Goal: Task Accomplishment & Management: Manage account settings

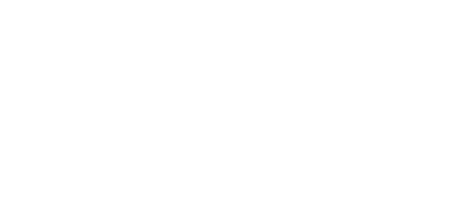
select select "*"
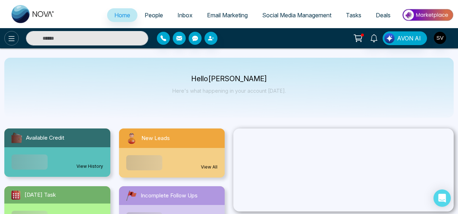
click at [9, 39] on icon at bounding box center [11, 38] width 9 height 9
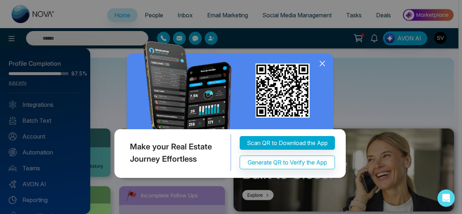
click at [322, 66] on icon at bounding box center [322, 63] width 5 height 5
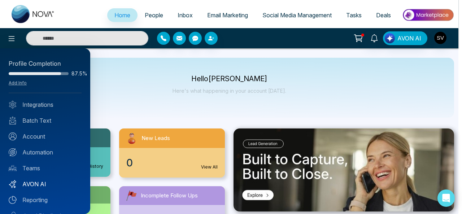
click at [48, 181] on link "AVON AI" at bounding box center [45, 184] width 73 height 9
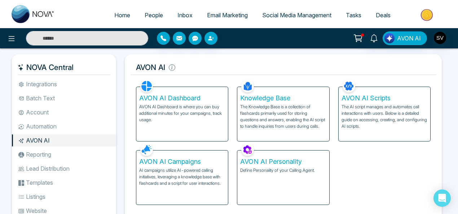
click at [179, 165] on h5 "AVON AI Campaigns" at bounding box center [182, 162] width 86 height 8
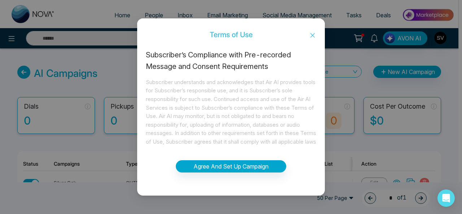
click at [312, 36] on icon "close" at bounding box center [313, 35] width 6 height 6
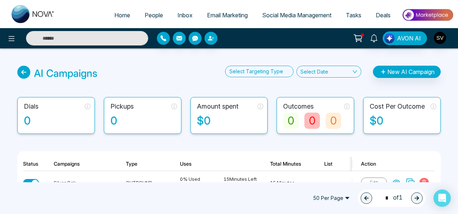
scroll to position [24, 0]
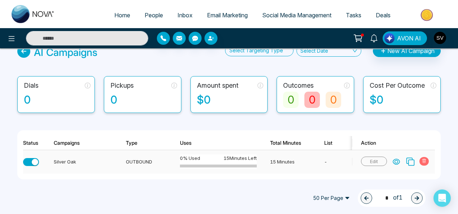
click at [398, 159] on icon at bounding box center [396, 161] width 6 height 5
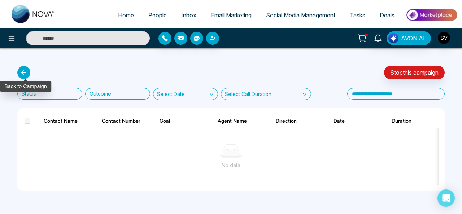
click at [21, 71] on icon at bounding box center [23, 72] width 13 height 13
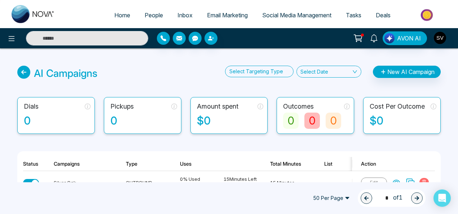
scroll to position [24, 0]
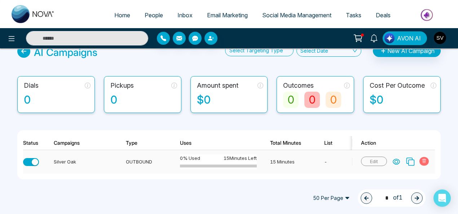
click at [378, 159] on span "Edit" at bounding box center [374, 161] width 26 height 9
click at [375, 157] on span "Edit" at bounding box center [374, 161] width 26 height 9
click at [410, 158] on icon at bounding box center [410, 161] width 9 height 9
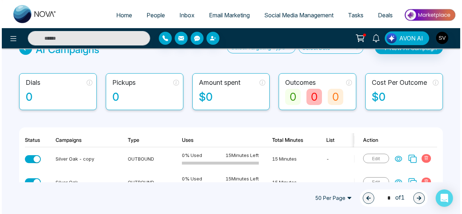
scroll to position [47, 0]
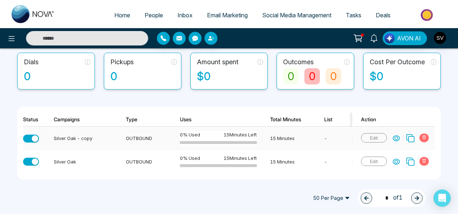
click at [424, 135] on icon at bounding box center [424, 137] width 4 height 4
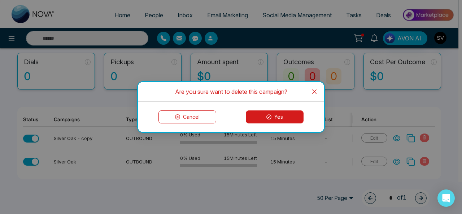
click at [284, 118] on button "Yes" at bounding box center [275, 116] width 58 height 13
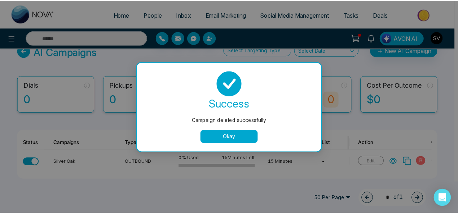
scroll to position [24, 0]
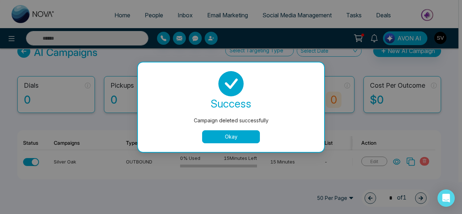
click at [231, 136] on button "Okay" at bounding box center [231, 136] width 58 height 13
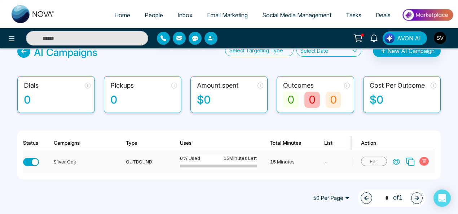
click at [397, 158] on icon at bounding box center [396, 161] width 7 height 7
click at [25, 51] on icon at bounding box center [23, 51] width 13 height 13
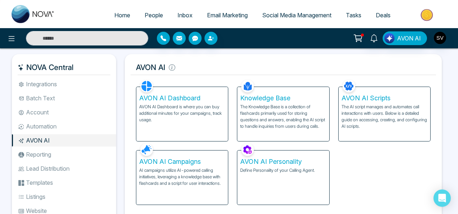
click at [184, 169] on p "AI campaigns utilize AI-powered calling initiatives, leveraging a knowledge bas…" at bounding box center [182, 176] width 86 height 19
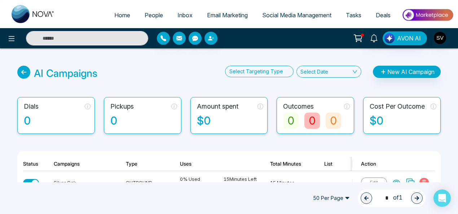
scroll to position [24, 0]
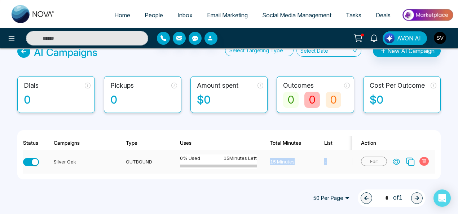
drag, startPoint x: 177, startPoint y: 170, endPoint x: 332, endPoint y: 165, distance: 154.9
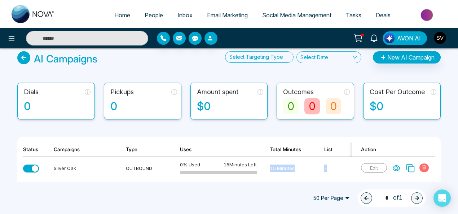
scroll to position [6, 0]
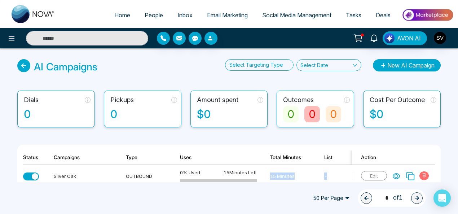
click at [419, 65] on button "New AI Campaign" at bounding box center [407, 65] width 68 height 12
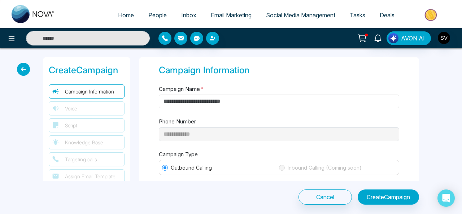
click at [284, 97] on input "Campaign Name *" at bounding box center [279, 102] width 240 height 14
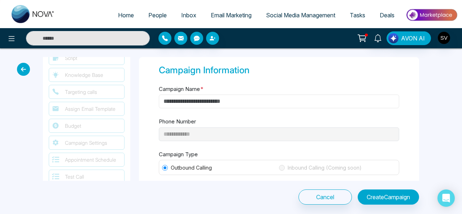
scroll to position [74, 0]
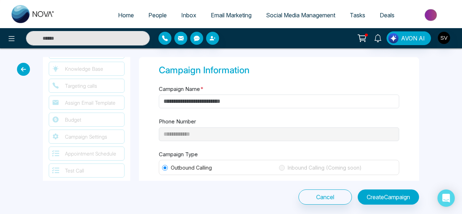
click at [104, 87] on div "Targeting calls" at bounding box center [87, 86] width 76 height 14
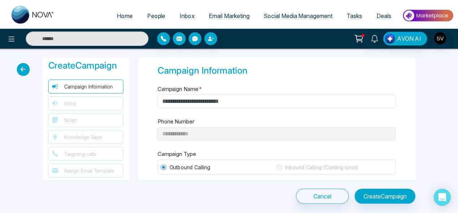
scroll to position [0, 0]
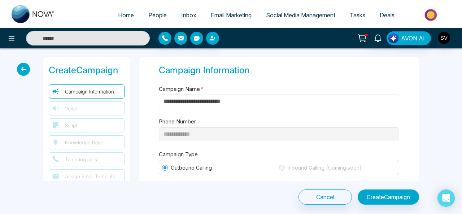
click at [21, 70] on icon at bounding box center [23, 69] width 13 height 13
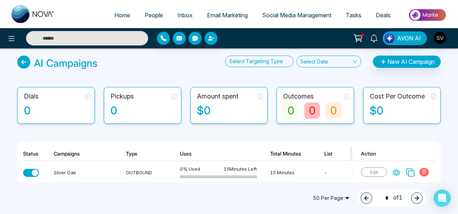
scroll to position [24, 0]
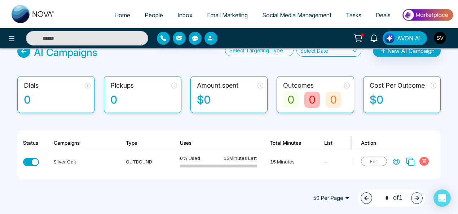
drag, startPoint x: 268, startPoint y: 196, endPoint x: 271, endPoint y: 192, distance: 5.1
click at [268, 196] on div "50 Per Page 1 * of 1" at bounding box center [215, 197] width 422 height 17
click at [36, 159] on div "button" at bounding box center [35, 162] width 6 height 6
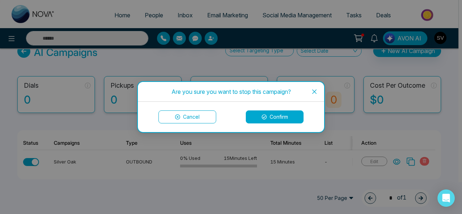
click at [266, 118] on button "Confirm" at bounding box center [275, 116] width 58 height 13
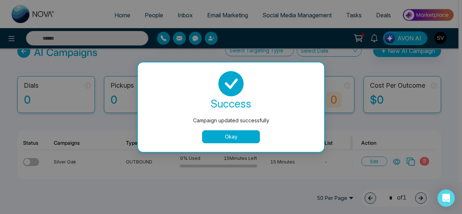
click at [234, 131] on button "Okay" at bounding box center [231, 136] width 58 height 13
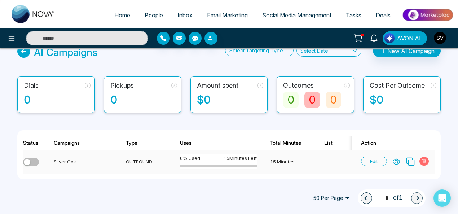
click at [367, 157] on span "Edit" at bounding box center [374, 161] width 26 height 9
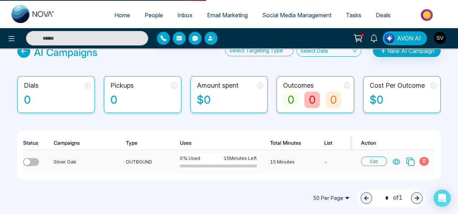
click at [377, 157] on span "Edit" at bounding box center [374, 161] width 26 height 9
click at [382, 157] on span "Edit" at bounding box center [374, 161] width 26 height 9
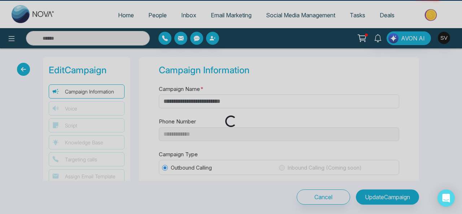
type input "**********"
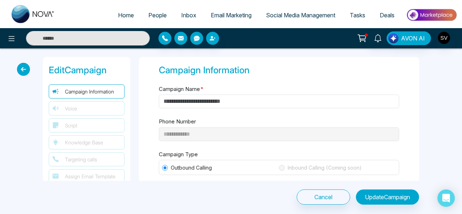
type input "**********"
type input "**"
type input "*"
select select "***"
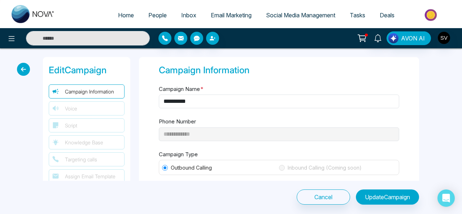
select select "***"
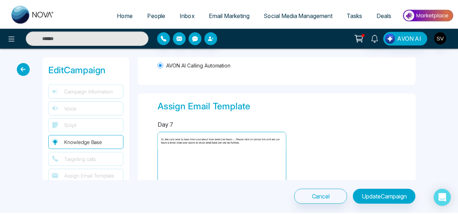
scroll to position [579, 0]
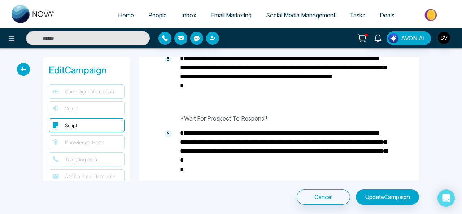
click at [125, 15] on span "Home" at bounding box center [126, 15] width 16 height 7
select select "*"
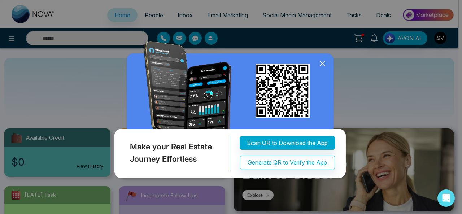
click at [326, 69] on icon at bounding box center [322, 63] width 11 height 11
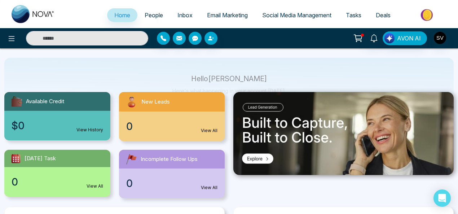
scroll to position [40, 0]
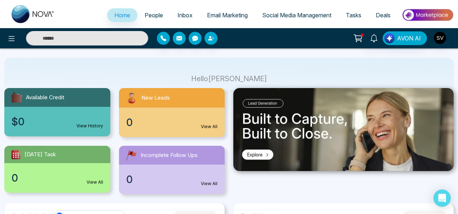
click at [90, 126] on link "View History" at bounding box center [90, 126] width 27 height 6
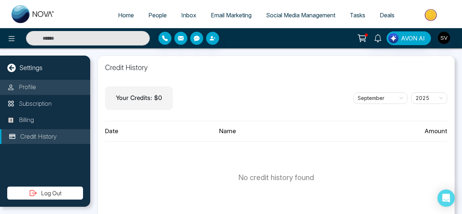
click at [28, 85] on p "Profile" at bounding box center [27, 87] width 17 height 9
select select "***"
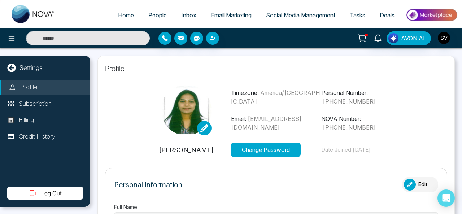
type input "***"
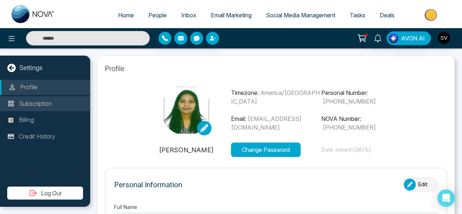
click at [57, 100] on li "Subscription" at bounding box center [45, 103] width 90 height 15
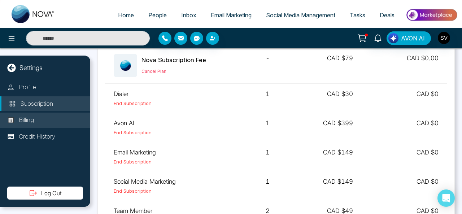
click at [25, 119] on p "Billing" at bounding box center [26, 119] width 15 height 9
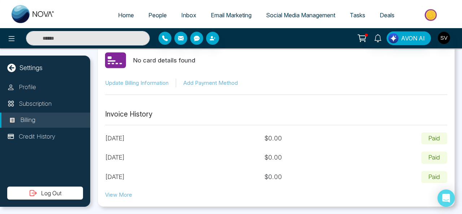
scroll to position [38, 0]
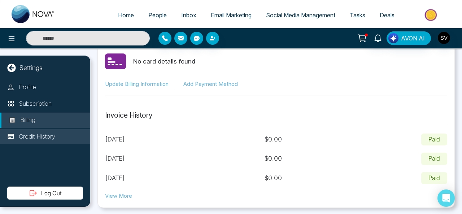
drag, startPoint x: 32, startPoint y: 136, endPoint x: 40, endPoint y: 134, distance: 8.8
click at [32, 136] on p "Credit History" at bounding box center [37, 136] width 36 height 9
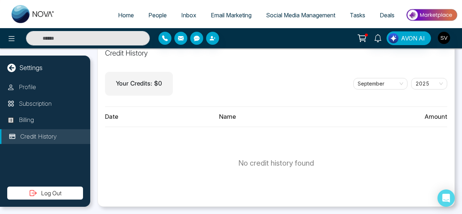
scroll to position [14, 0]
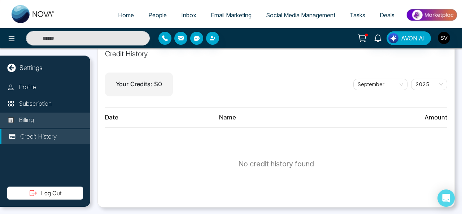
click at [44, 118] on li "Billing" at bounding box center [45, 120] width 90 height 15
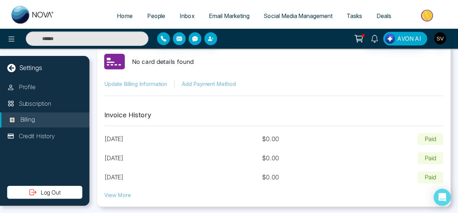
scroll to position [23, 0]
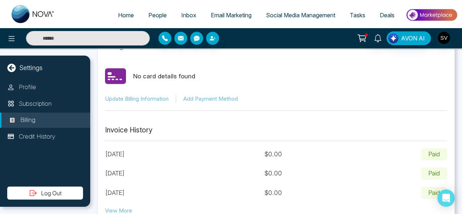
click at [221, 96] on button "Add Payment Method" at bounding box center [210, 99] width 54 height 8
click at [133, 99] on button "Update Billing Information" at bounding box center [137, 99] width 64 height 8
click at [122, 12] on span "Home" at bounding box center [126, 15] width 16 height 7
select select "*"
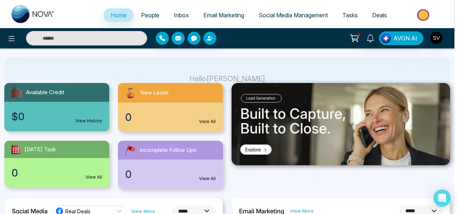
scroll to position [49, 0]
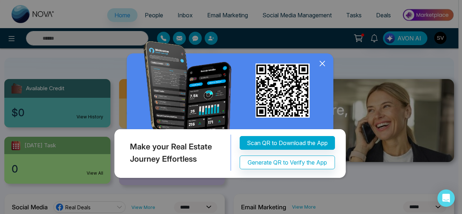
click at [459, 60] on html "**********" at bounding box center [231, 58] width 462 height 214
click at [321, 69] on icon at bounding box center [322, 63] width 11 height 11
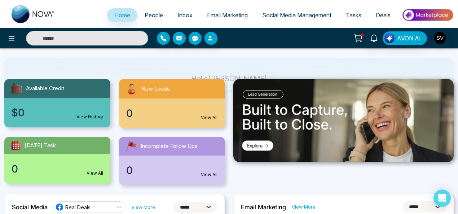
click at [61, 109] on div "$0 View History" at bounding box center [57, 113] width 106 height 30
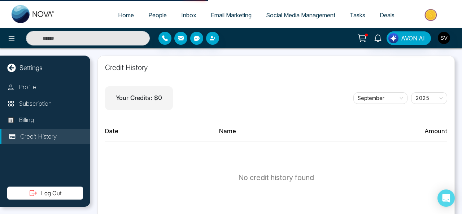
select select "*"
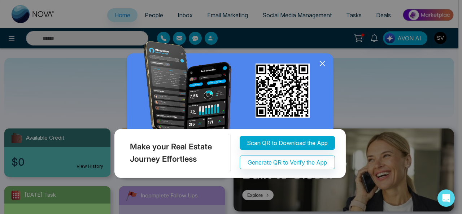
drag, startPoint x: 458, startPoint y: 44, endPoint x: 461, endPoint y: 66, distance: 22.9
click at [461, 66] on div "Make your Real Estate Journey Effortless Scan QR to Download the App Generate Q…" at bounding box center [231, 107] width 462 height 214
click at [323, 69] on icon at bounding box center [322, 63] width 11 height 11
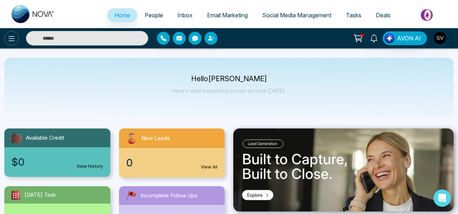
click at [14, 38] on icon at bounding box center [11, 38] width 9 height 9
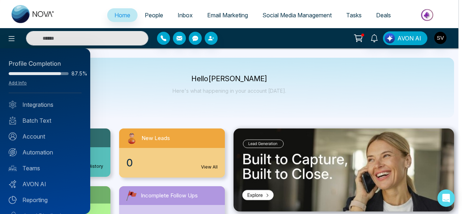
click at [117, 94] on div at bounding box center [231, 107] width 462 height 214
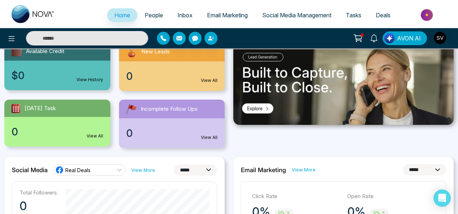
scroll to position [84, 0]
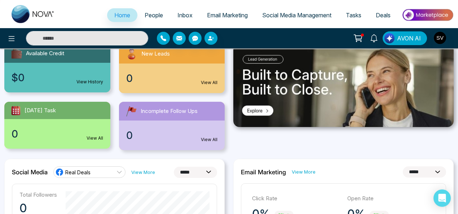
click at [427, 16] on img at bounding box center [428, 15] width 52 height 16
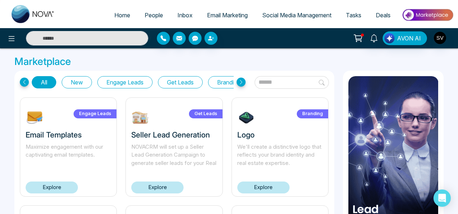
click at [267, 85] on input "text" at bounding box center [292, 82] width 74 height 13
type input "****"
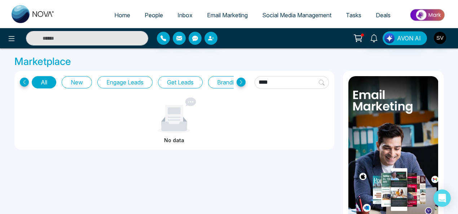
drag, startPoint x: 279, startPoint y: 81, endPoint x: 240, endPoint y: 81, distance: 39.3
click at [240, 81] on div "All New Engage Leads Get Leads Branding Promote Listings ****" at bounding box center [174, 82] width 309 height 13
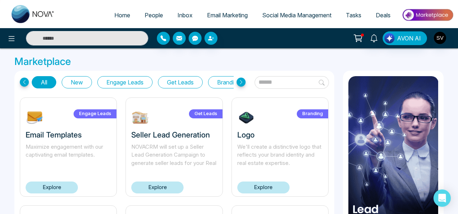
click at [115, 14] on span "Home" at bounding box center [122, 15] width 16 height 7
select select "*"
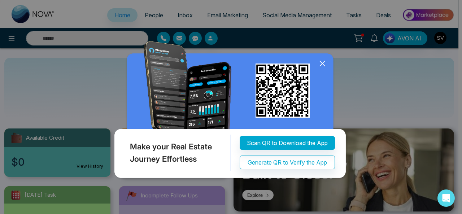
click at [321, 64] on icon at bounding box center [322, 63] width 5 height 5
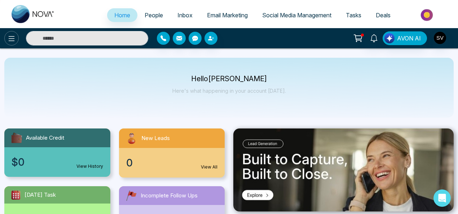
click at [9, 37] on icon at bounding box center [11, 38] width 9 height 9
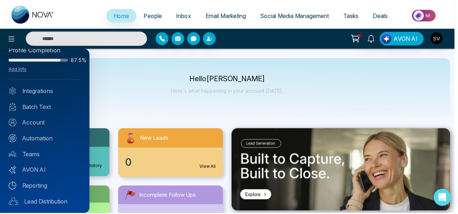
scroll to position [23, 0]
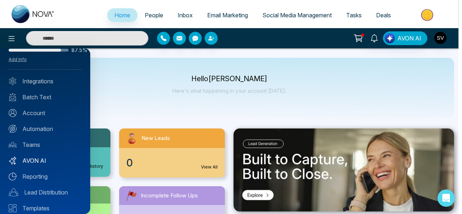
click at [42, 159] on link "AVON AI" at bounding box center [45, 160] width 73 height 9
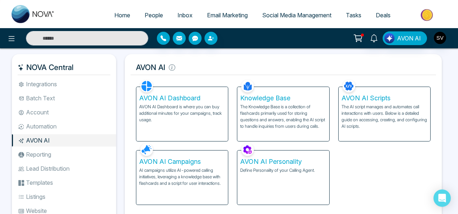
click at [193, 181] on p "AI campaigns utilize AI-powered calling initiatives, leveraging a knowledge bas…" at bounding box center [182, 176] width 86 height 19
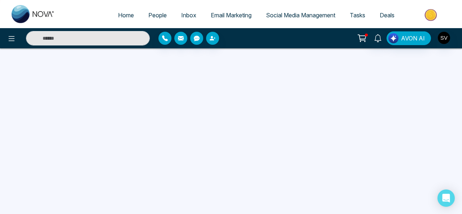
drag, startPoint x: 462, startPoint y: 58, endPoint x: 462, endPoint y: 99, distance: 40.1
click at [462, 99] on div "Home People Inbox Email Marketing Social Media Management Tasks Deals AVON AI" at bounding box center [231, 107] width 462 height 214
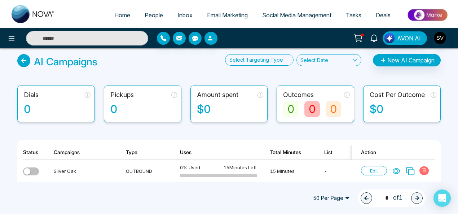
scroll to position [11, 0]
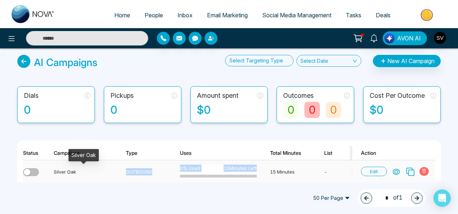
drag, startPoint x: 220, startPoint y: 175, endPoint x: 91, endPoint y: 174, distance: 129.6
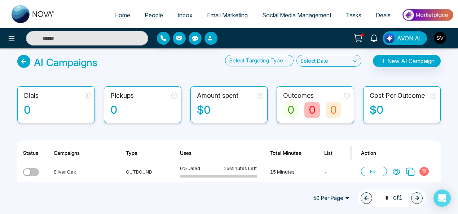
click at [184, 192] on div "50 Per Page 1 * of 1" at bounding box center [215, 197] width 422 height 17
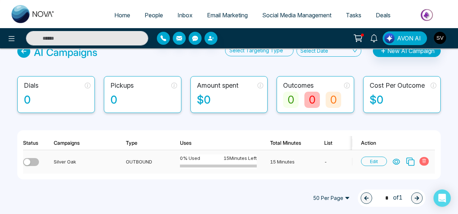
click at [378, 157] on span "Edit" at bounding box center [374, 161] width 26 height 9
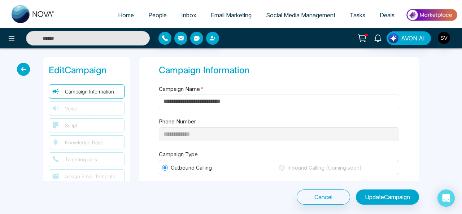
type input "**********"
select select "***"
type input "**"
type input "*"
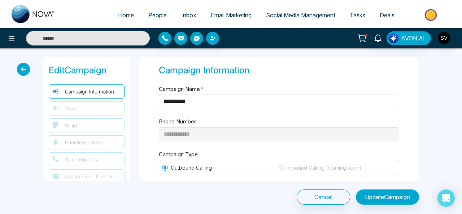
type textarea "**********"
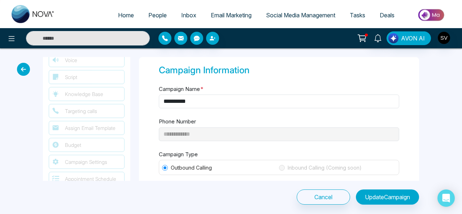
scroll to position [52, 0]
click at [76, 138] on span "Budget" at bounding box center [73, 141] width 16 height 8
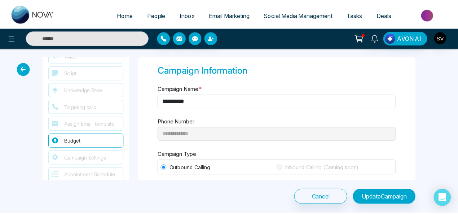
scroll to position [1208, 0]
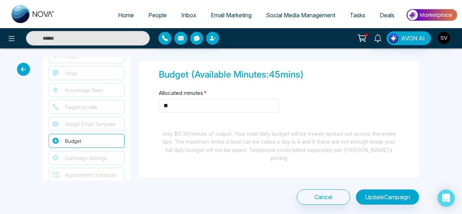
click at [118, 15] on span "Home" at bounding box center [126, 15] width 16 height 7
select select "*"
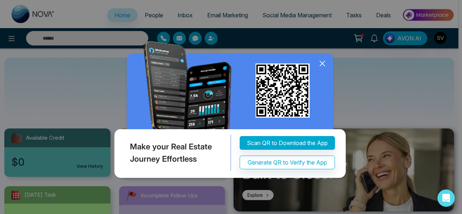
click at [324, 69] on icon at bounding box center [322, 63] width 11 height 11
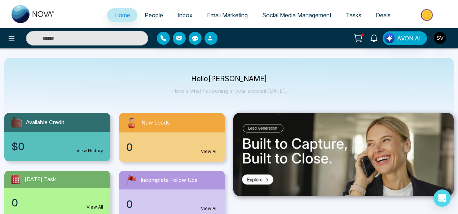
scroll to position [31, 0]
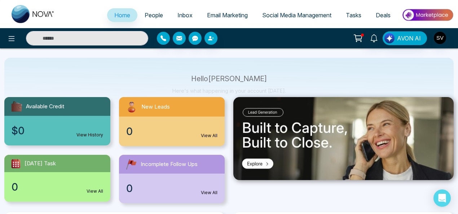
click at [211, 132] on link "View All" at bounding box center [209, 135] width 17 height 6
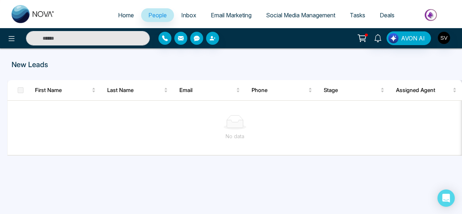
click at [123, 15] on span "Home" at bounding box center [126, 15] width 16 height 7
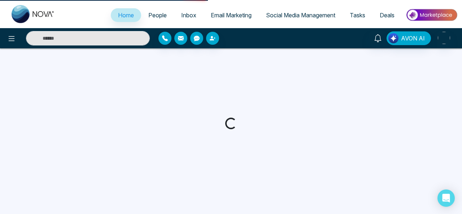
select select "*"
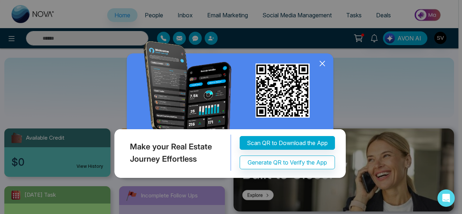
click at [321, 69] on icon at bounding box center [322, 63] width 11 height 11
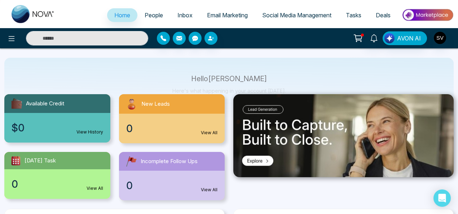
scroll to position [68, 0]
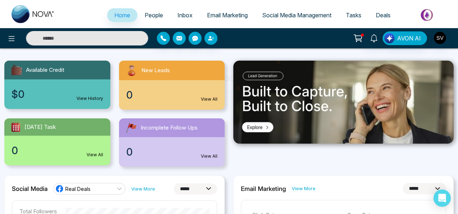
click at [284, 13] on span "Social Media Management" at bounding box center [296, 15] width 69 height 7
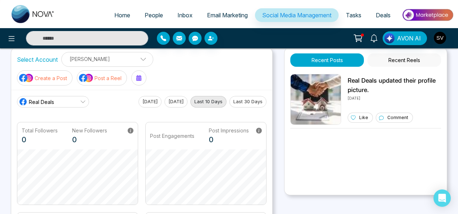
scroll to position [6, 0]
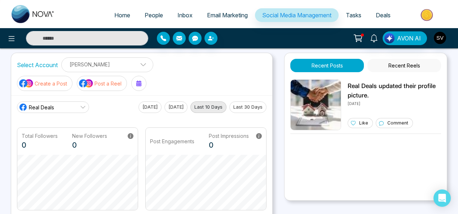
click at [432, 14] on img at bounding box center [428, 15] width 52 height 16
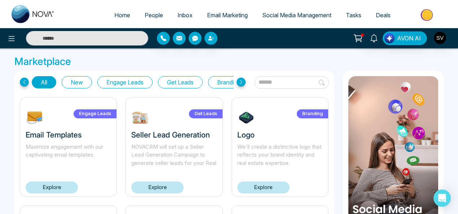
click at [285, 84] on input "text" at bounding box center [292, 82] width 74 height 13
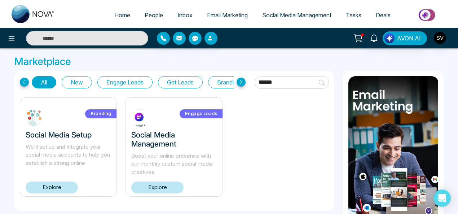
type input "******"
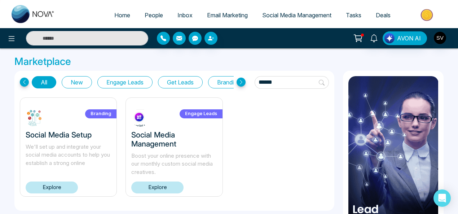
click at [63, 184] on link "Explore" at bounding box center [52, 188] width 52 height 12
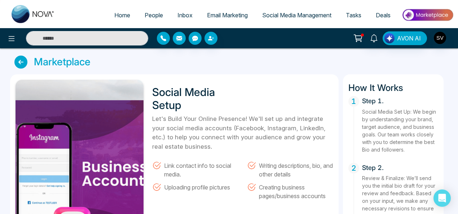
click at [20, 63] on icon at bounding box center [20, 62] width 13 height 13
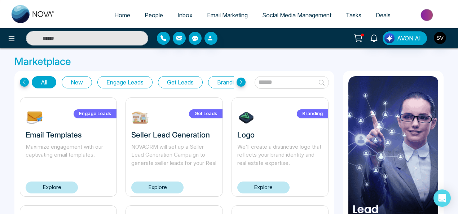
click at [282, 86] on input "text" at bounding box center [292, 82] width 74 height 13
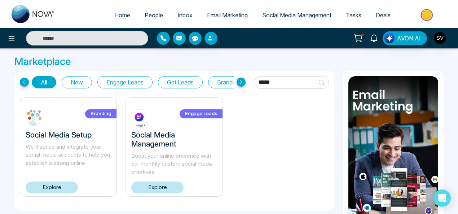
type input "*****"
click at [172, 187] on link "Explore" at bounding box center [157, 188] width 52 height 12
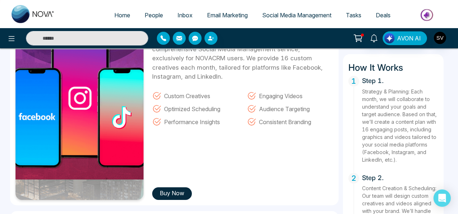
scroll to position [89, 0]
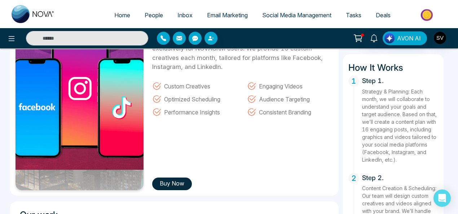
click at [179, 179] on button "Buy Now" at bounding box center [172, 184] width 40 height 13
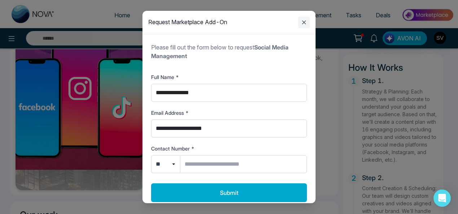
click at [307, 21] on icon "Close modal" at bounding box center [304, 22] width 9 height 9
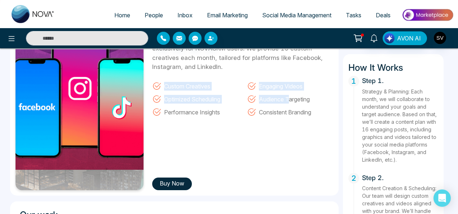
drag, startPoint x: 164, startPoint y: 84, endPoint x: 289, endPoint y: 94, distance: 125.3
click at [289, 94] on div "Custom Creatives Engaging Videos Optimized Scheduling Audience Targeting Perfor…" at bounding box center [243, 97] width 190 height 39
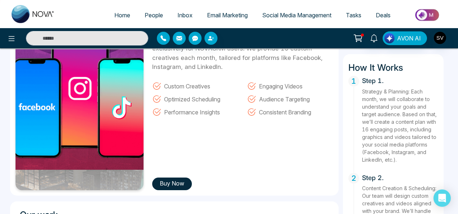
click at [313, 120] on div "Social Media Management Take your online presence to the next level with our co…" at bounding box center [241, 90] width 186 height 199
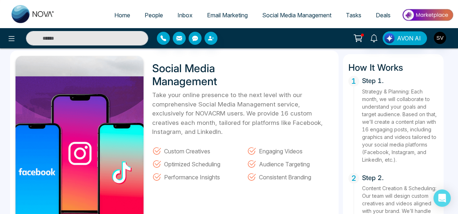
scroll to position [21, 0]
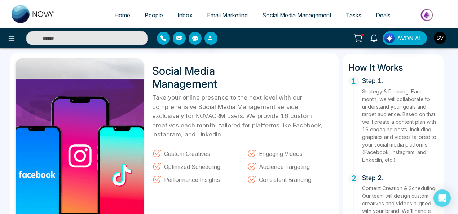
click at [115, 15] on span "Home" at bounding box center [122, 15] width 16 height 7
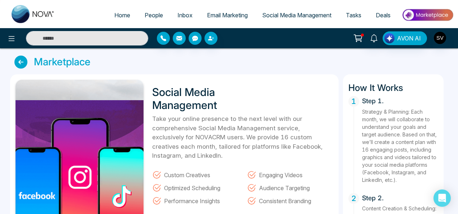
select select "*"
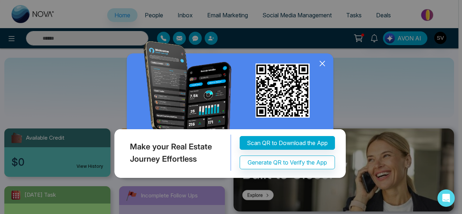
click at [459, 45] on div "Make your Real Estate Journey Effortless Scan QR to Download the App Generate Q…" at bounding box center [231, 107] width 462 height 214
drag, startPoint x: 322, startPoint y: 129, endPoint x: 338, endPoint y: 118, distance: 19.9
click at [322, 66] on icon at bounding box center [322, 63] width 5 height 5
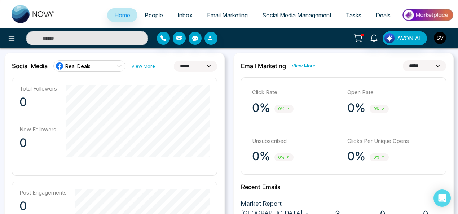
scroll to position [190, 0]
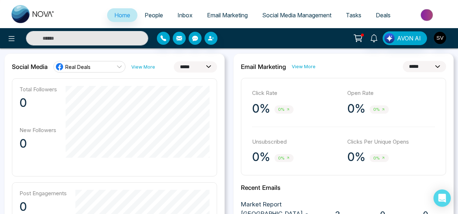
click at [90, 67] on span "Real Deals" at bounding box center [77, 67] width 25 height 7
click at [186, 67] on select "**********" at bounding box center [195, 66] width 43 height 11
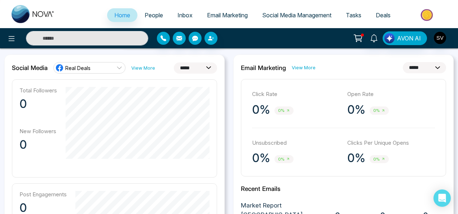
scroll to position [175, 0]
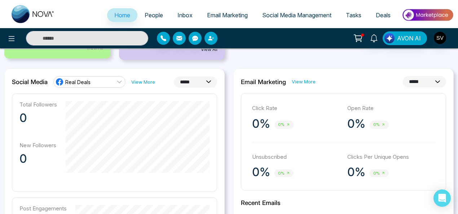
click at [225, 14] on span "Email Marketing" at bounding box center [227, 15] width 41 height 7
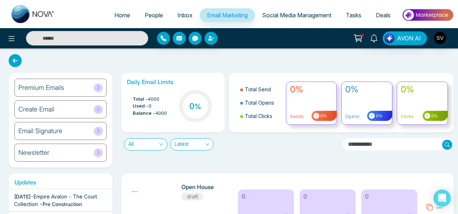
click at [58, 152] on div "Newsletter" at bounding box center [60, 153] width 92 height 18
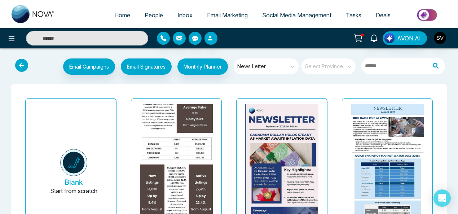
click at [188, 125] on img at bounding box center [176, 51] width 146 height 359
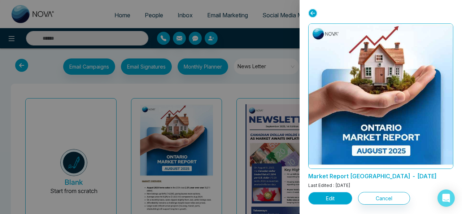
click at [333, 197] on button "Edit" at bounding box center [330, 198] width 44 height 13
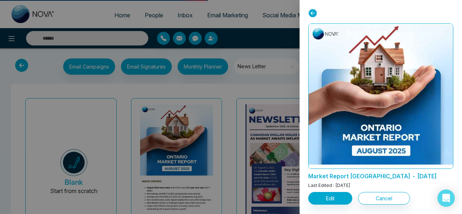
click at [312, 10] on icon at bounding box center [312, 13] width 9 height 9
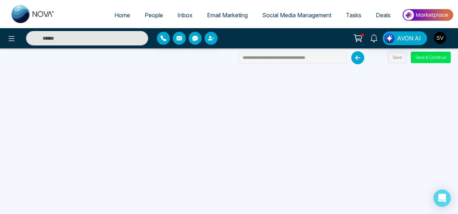
click at [359, 60] on icon at bounding box center [358, 57] width 13 height 13
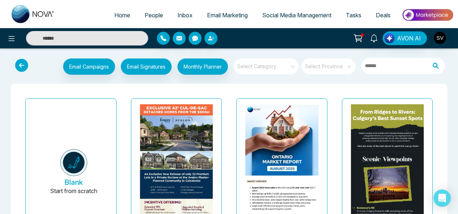
click at [22, 64] on icon at bounding box center [21, 65] width 13 height 13
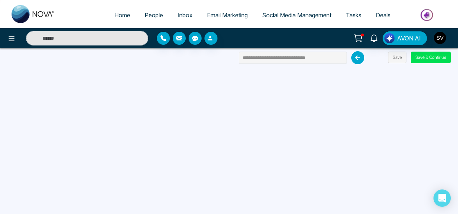
click at [221, 13] on span "Email Marketing" at bounding box center [227, 15] width 41 height 7
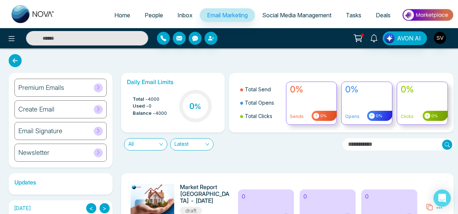
drag, startPoint x: 44, startPoint y: 85, endPoint x: 149, endPoint y: 97, distance: 106.4
click at [44, 84] on h6 "Premium Emails" at bounding box center [41, 88] width 46 height 8
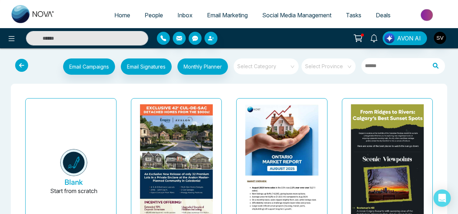
click at [263, 69] on input "search" at bounding box center [264, 63] width 52 height 11
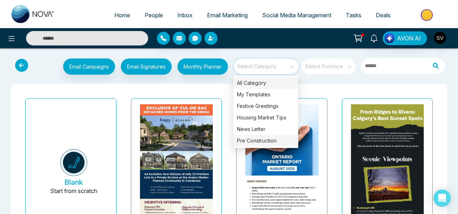
click at [258, 139] on div "Pre Construction" at bounding box center [266, 141] width 65 height 12
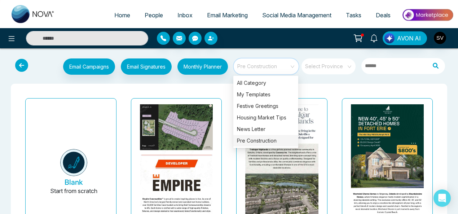
click at [199, 135] on img at bounding box center [176, 6] width 146 height 420
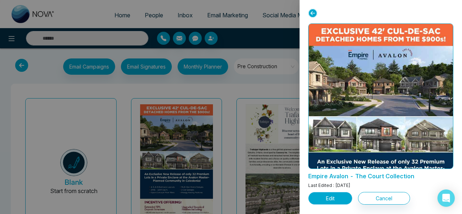
click at [324, 197] on button "Edit" at bounding box center [330, 198] width 44 height 13
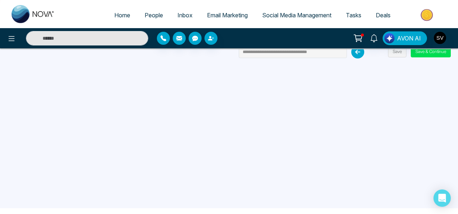
scroll to position [5, 0]
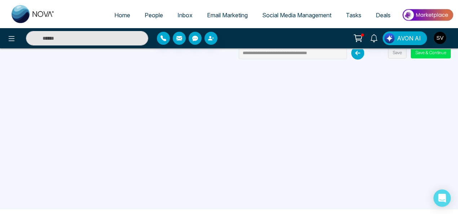
click at [123, 14] on span "Home" at bounding box center [122, 15] width 16 height 7
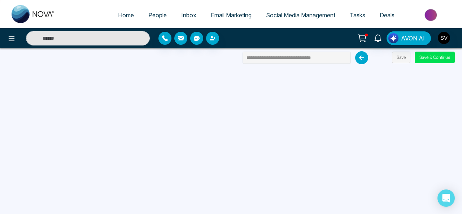
select select "*"
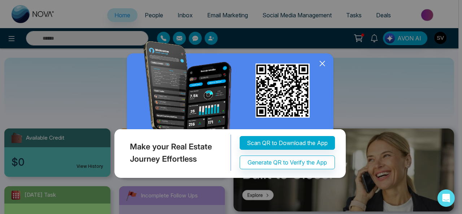
click at [325, 129] on img at bounding box center [231, 111] width 237 height 140
click at [321, 63] on icon at bounding box center [322, 63] width 5 height 5
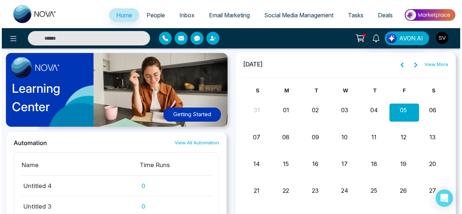
scroll to position [567, 0]
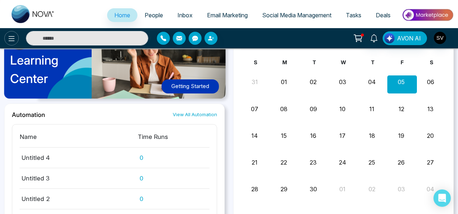
click at [10, 36] on icon at bounding box center [11, 38] width 9 height 9
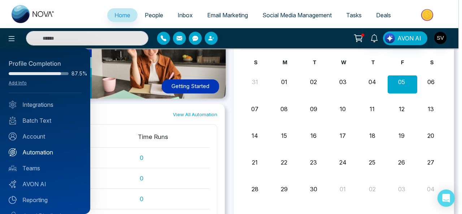
click at [52, 149] on link "Automation" at bounding box center [45, 152] width 73 height 9
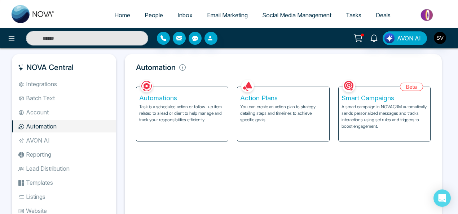
click at [271, 109] on p "You can create an action plan to strategy detailing steps and timelines to achi…" at bounding box center [283, 113] width 86 height 19
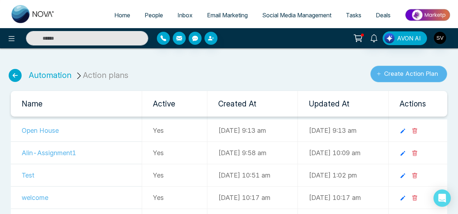
click at [411, 74] on button "Create Action Plan" at bounding box center [409, 74] width 77 height 17
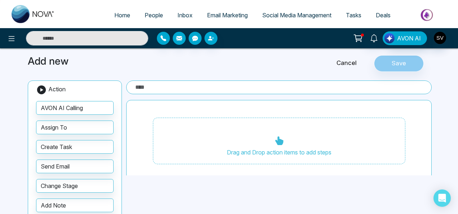
scroll to position [33, 0]
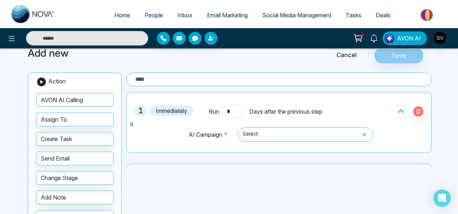
click at [276, 135] on span "Select" at bounding box center [306, 134] width 126 height 12
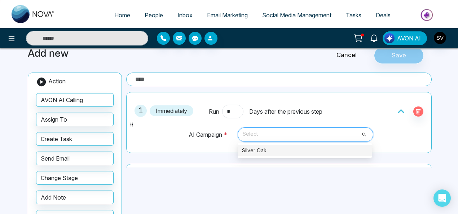
click at [269, 151] on div "Silver Oak" at bounding box center [305, 151] width 126 height 8
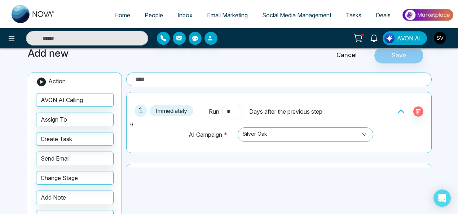
click at [231, 111] on input "*" at bounding box center [232, 112] width 21 height 14
type input "*"
click at [275, 162] on div "1 7 th Run * Days after the previous step AI Campaign * Silver Oak 378 Silver O…" at bounding box center [279, 169] width 306 height 154
click at [155, 78] on input "text" at bounding box center [279, 80] width 306 height 14
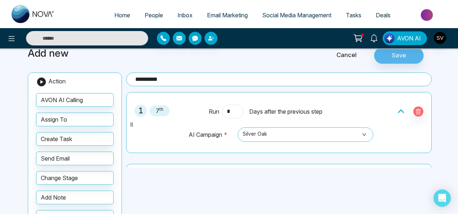
type input "**********"
click at [395, 56] on button "Save" at bounding box center [399, 55] width 50 height 17
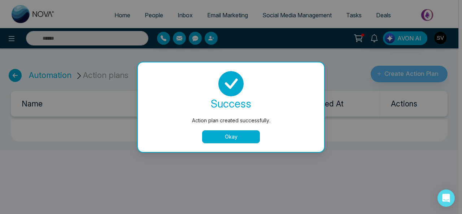
click at [237, 137] on button "Okay" at bounding box center [231, 136] width 58 height 13
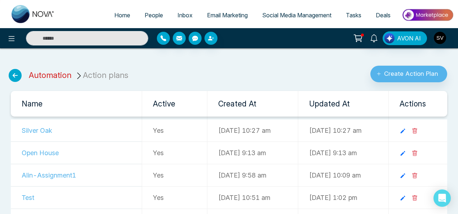
click at [48, 74] on link "Automation" at bounding box center [50, 74] width 43 height 9
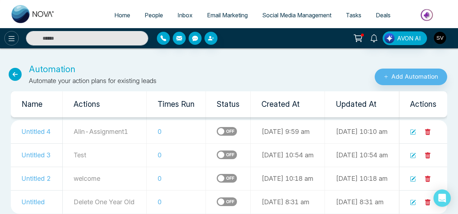
click at [12, 39] on icon at bounding box center [12, 38] width 6 height 5
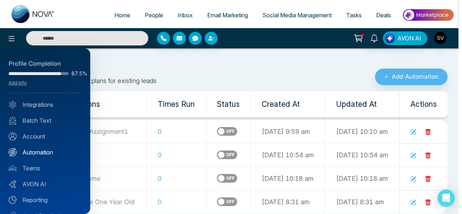
drag, startPoint x: 45, startPoint y: 151, endPoint x: 53, endPoint y: 151, distance: 7.9
click at [44, 151] on link "Automation" at bounding box center [45, 152] width 73 height 9
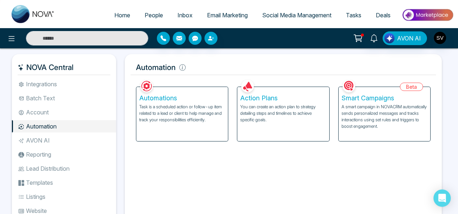
click at [287, 106] on p "You can create an action plan to strategy detailing steps and timelines to achi…" at bounding box center [283, 113] width 86 height 19
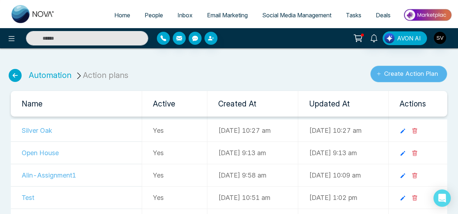
click at [407, 75] on button "Create Action Plan" at bounding box center [409, 74] width 77 height 17
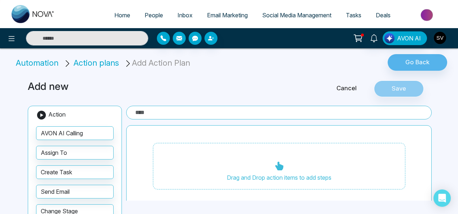
click at [164, 109] on input "text" at bounding box center [279, 113] width 306 height 14
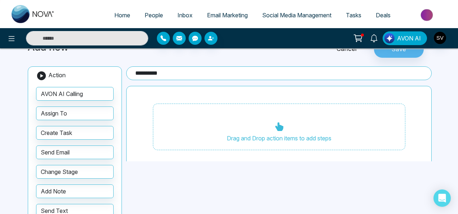
scroll to position [46, 0]
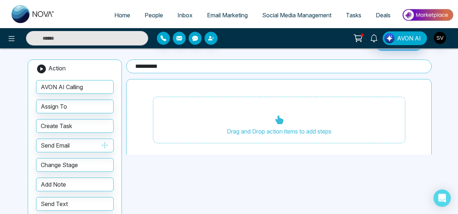
type input "**********"
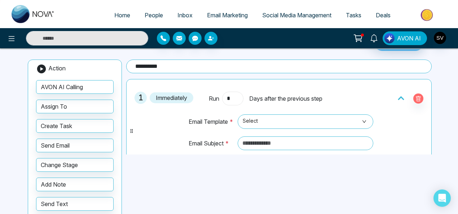
click at [237, 96] on input "*" at bounding box center [232, 99] width 21 height 14
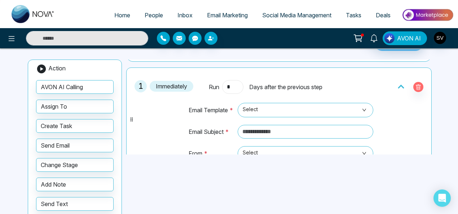
scroll to position [11, 0]
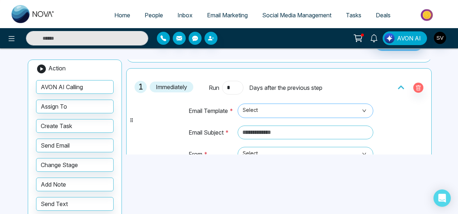
click at [266, 108] on span "Select" at bounding box center [306, 111] width 126 height 12
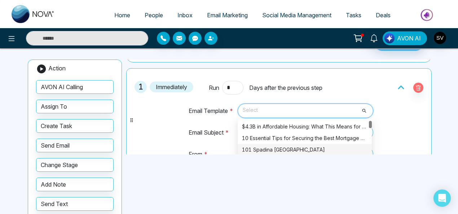
click at [280, 148] on div "101 Spadina Toronto" at bounding box center [305, 150] width 126 height 8
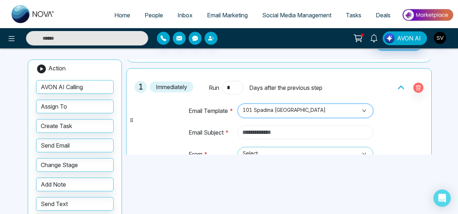
click at [269, 128] on input "text" at bounding box center [306, 133] width 136 height 14
click at [272, 149] on span "Select" at bounding box center [306, 154] width 126 height 12
type input "*******"
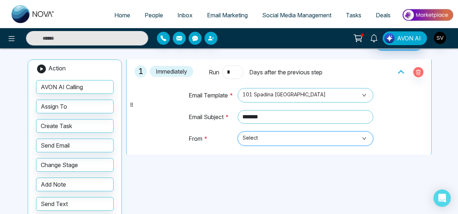
scroll to position [39, 0]
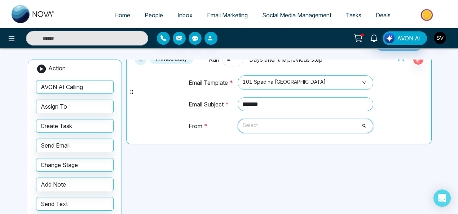
click at [257, 128] on span "Select" at bounding box center [306, 126] width 126 height 12
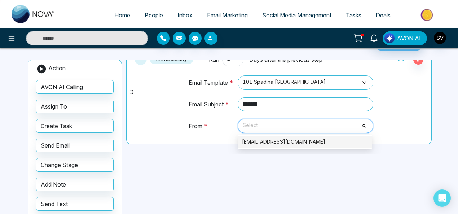
click at [258, 139] on div "sindhu@mmnovatech.com" at bounding box center [305, 142] width 126 height 8
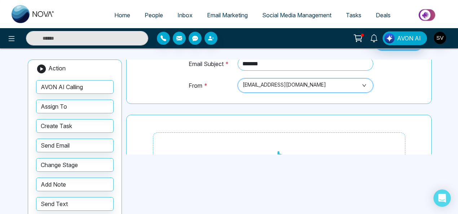
scroll to position [94, 0]
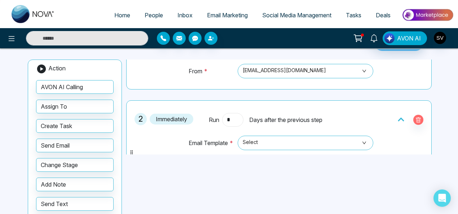
click at [233, 117] on input "*" at bounding box center [232, 120] width 21 height 14
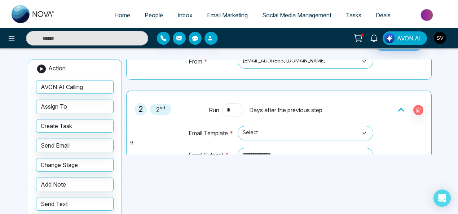
scroll to position [112, 0]
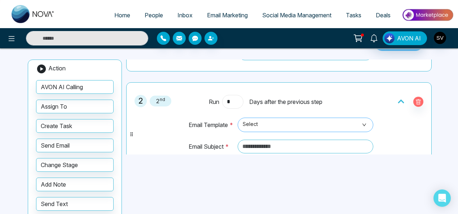
click at [271, 123] on span "Select" at bounding box center [306, 125] width 126 height 12
type input "*"
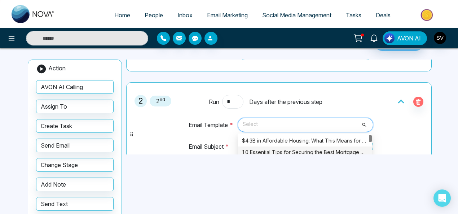
click at [324, 148] on div "10 Essential Tips for Securing the Best Mortgage Rates in Canada" at bounding box center [305, 152] width 126 height 8
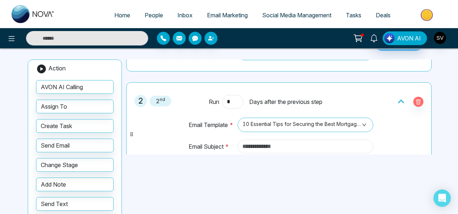
click at [279, 148] on input "text" at bounding box center [306, 147] width 136 height 14
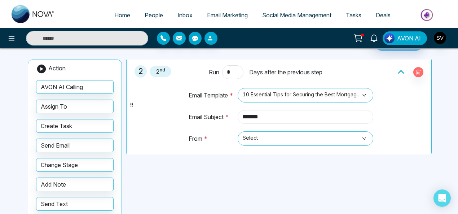
scroll to position [143, 0]
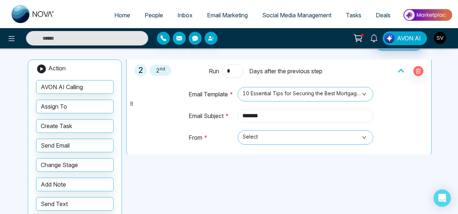
click at [313, 135] on span "Select" at bounding box center [306, 137] width 126 height 12
type input "*******"
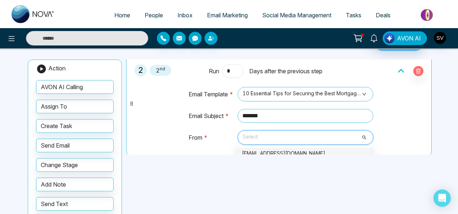
click at [303, 151] on div "sindhu@mmnovatech.com" at bounding box center [305, 153] width 126 height 8
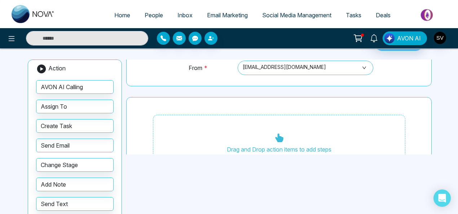
scroll to position [225, 0]
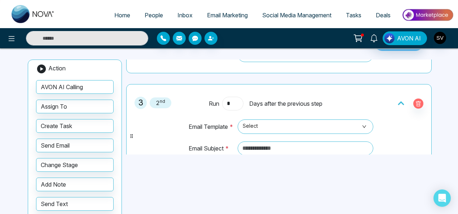
click at [234, 99] on input "*" at bounding box center [232, 104] width 21 height 14
click at [267, 125] on span "Select" at bounding box center [306, 127] width 126 height 12
type input "*"
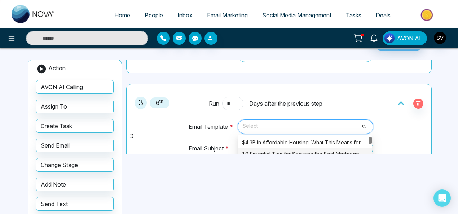
click at [270, 152] on div "10 Essential Tips for Securing the Best Mortgage Rates in Canada" at bounding box center [305, 154] width 126 height 8
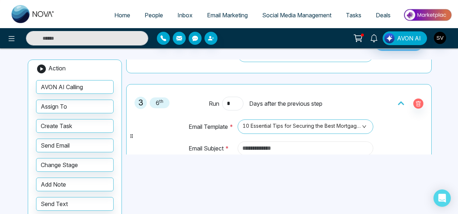
click at [270, 145] on input "text" at bounding box center [306, 148] width 136 height 14
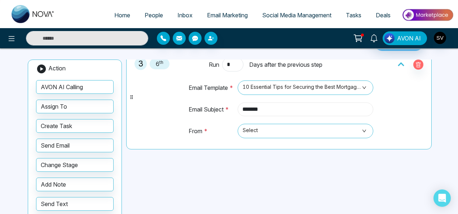
scroll to position [275, 0]
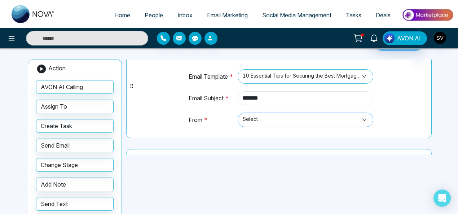
click at [325, 120] on span "Select" at bounding box center [306, 120] width 126 height 12
type input "*******"
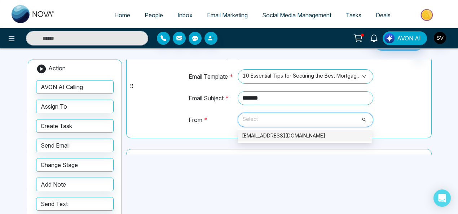
click at [287, 132] on div "sindhu@mmnovatech.com" at bounding box center [305, 136] width 126 height 8
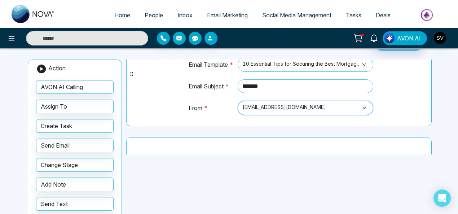
scroll to position [297, 0]
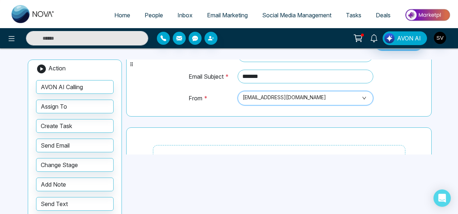
click at [203, 95] on td "From *" at bounding box center [211, 102] width 46 height 22
click at [318, 100] on span "sindhu@mmnovatech.com" at bounding box center [306, 98] width 126 height 12
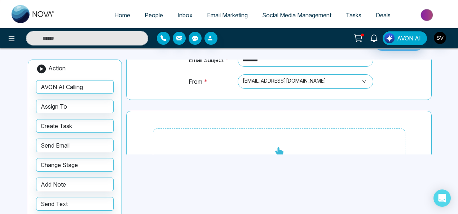
scroll to position [330, 0]
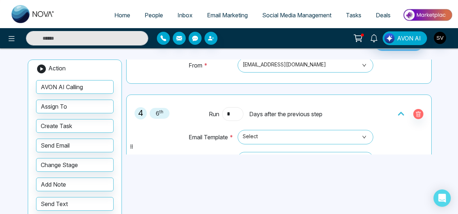
click at [231, 111] on input "*" at bounding box center [232, 114] width 21 height 14
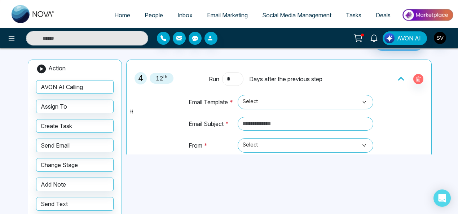
scroll to position [382, 0]
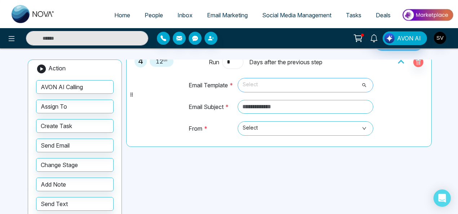
click at [265, 88] on span at bounding box center [303, 85] width 122 height 14
type input "*"
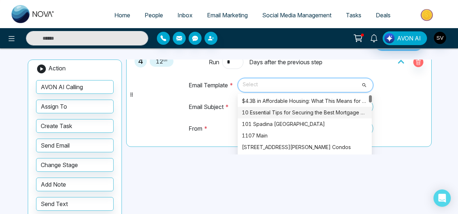
click at [268, 111] on div "10 Essential Tips for Securing the Best Mortgage Rates in Canada" at bounding box center [305, 113] width 126 height 8
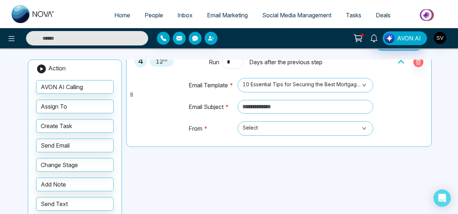
click at [283, 112] on td at bounding box center [304, 110] width 139 height 21
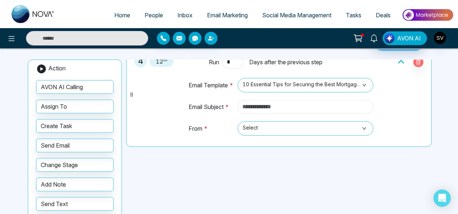
click at [282, 106] on input "text" at bounding box center [306, 107] width 136 height 14
click at [266, 131] on span at bounding box center [303, 129] width 122 height 14
type input "*******"
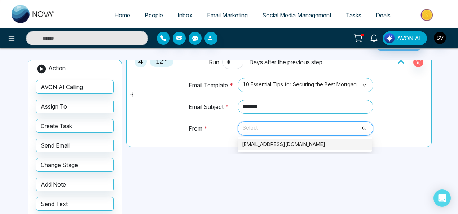
click at [265, 141] on div "sindhu@mmnovatech.com" at bounding box center [305, 144] width 126 height 8
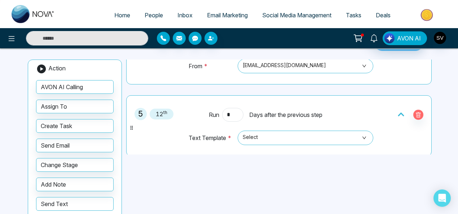
scroll to position [448, 0]
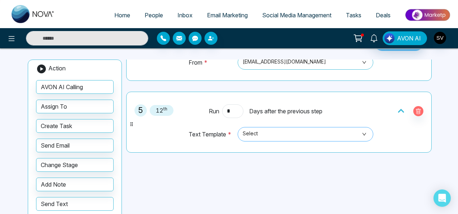
click at [255, 132] on span "Select" at bounding box center [306, 134] width 126 height 12
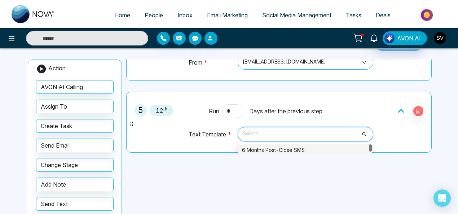
click at [258, 146] on div "6 Months Post-Close SMS" at bounding box center [305, 150] width 126 height 8
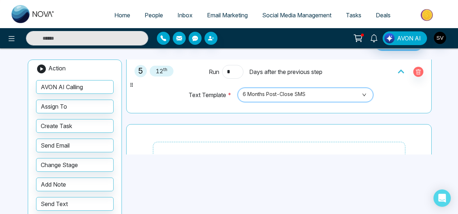
scroll to position [489, 0]
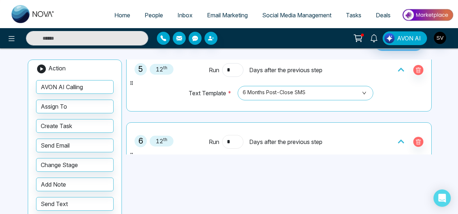
click at [229, 135] on input "*" at bounding box center [232, 142] width 21 height 14
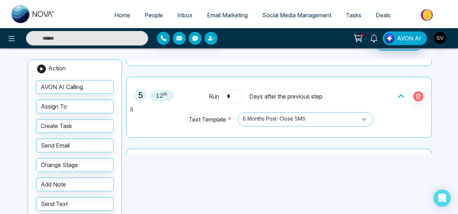
scroll to position [428, 0]
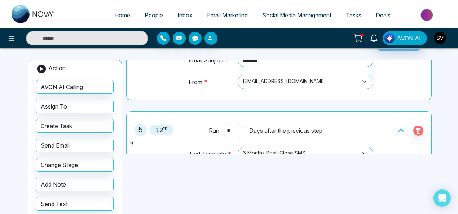
type input "*"
click at [168, 125] on span "12 th" at bounding box center [162, 130] width 24 height 11
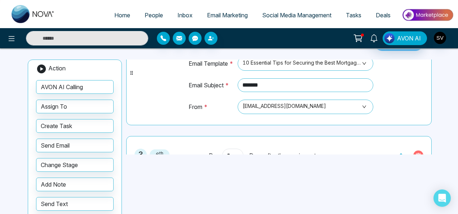
scroll to position [201, 0]
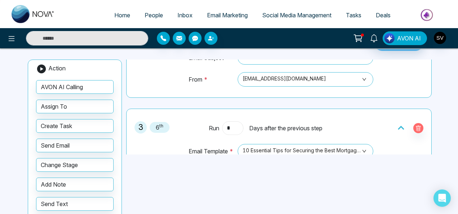
click at [229, 127] on input "*" at bounding box center [232, 128] width 21 height 14
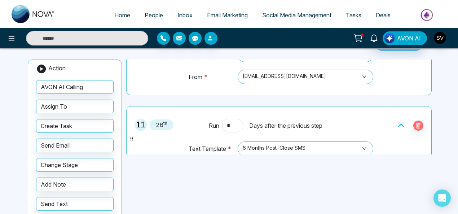
scroll to position [427, 0]
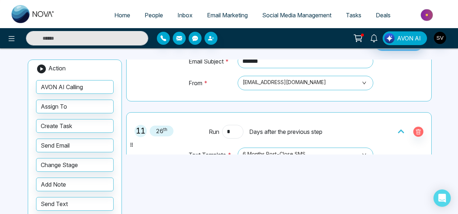
click at [306, 128] on span "Days after the previous step" at bounding box center [285, 131] width 73 height 9
click at [398, 130] on icon at bounding box center [401, 132] width 6 height 4
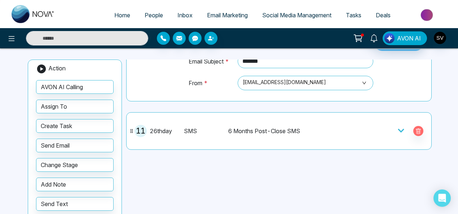
click at [398, 127] on icon at bounding box center [401, 130] width 7 height 7
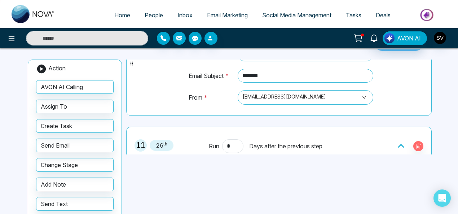
scroll to position [440, 0]
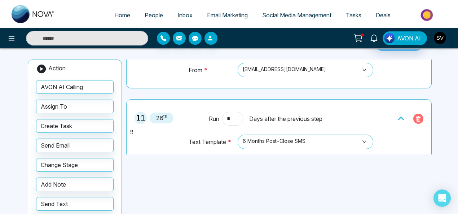
drag, startPoint x: 414, startPoint y: 113, endPoint x: 421, endPoint y: 112, distance: 7.3
click at [416, 116] on icon "button" at bounding box center [419, 119] width 6 height 6
type input "*"
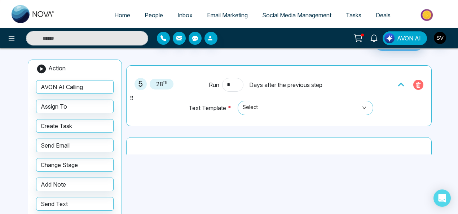
scroll to position [453, 0]
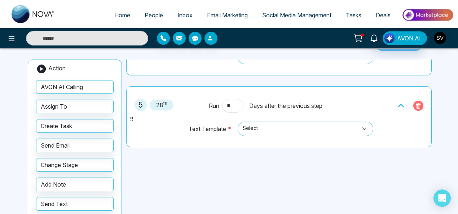
click at [418, 103] on icon "button" at bounding box center [419, 106] width 6 height 6
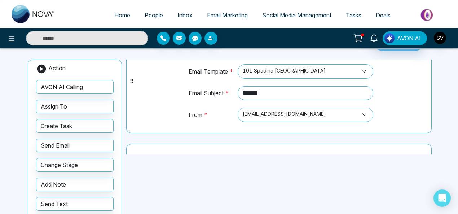
scroll to position [0, 0]
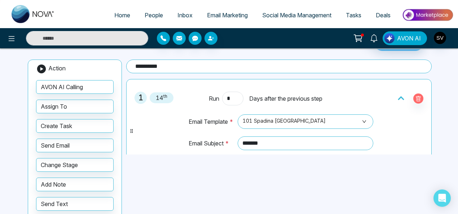
click at [168, 99] on span "14 th" at bounding box center [162, 97] width 24 height 11
click at [159, 95] on span "14 th" at bounding box center [162, 97] width 24 height 11
click at [418, 99] on icon "button" at bounding box center [419, 99] width 6 height 6
type input "*"
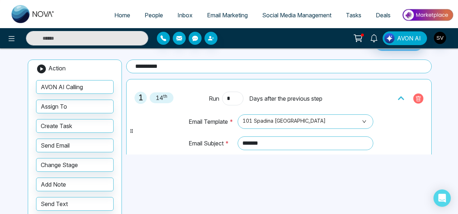
type input "*"
click at [417, 96] on icon "button" at bounding box center [419, 98] width 5 height 5
type input "*"
click at [416, 98] on icon "button" at bounding box center [419, 99] width 6 height 6
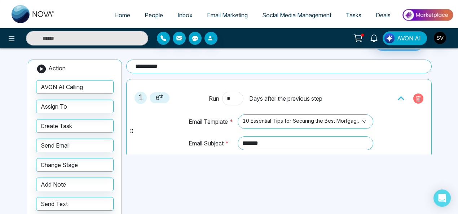
type input "*"
click at [418, 98] on icon "button" at bounding box center [419, 99] width 2 height 3
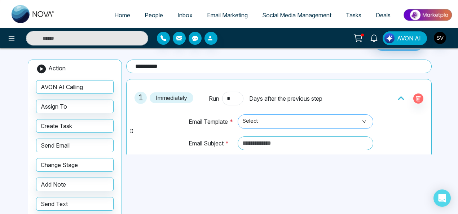
click at [262, 121] on span "Select" at bounding box center [306, 121] width 126 height 12
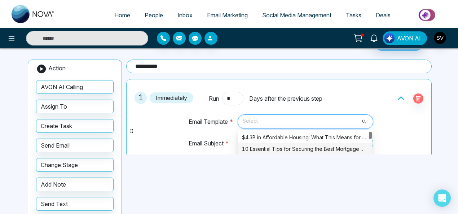
click at [269, 145] on div "10 Essential Tips for Securing the Best Mortgage Rates in Canada" at bounding box center [305, 149] width 126 height 8
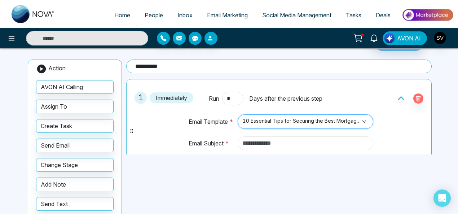
click at [282, 142] on input "text" at bounding box center [306, 143] width 136 height 14
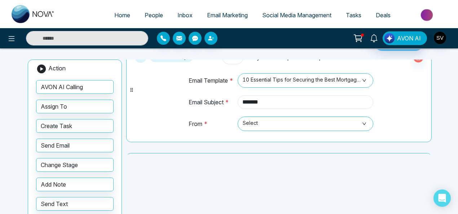
scroll to position [43, 0]
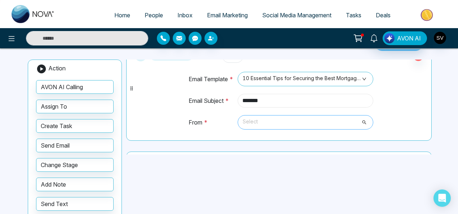
click at [282, 125] on span "Select" at bounding box center [306, 122] width 126 height 12
type input "*******"
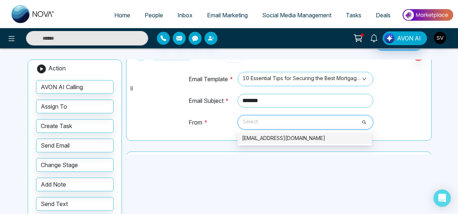
click at [282, 136] on div "sindhu@mmnovatech.com" at bounding box center [305, 138] width 126 height 8
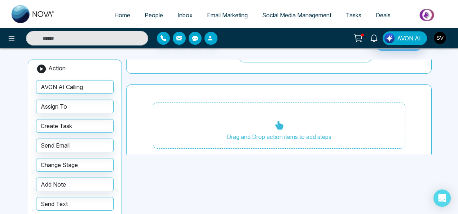
scroll to position [110, 0]
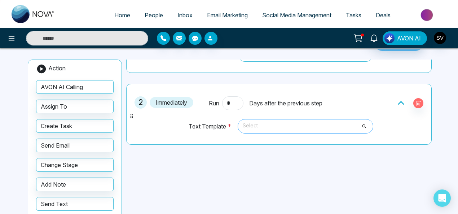
click at [260, 124] on span "Select" at bounding box center [306, 126] width 126 height 12
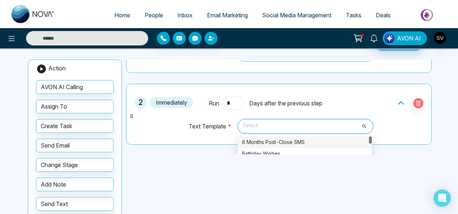
click at [272, 139] on div "6 Months Post-Close SMS" at bounding box center [305, 142] width 126 height 8
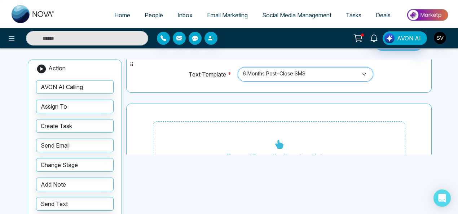
scroll to position [186, 0]
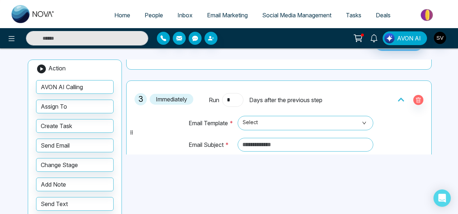
click at [231, 97] on input "*" at bounding box center [232, 100] width 21 height 14
type input "*"
click at [289, 84] on div "3 2 nd Run * Days after the previous step Email Template * Select Email Subject…" at bounding box center [279, 132] width 298 height 96
click at [264, 121] on span "Select" at bounding box center [306, 123] width 126 height 12
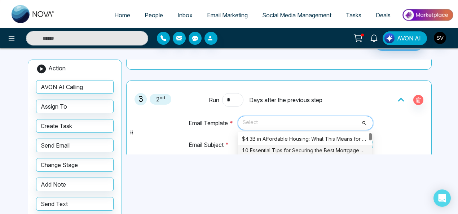
click at [273, 148] on div "10 Essential Tips for Securing the Best Mortgage Rates in Canada" at bounding box center [305, 151] width 126 height 8
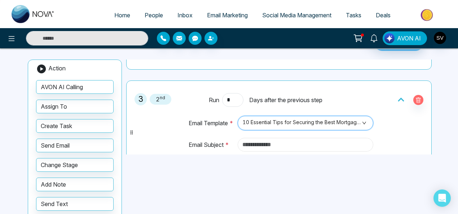
click at [269, 141] on input "text" at bounding box center [306, 145] width 136 height 14
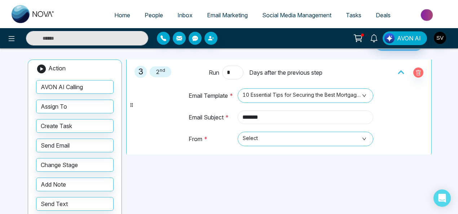
scroll to position [231, 0]
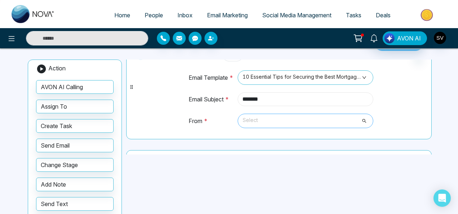
click at [269, 117] on span "Select" at bounding box center [306, 121] width 126 height 12
type input "*******"
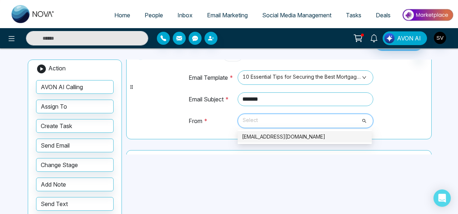
click at [263, 135] on div "sindhu@mmnovatech.com" at bounding box center [305, 137] width 126 height 8
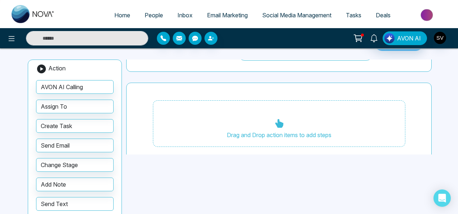
scroll to position [306, 0]
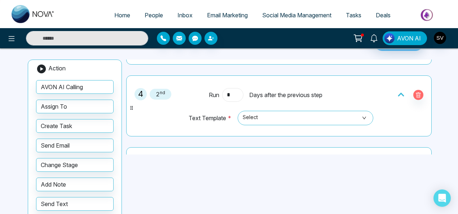
click at [233, 95] on input "*" at bounding box center [232, 95] width 21 height 14
click at [276, 117] on span "Select" at bounding box center [306, 118] width 126 height 12
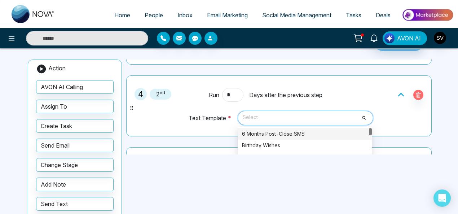
click at [279, 132] on div "6 Months Post-Close SMS" at bounding box center [305, 134] width 126 height 8
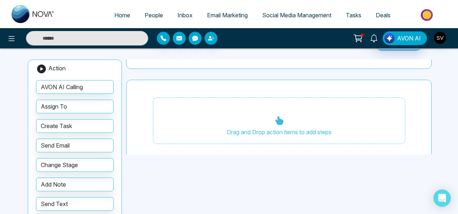
scroll to position [377, 0]
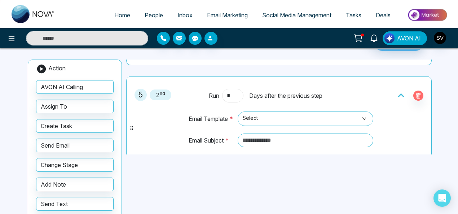
click at [234, 93] on input "*" at bounding box center [232, 96] width 21 height 14
drag, startPoint x: 431, startPoint y: 122, endPoint x: 432, endPoint y: 116, distance: 6.5
click at [432, 116] on div "**********" at bounding box center [280, 107] width 309 height 95
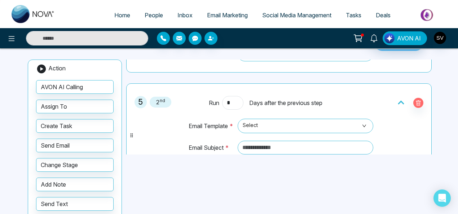
scroll to position [371, 0]
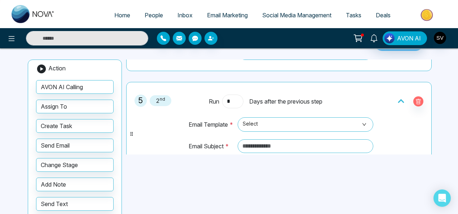
click at [236, 100] on input "*" at bounding box center [232, 102] width 21 height 14
click at [262, 125] on span "Select" at bounding box center [306, 124] width 126 height 12
type input "*"
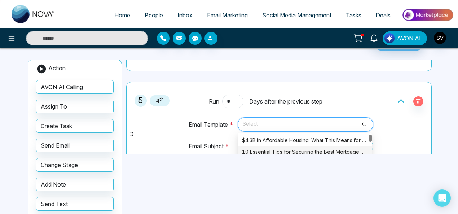
click at [271, 150] on div "10 Essential Tips for Securing the Best Mortgage Rates in Canada" at bounding box center [305, 152] width 126 height 8
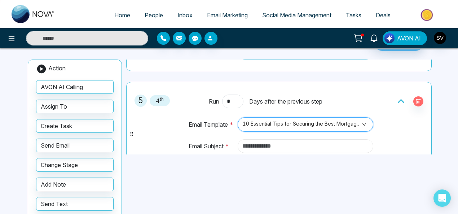
click at [269, 144] on input "text" at bounding box center [306, 146] width 136 height 14
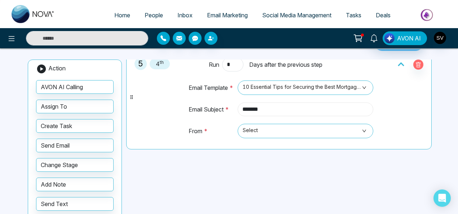
scroll to position [431, 0]
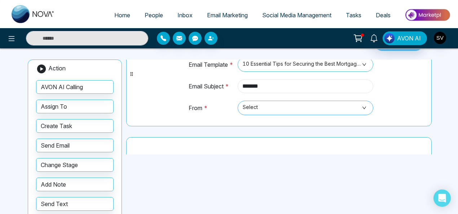
click at [272, 105] on span "Select" at bounding box center [306, 108] width 126 height 12
type input "*******"
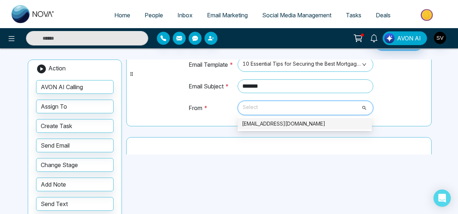
click at [276, 120] on div "sindhu@mmnovatech.com" at bounding box center [305, 124] width 126 height 8
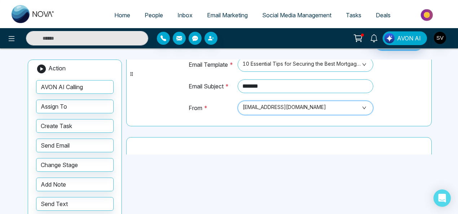
scroll to position [464, 0]
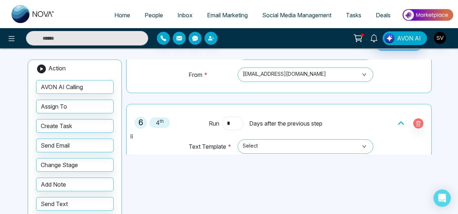
click at [230, 117] on input "*" at bounding box center [232, 124] width 21 height 14
click at [287, 143] on span "Select" at bounding box center [306, 146] width 126 height 12
click at [280, 141] on span "Select" at bounding box center [306, 146] width 126 height 12
click at [358, 141] on span "Select" at bounding box center [306, 146] width 126 height 12
click at [360, 142] on span "Select" at bounding box center [306, 146] width 126 height 12
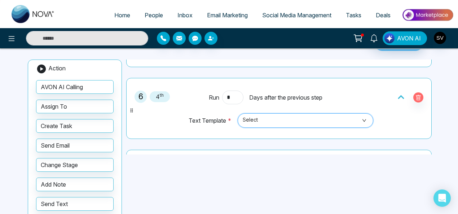
scroll to position [472, 0]
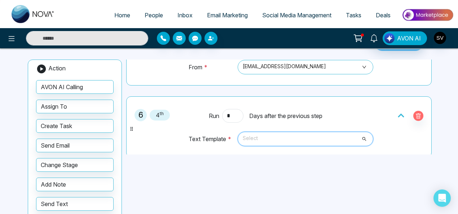
click at [363, 134] on span "Select" at bounding box center [306, 139] width 126 height 12
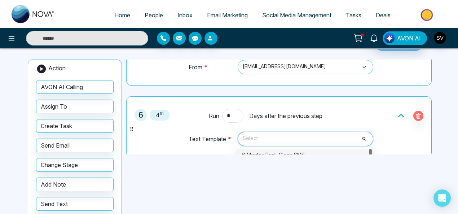
drag, startPoint x: 311, startPoint y: 149, endPoint x: 339, endPoint y: 146, distance: 27.6
click at [311, 151] on div "6 Months Post-Close SMS" at bounding box center [305, 155] width 126 height 8
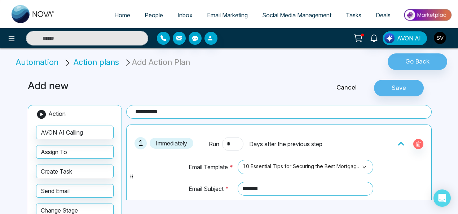
scroll to position [0, 0]
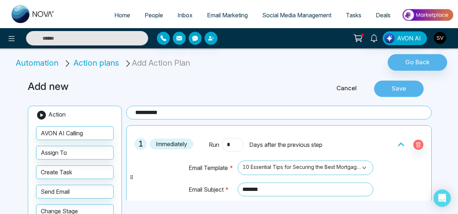
click at [402, 88] on button "Save" at bounding box center [399, 88] width 50 height 17
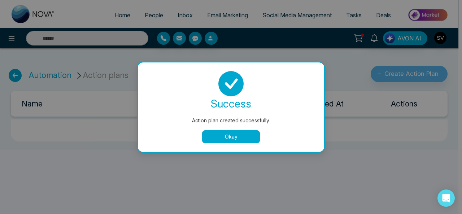
click at [239, 137] on button "Okay" at bounding box center [231, 136] width 58 height 13
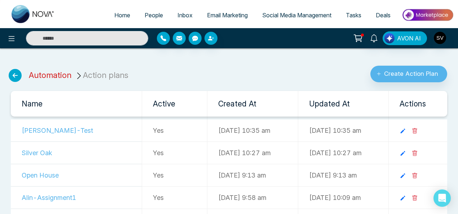
click at [56, 72] on link "Automation" at bounding box center [50, 74] width 43 height 9
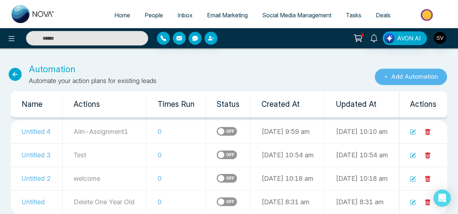
click at [406, 77] on button "Add Automation" at bounding box center [411, 77] width 73 height 17
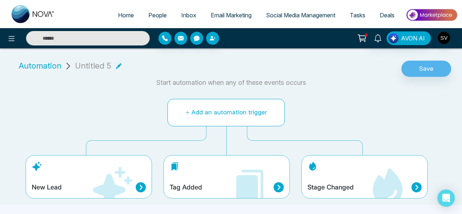
click at [222, 115] on button "Add an automation trigger" at bounding box center [225, 112] width 117 height 27
click at [80, 182] on div "New Lead" at bounding box center [89, 187] width 114 height 10
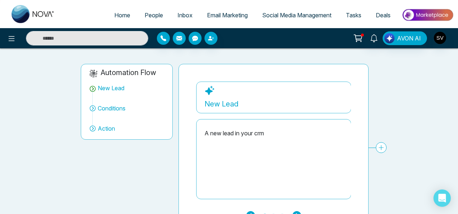
scroll to position [53, 0]
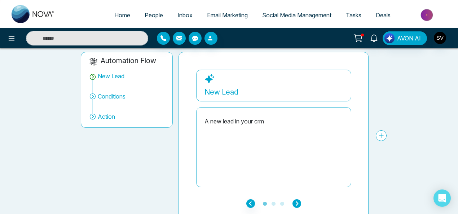
click at [297, 200] on icon "button" at bounding box center [297, 203] width 9 height 9
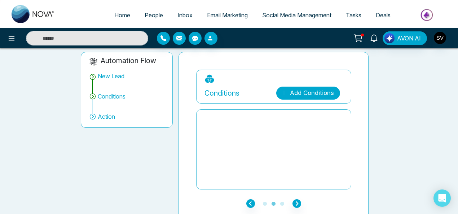
click at [297, 92] on link "Add Conditions" at bounding box center [308, 93] width 64 height 13
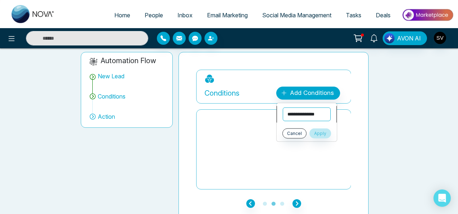
click at [304, 116] on select "**********" at bounding box center [307, 115] width 48 height 14
click at [191, 120] on div "**********" at bounding box center [274, 136] width 190 height 168
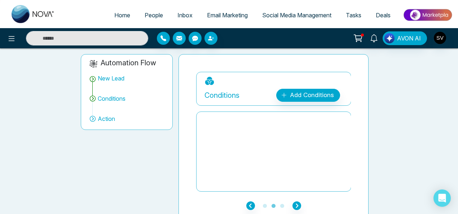
scroll to position [57, 0]
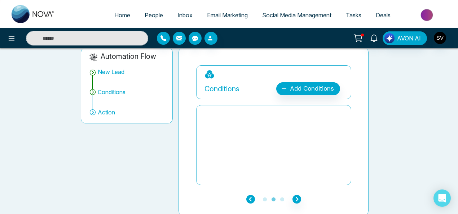
click at [250, 200] on icon "button" at bounding box center [251, 199] width 9 height 9
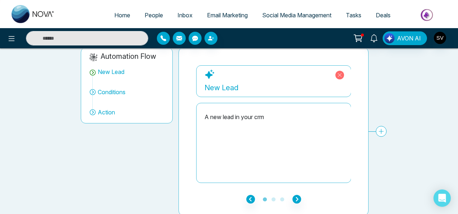
click at [218, 88] on div "New Lead" at bounding box center [274, 87] width 139 height 11
click at [341, 73] on icon at bounding box center [340, 75] width 9 height 9
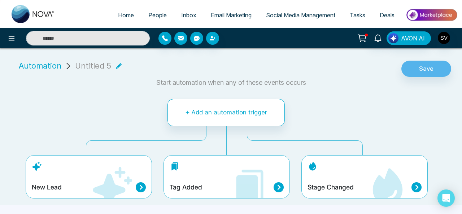
drag, startPoint x: 462, startPoint y: 107, endPoint x: 462, endPoint y: 147, distance: 39.3
click at [462, 147] on div "Automation Untitled 5 Save Start automation when any of these events occurs Add…" at bounding box center [231, 129] width 462 height 151
click at [215, 184] on div "Tag Added" at bounding box center [227, 187] width 114 height 10
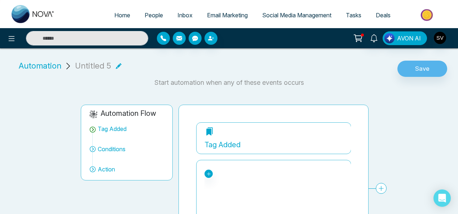
click at [38, 66] on span "Automation" at bounding box center [40, 66] width 43 height 12
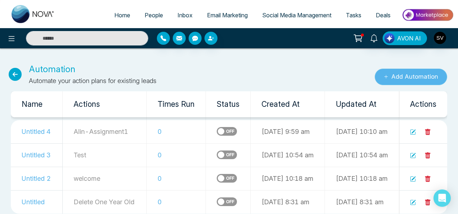
click at [418, 77] on button "Add Automation" at bounding box center [411, 77] width 73 height 17
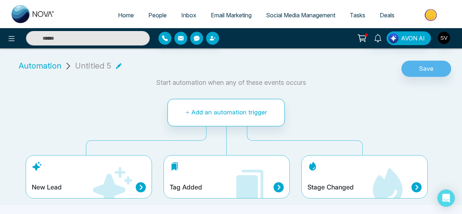
drag, startPoint x: 462, startPoint y: 121, endPoint x: 462, endPoint y: 141, distance: 20.9
click at [462, 141] on div "Automation Untitled 5 Save Start automation when any of these events occurs Add…" at bounding box center [231, 129] width 462 height 151
click at [74, 178] on div "New Lead" at bounding box center [89, 176] width 126 height 43
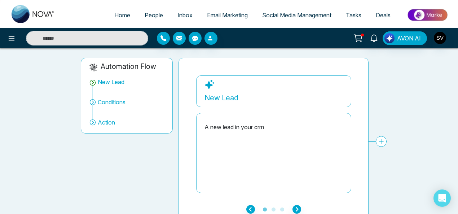
scroll to position [57, 0]
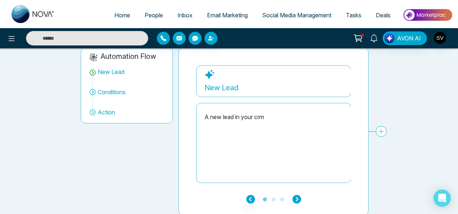
click at [297, 199] on icon "button" at bounding box center [297, 199] width 9 height 9
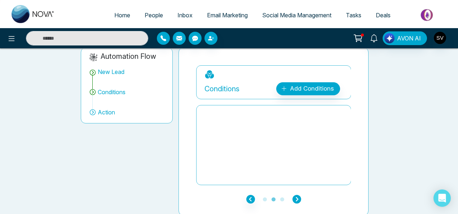
click at [297, 195] on icon "button" at bounding box center [297, 199] width 9 height 9
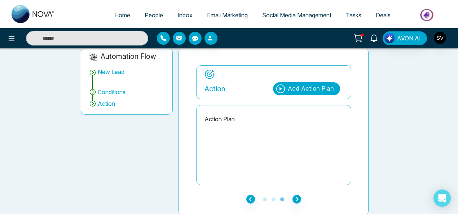
click at [301, 87] on div "Add Action Plan" at bounding box center [311, 88] width 46 height 9
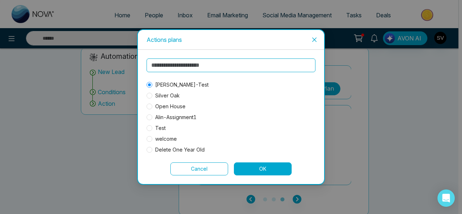
click at [171, 63] on input "text" at bounding box center [231, 65] width 169 height 14
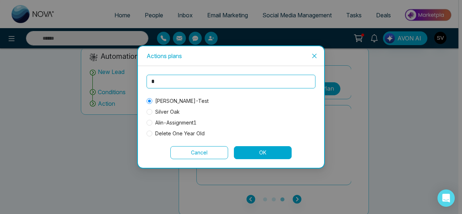
type input "*"
click at [215, 152] on button "Cancel" at bounding box center [199, 152] width 58 height 13
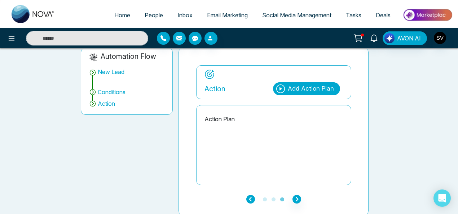
click at [253, 196] on icon "button" at bounding box center [251, 199] width 9 height 9
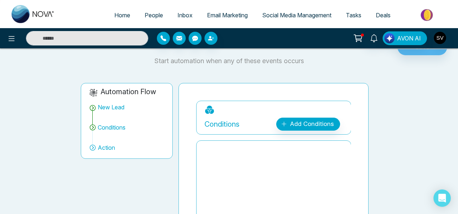
scroll to position [18, 0]
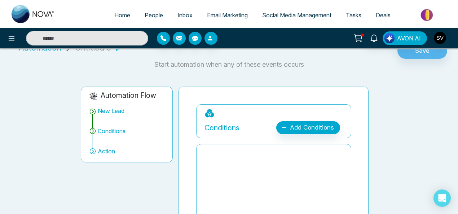
click at [40, 50] on span "Automation" at bounding box center [40, 48] width 43 height 12
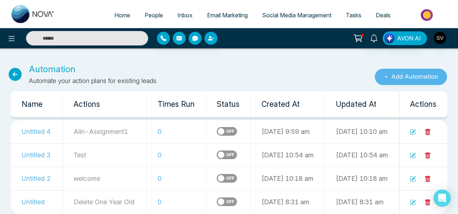
click at [419, 77] on button "Add Automation" at bounding box center [411, 77] width 73 height 17
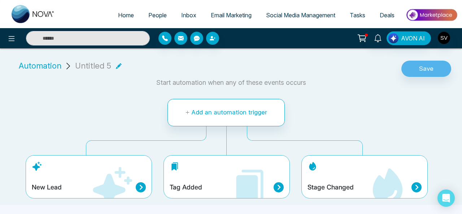
click at [213, 184] on div "Tag Added" at bounding box center [227, 187] width 114 height 10
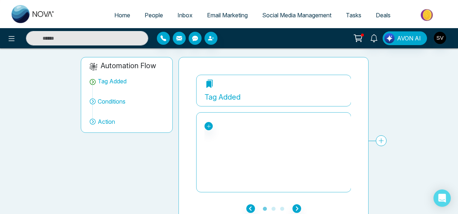
scroll to position [57, 0]
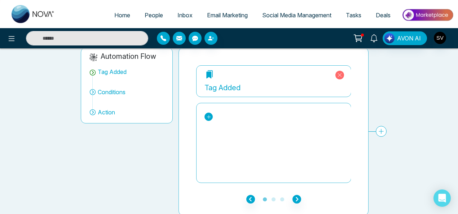
click at [207, 116] on icon at bounding box center [208, 116] width 5 height 5
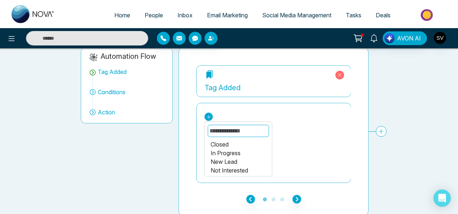
click at [236, 151] on div "In Progress" at bounding box center [239, 153] width 56 height 9
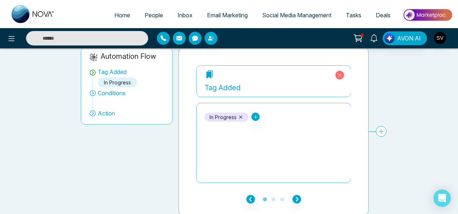
click at [242, 117] on icon at bounding box center [240, 116] width 5 height 5
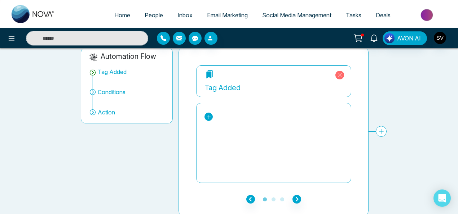
click at [208, 115] on icon at bounding box center [208, 116] width 5 height 5
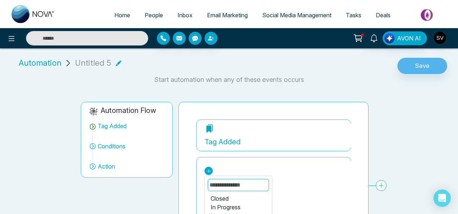
scroll to position [0, 0]
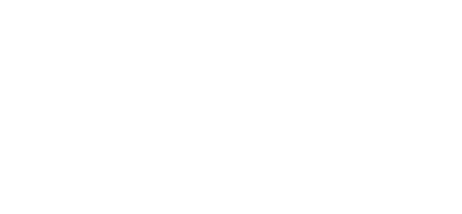
select select "*"
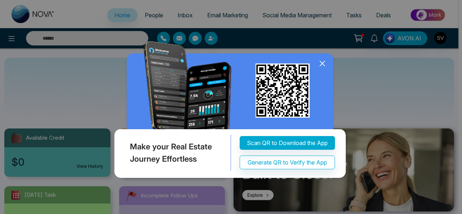
click at [321, 69] on icon at bounding box center [322, 63] width 11 height 11
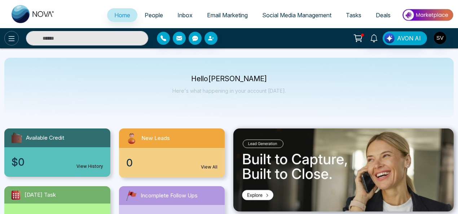
click at [8, 38] on icon at bounding box center [11, 38] width 9 height 9
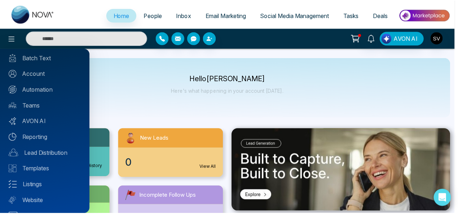
scroll to position [76, 0]
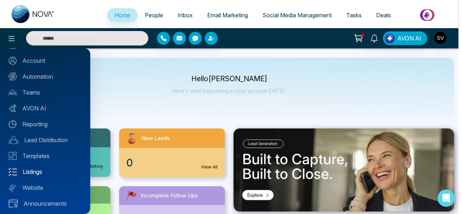
click at [36, 171] on link "Listings" at bounding box center [45, 171] width 73 height 9
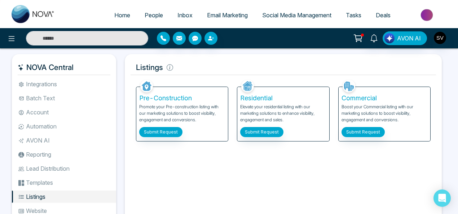
click at [48, 181] on li "Templates" at bounding box center [64, 182] width 104 height 12
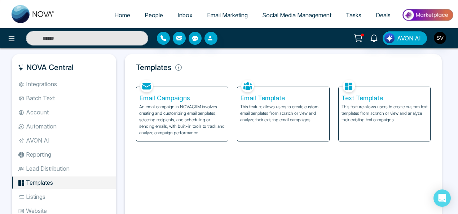
click at [41, 113] on li "Account" at bounding box center [64, 112] width 104 height 12
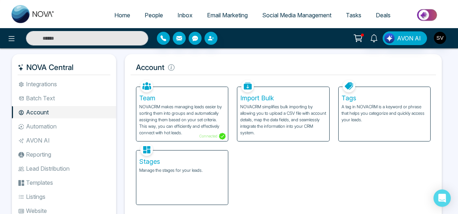
click at [385, 107] on p "A tag in NOVACRM is a keyword or phrase that helps you categorize and quickly a…" at bounding box center [385, 113] width 86 height 19
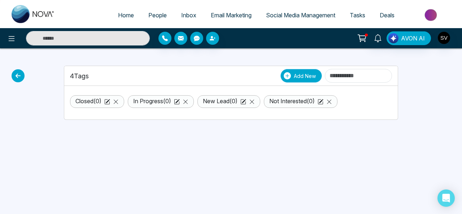
drag, startPoint x: 288, startPoint y: 75, endPoint x: 292, endPoint y: 82, distance: 7.7
click at [292, 82] on button "Add New" at bounding box center [301, 76] width 42 height 14
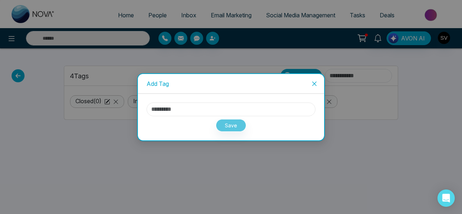
click at [222, 105] on input "text" at bounding box center [231, 110] width 169 height 14
type input "****"
click at [228, 125] on button "Save" at bounding box center [231, 125] width 30 height 13
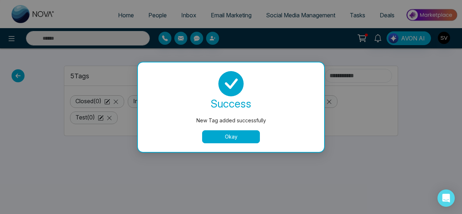
click at [243, 139] on button "Okay" at bounding box center [231, 136] width 58 height 13
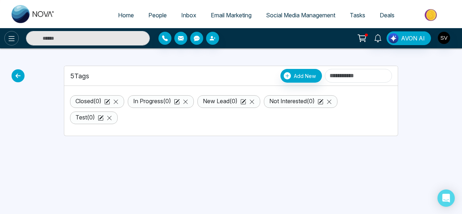
click at [7, 40] on icon at bounding box center [11, 38] width 9 height 9
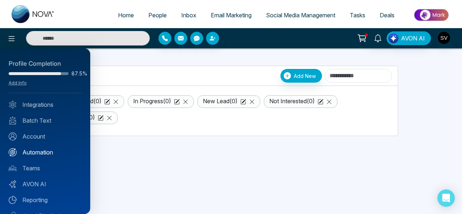
click at [29, 151] on link "Automation" at bounding box center [45, 152] width 73 height 9
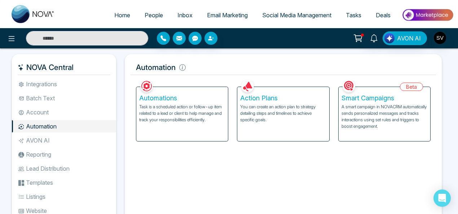
click at [184, 107] on p "Task is a scheduled action or follow-up item related to a lead or client to hel…" at bounding box center [182, 113] width 86 height 19
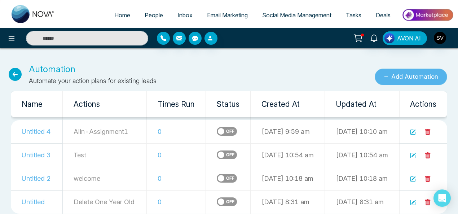
click at [423, 75] on button "Add Automation" at bounding box center [411, 77] width 73 height 17
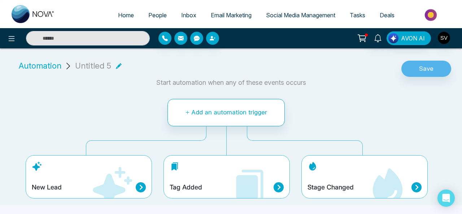
click at [199, 184] on h4 "Tag Added" at bounding box center [186, 187] width 32 height 8
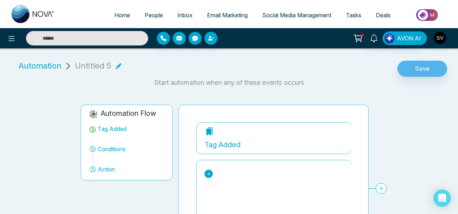
scroll to position [57, 0]
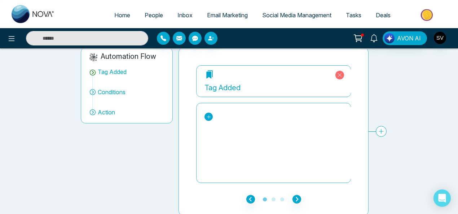
click at [209, 115] on icon at bounding box center [208, 116] width 5 height 5
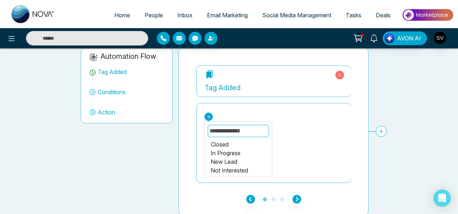
scroll to position [8, 0]
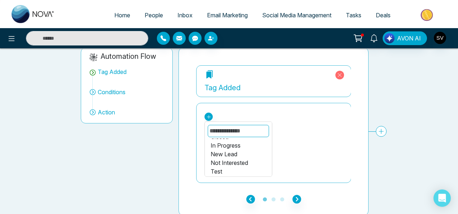
click at [216, 168] on div "Test" at bounding box center [239, 171] width 56 height 9
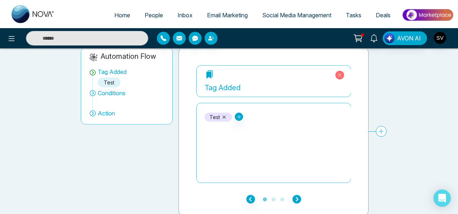
click at [295, 197] on icon "button" at bounding box center [297, 199] width 9 height 9
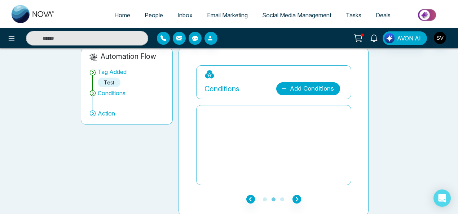
click at [322, 86] on link "Add Conditions" at bounding box center [308, 88] width 64 height 13
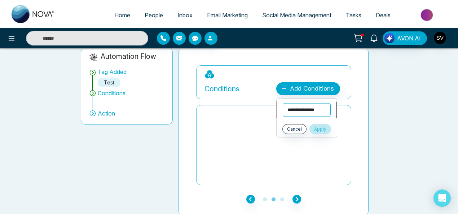
click at [309, 112] on select "**********" at bounding box center [307, 110] width 48 height 14
select select "****"
click at [283, 103] on select "**********" at bounding box center [307, 110] width 48 height 14
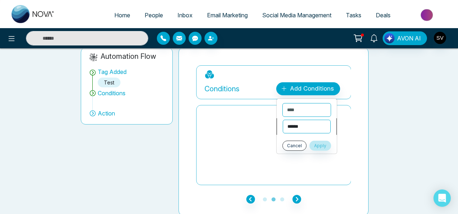
click at [304, 131] on select "**********" at bounding box center [307, 127] width 48 height 14
select select "*******"
click at [283, 120] on select "**********" at bounding box center [307, 127] width 48 height 14
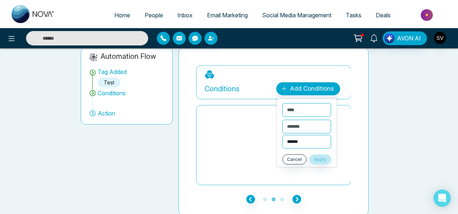
click at [307, 140] on select "**********" at bounding box center [307, 142] width 49 height 14
select select "****"
click at [283, 135] on select "**********" at bounding box center [307, 142] width 49 height 14
click at [320, 112] on select "**********" at bounding box center [307, 110] width 48 height 14
drag, startPoint x: 343, startPoint y: 125, endPoint x: 344, endPoint y: 142, distance: 17.4
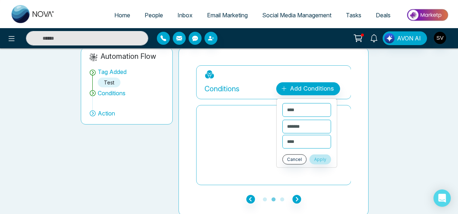
click at [344, 142] on div "**********" at bounding box center [273, 125] width 155 height 120
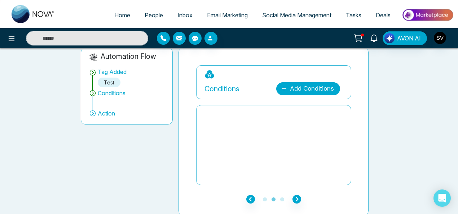
click at [308, 91] on link "Add Conditions" at bounding box center [308, 88] width 64 height 13
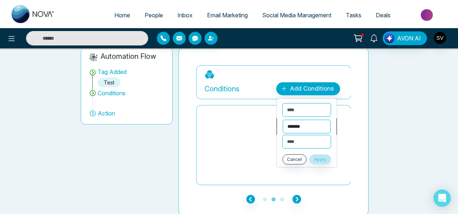
click at [318, 124] on select "**********" at bounding box center [307, 127] width 48 height 14
click at [257, 116] on div at bounding box center [274, 145] width 139 height 72
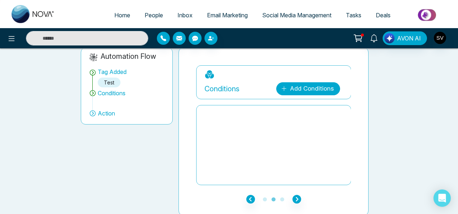
click at [303, 85] on link "Add Conditions" at bounding box center [308, 88] width 64 height 13
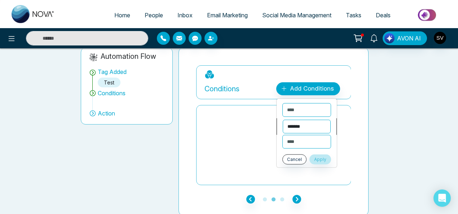
click at [320, 121] on select "**********" at bounding box center [307, 127] width 48 height 14
click at [283, 120] on select "**********" at bounding box center [307, 127] width 48 height 14
click at [317, 142] on select "**********" at bounding box center [307, 142] width 49 height 14
click at [304, 110] on select "**********" at bounding box center [307, 110] width 48 height 14
select select "*****"
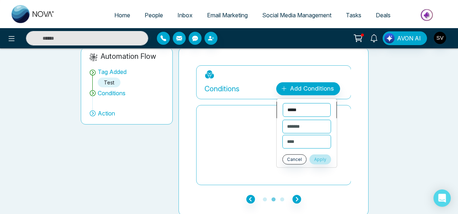
click at [283, 103] on select "**********" at bounding box center [307, 110] width 48 height 14
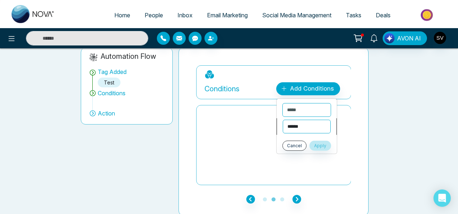
click at [309, 129] on select "**********" at bounding box center [307, 127] width 48 height 14
select select "*******"
click at [283, 120] on select "**********" at bounding box center [307, 127] width 48 height 14
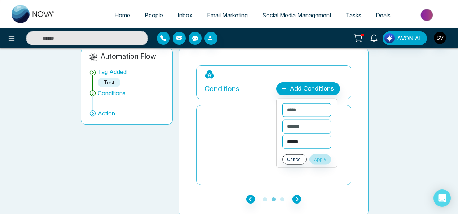
click at [308, 144] on select "**********" at bounding box center [307, 142] width 49 height 14
click at [257, 135] on div at bounding box center [274, 145] width 139 height 72
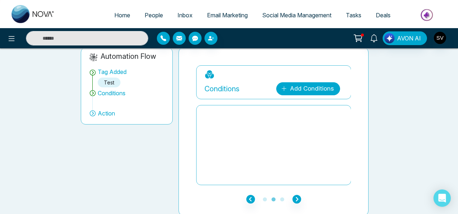
click at [304, 88] on link "Add Conditions" at bounding box center [308, 88] width 64 height 13
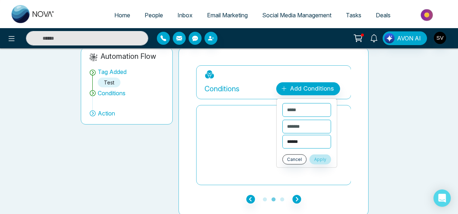
click at [301, 145] on select "**********" at bounding box center [307, 142] width 49 height 14
select select "**********"
click at [283, 135] on select "**********" at bounding box center [307, 142] width 49 height 14
click at [331, 158] on button "Apply" at bounding box center [321, 159] width 22 height 10
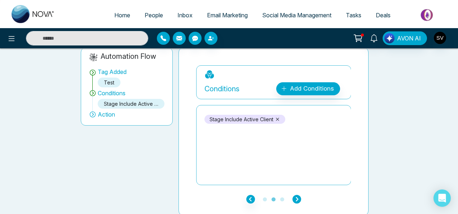
click at [298, 198] on icon "button" at bounding box center [297, 199] width 9 height 9
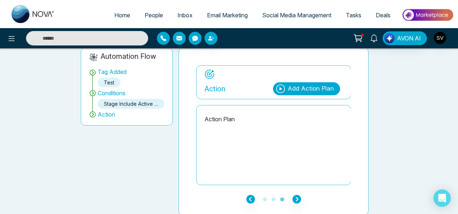
click at [298, 86] on div "Add Action Plan" at bounding box center [311, 88] width 46 height 9
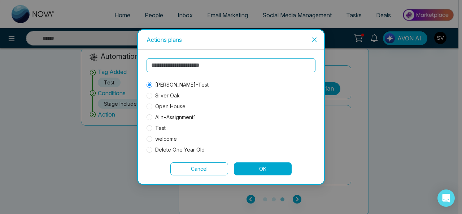
click at [273, 169] on button "OK" at bounding box center [263, 168] width 58 height 13
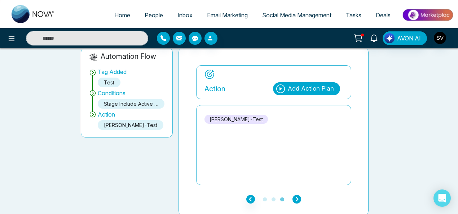
click at [297, 195] on icon "button" at bounding box center [297, 199] width 9 height 9
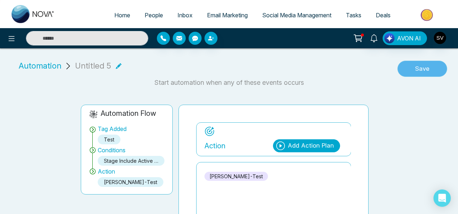
click at [426, 70] on button "Save" at bounding box center [423, 69] width 50 height 17
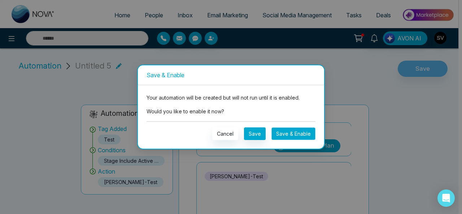
click at [294, 133] on button "Save & Enable" at bounding box center [293, 133] width 44 height 13
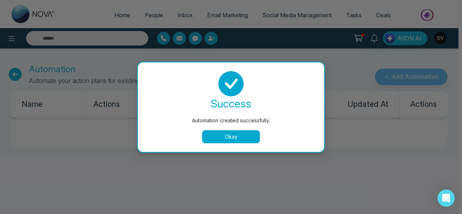
click at [240, 134] on button "Okay" at bounding box center [231, 136] width 58 height 13
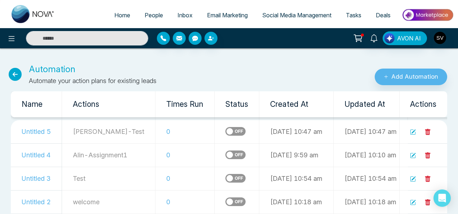
click at [43, 132] on td "Untitled 5" at bounding box center [36, 131] width 51 height 23
click at [413, 131] on icon at bounding box center [413, 132] width 6 height 6
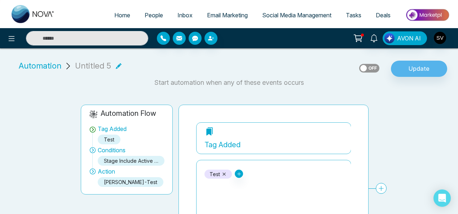
click at [118, 64] on icon at bounding box center [119, 66] width 6 height 6
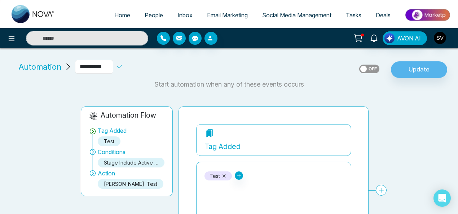
click at [97, 66] on input "**********" at bounding box center [94, 67] width 38 height 14
drag, startPoint x: 114, startPoint y: 65, endPoint x: 62, endPoint y: 72, distance: 52.8
click at [62, 72] on div "**********" at bounding box center [84, 67] width 136 height 14
type input "*********"
click at [123, 64] on icon at bounding box center [119, 67] width 6 height 6
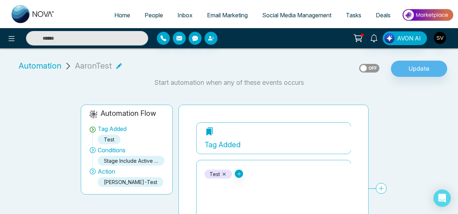
click at [375, 68] on label at bounding box center [369, 68] width 20 height 9
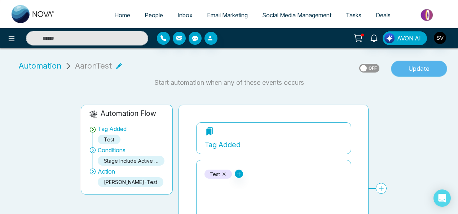
click at [424, 69] on button "Update" at bounding box center [419, 69] width 56 height 17
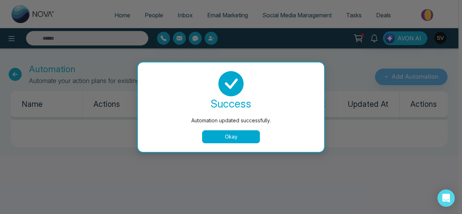
click at [248, 139] on button "Okay" at bounding box center [231, 136] width 58 height 13
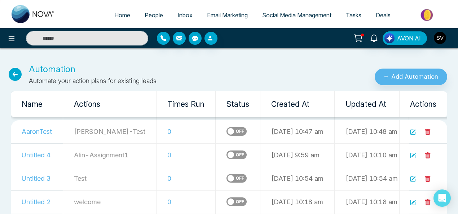
click at [150, 15] on span "People" at bounding box center [154, 15] width 18 height 7
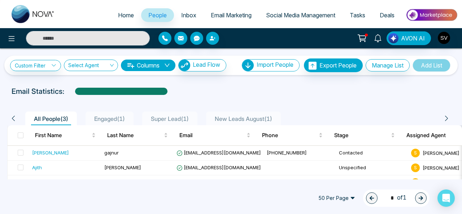
scroll to position [14, 0]
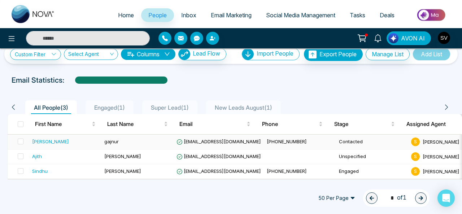
click at [23, 137] on td at bounding box center [19, 142] width 22 height 15
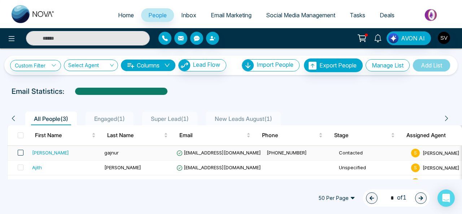
click at [19, 152] on span at bounding box center [21, 153] width 6 height 6
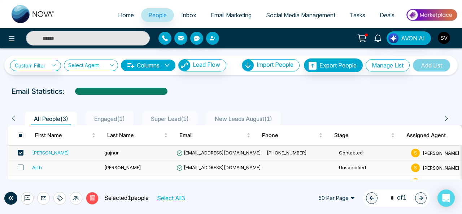
click at [21, 167] on span at bounding box center [21, 168] width 6 height 6
click at [45, 67] on link "Custom Filter" at bounding box center [35, 65] width 51 height 11
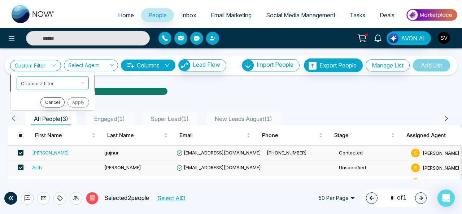
click at [50, 84] on div "Custom Filter Choose a filter Cancel Apply Select Agent Columns Lead Flow Impor…" at bounding box center [231, 113] width 462 height 131
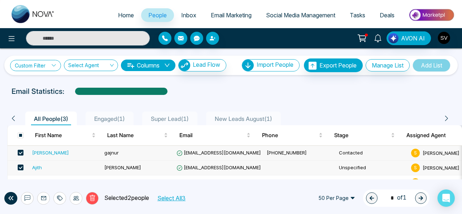
click at [49, 62] on link "Custom Filter" at bounding box center [35, 65] width 51 height 11
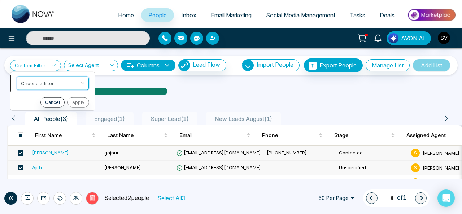
click at [42, 83] on div "Custom Filter Choose a filter Cancel Apply Select Agent Columns Lead Flow Impor…" at bounding box center [231, 113] width 462 height 131
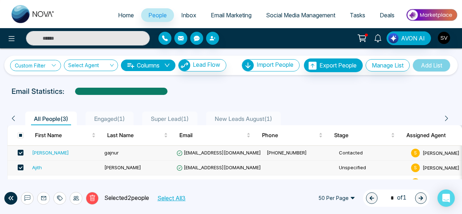
click at [46, 67] on link "Custom Filter" at bounding box center [35, 65] width 51 height 11
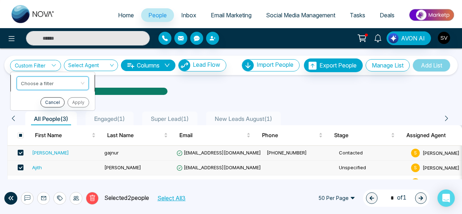
click at [48, 86] on div "Custom Filter Choose a filter Cancel Apply Select Agent Columns Lead Flow Impor…" at bounding box center [231, 113] width 462 height 131
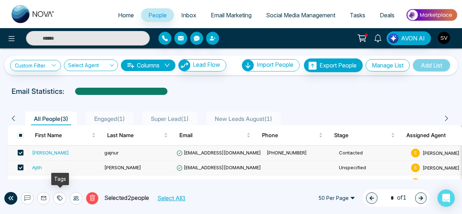
click at [61, 199] on icon at bounding box center [60, 198] width 6 height 6
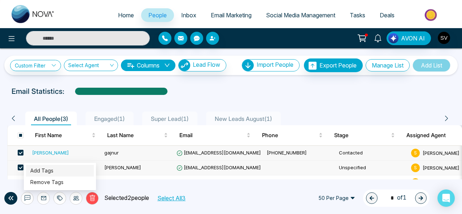
click at [53, 169] on link "Add Tags" at bounding box center [41, 170] width 23 height 6
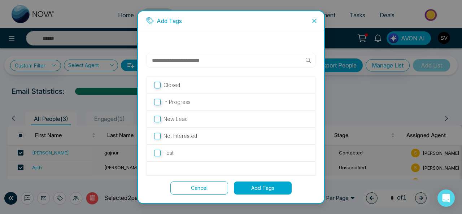
click at [271, 184] on button "Add Tags" at bounding box center [263, 188] width 58 height 13
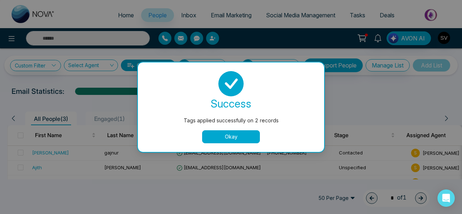
click at [245, 138] on button "Okay" at bounding box center [231, 136] width 58 height 13
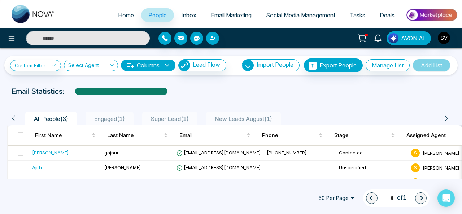
scroll to position [14, 0]
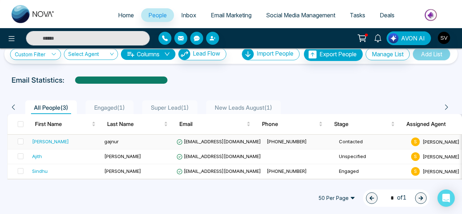
click at [212, 139] on span "[EMAIL_ADDRESS][DOMAIN_NAME]" at bounding box center [218, 142] width 84 height 6
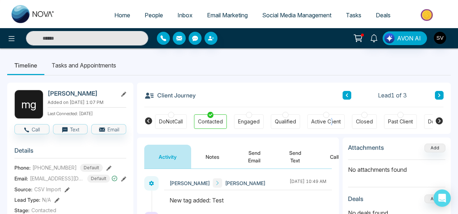
click at [330, 117] on div "Active Client" at bounding box center [327, 121] width 38 height 14
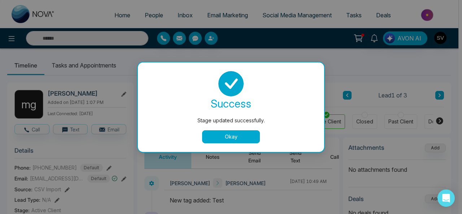
click at [248, 137] on button "Okay" at bounding box center [231, 136] width 58 height 13
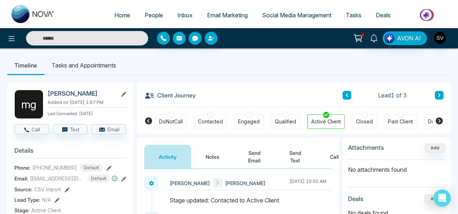
click at [150, 13] on span "People" at bounding box center [154, 15] width 18 height 7
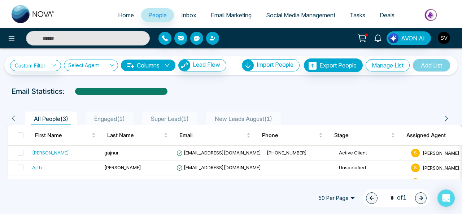
scroll to position [14, 0]
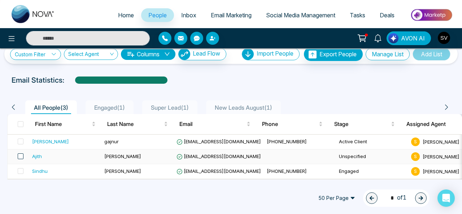
click at [19, 153] on span at bounding box center [21, 156] width 6 height 6
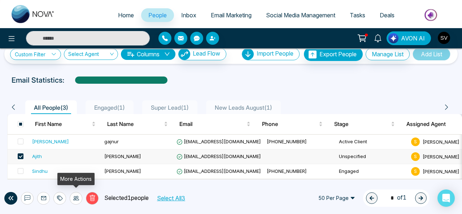
click at [75, 197] on icon at bounding box center [76, 198] width 6 height 6
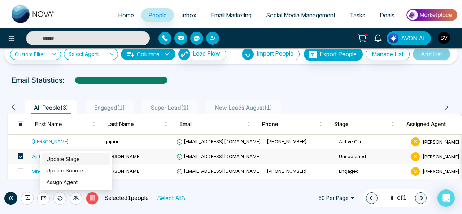
click at [71, 157] on link "Update Stage" at bounding box center [63, 159] width 33 height 6
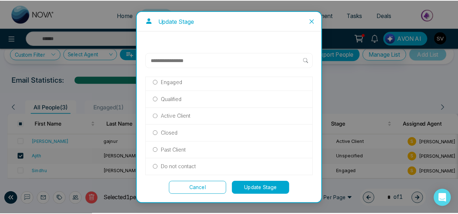
scroll to position [38, 0]
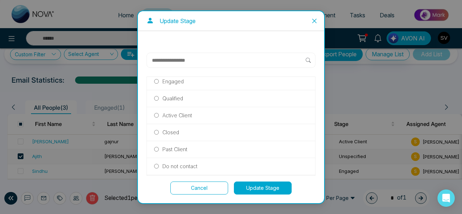
click at [278, 186] on button "Update Stage" at bounding box center [263, 188] width 58 height 13
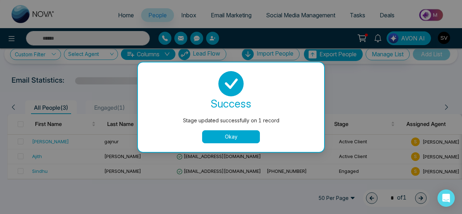
click at [243, 138] on button "Okay" at bounding box center [231, 136] width 58 height 13
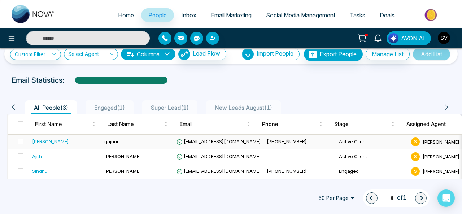
click at [18, 139] on span at bounding box center [21, 142] width 6 height 6
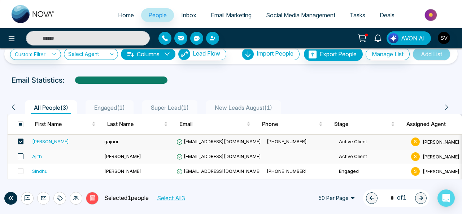
click at [20, 153] on span at bounding box center [21, 156] width 6 height 6
click at [61, 200] on icon at bounding box center [60, 198] width 6 height 6
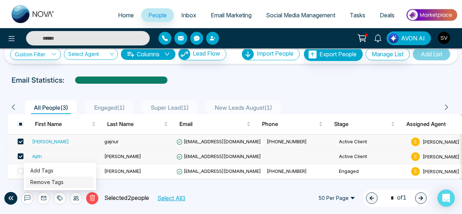
click at [60, 183] on link "Remove Tags" at bounding box center [46, 182] width 33 height 6
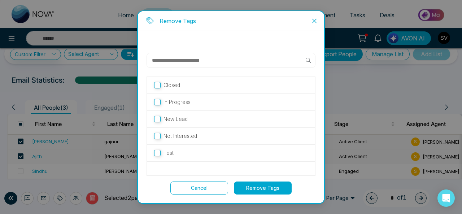
click at [156, 150] on div "Test" at bounding box center [231, 153] width 168 height 17
click at [250, 186] on button "Remove Tags" at bounding box center [263, 188] width 58 height 13
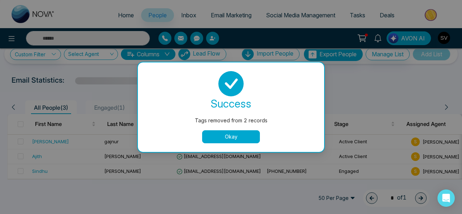
drag, startPoint x: 251, startPoint y: 132, endPoint x: 197, endPoint y: 130, distance: 53.9
click at [250, 133] on button "Okay" at bounding box center [231, 136] width 58 height 13
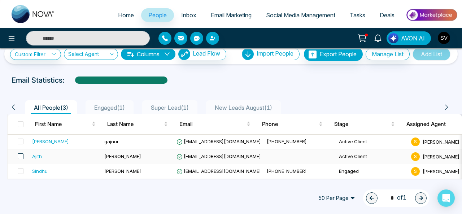
click at [23, 153] on span at bounding box center [21, 156] width 6 height 6
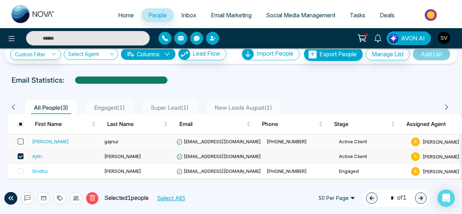
click at [19, 139] on span at bounding box center [21, 142] width 6 height 6
click at [63, 200] on div at bounding box center [59, 198] width 13 height 13
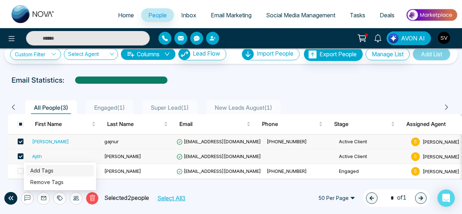
click at [47, 169] on link "Add Tags" at bounding box center [41, 170] width 23 height 6
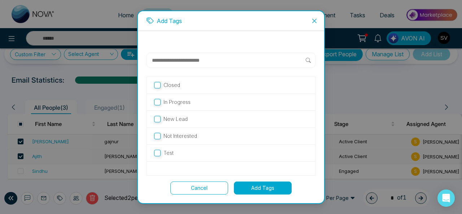
click at [209, 183] on button "Cancel" at bounding box center [199, 188] width 58 height 13
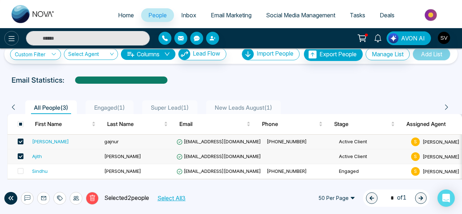
click at [14, 39] on icon at bounding box center [11, 38] width 9 height 9
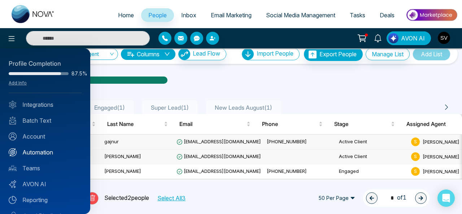
click at [46, 151] on link "Automation" at bounding box center [45, 152] width 73 height 9
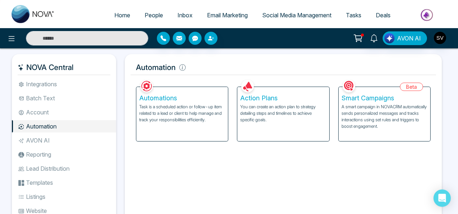
click at [194, 109] on p "Task is a scheduled action or follow-up item related to a lead or client to hel…" at bounding box center [182, 113] width 86 height 19
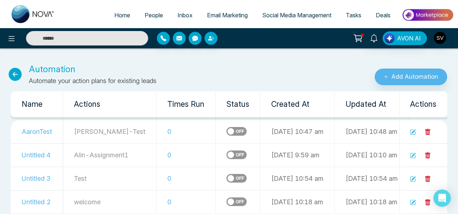
click at [227, 132] on label at bounding box center [237, 131] width 20 height 9
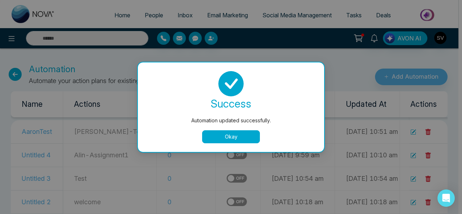
click at [246, 133] on button "Okay" at bounding box center [231, 136] width 58 height 13
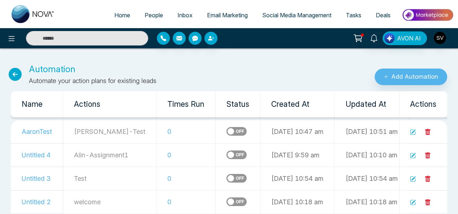
click at [145, 13] on span "People" at bounding box center [154, 15] width 18 height 7
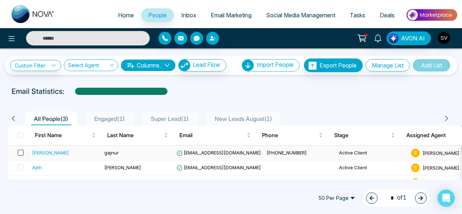
click at [19, 153] on span at bounding box center [21, 153] width 6 height 6
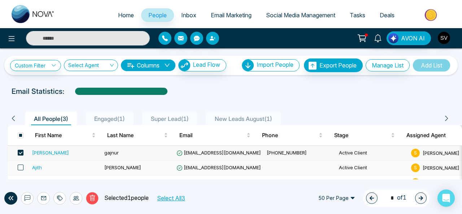
click at [19, 166] on span at bounding box center [21, 168] width 6 height 6
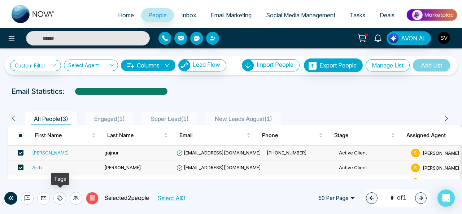
click at [58, 197] on icon at bounding box center [60, 198] width 6 height 6
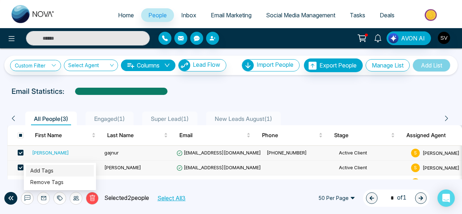
click at [48, 171] on link "Add Tags" at bounding box center [41, 170] width 23 height 6
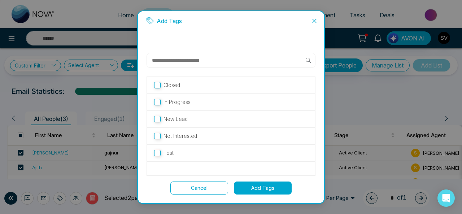
click at [266, 187] on button "Add Tags" at bounding box center [263, 188] width 58 height 13
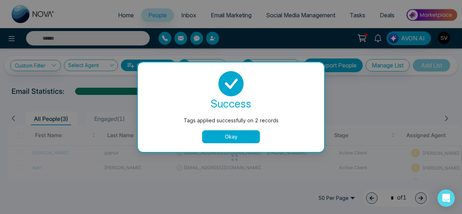
drag, startPoint x: 238, startPoint y: 135, endPoint x: 234, endPoint y: 133, distance: 4.9
click at [237, 135] on button "Okay" at bounding box center [231, 136] width 58 height 13
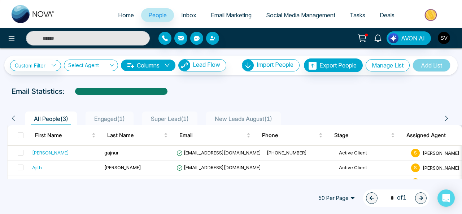
click at [48, 196] on div "50 Per Page 1 * of 1" at bounding box center [231, 198] width 462 height 32
click at [204, 152] on span "[EMAIL_ADDRESS][DOMAIN_NAME]" at bounding box center [218, 153] width 84 height 6
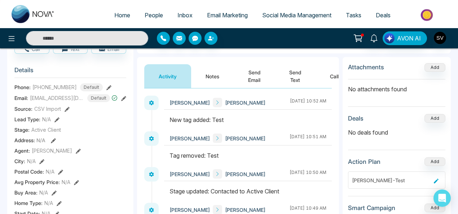
scroll to position [21, 0]
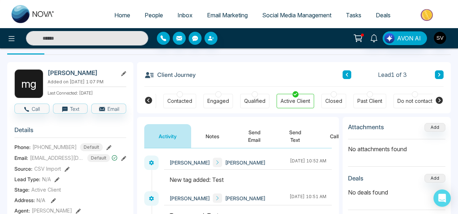
click at [254, 135] on button "Send Email" at bounding box center [254, 136] width 41 height 24
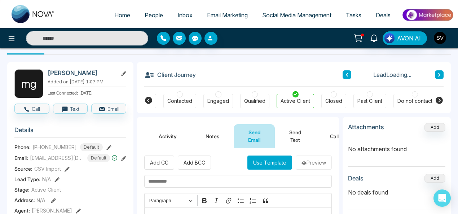
click at [165, 132] on button "Activity" at bounding box center [167, 136] width 47 height 24
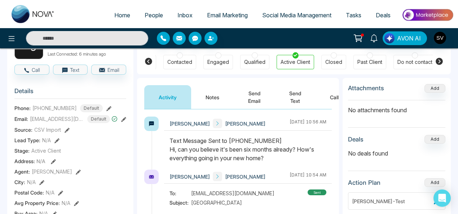
scroll to position [73, 0]
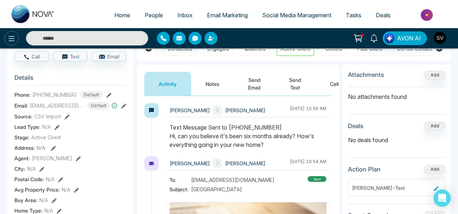
click at [11, 39] on icon at bounding box center [11, 38] width 9 height 9
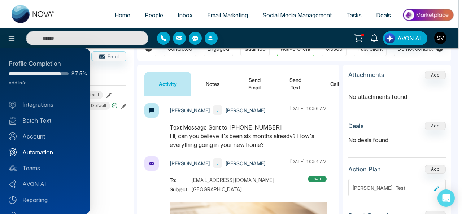
click at [49, 154] on link "Automation" at bounding box center [45, 152] width 73 height 9
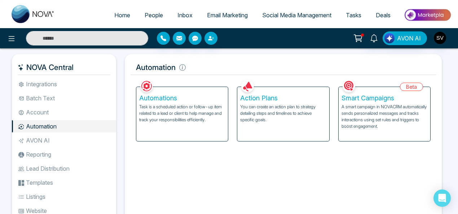
click at [278, 108] on p "You can create an action plan to strategy detailing steps and timelines to achi…" at bounding box center [283, 113] width 86 height 19
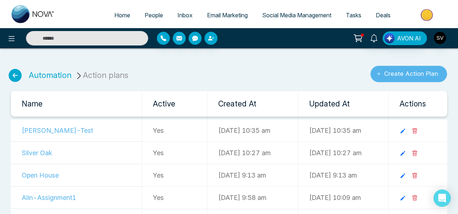
click at [406, 73] on button "Create Action Plan" at bounding box center [409, 74] width 77 height 17
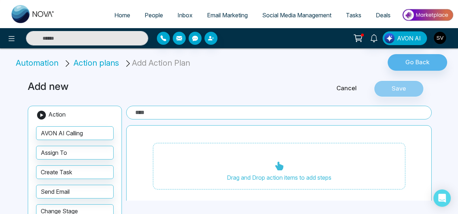
click at [193, 115] on input "text" at bounding box center [279, 113] width 306 height 14
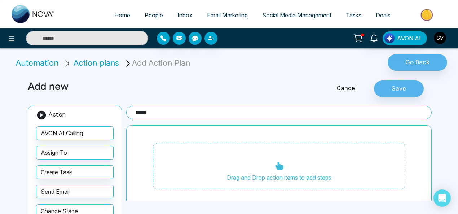
type input "*****"
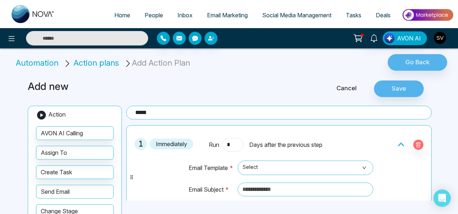
scroll to position [21, 0]
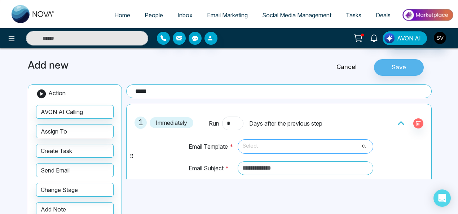
click at [263, 144] on span "Select" at bounding box center [306, 146] width 126 height 12
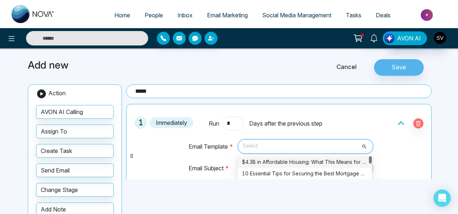
click at [342, 161] on div "$4.3B in Affordable Housing: What This Means for You" at bounding box center [305, 162] width 126 height 8
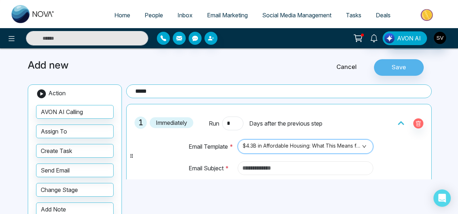
click at [274, 170] on input "text" at bounding box center [306, 168] width 136 height 14
click at [266, 167] on input "******" at bounding box center [306, 168] width 136 height 14
type input "*"
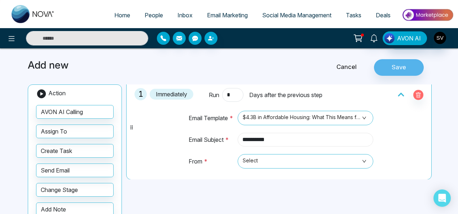
scroll to position [53, 0]
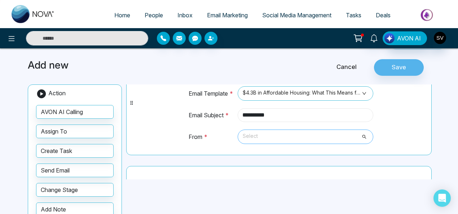
click at [279, 140] on span "Select" at bounding box center [306, 137] width 126 height 12
type input "**********"
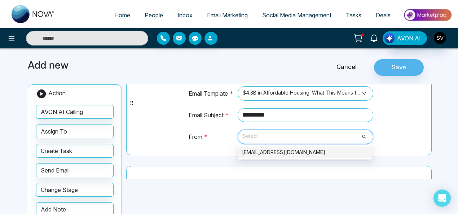
click at [284, 152] on div "[EMAIL_ADDRESS][DOMAIN_NAME]" at bounding box center [305, 152] width 126 height 8
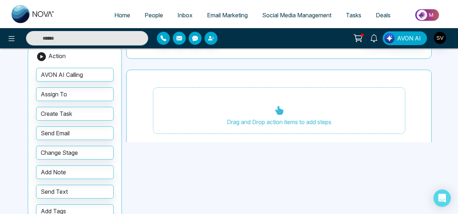
scroll to position [62, 0]
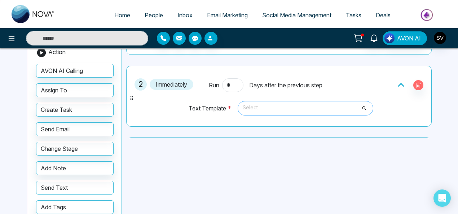
click at [267, 105] on span "Select" at bounding box center [306, 108] width 126 height 12
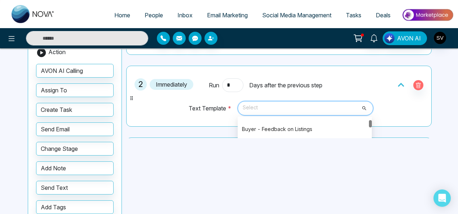
scroll to position [44, 0]
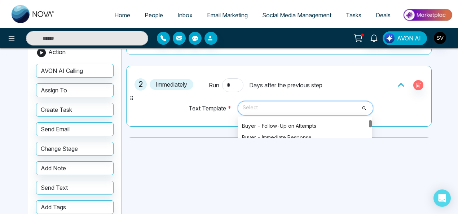
click at [370, 122] on div at bounding box center [370, 123] width 3 height 7
click at [305, 134] on div "Buyer - Immediate Response" at bounding box center [305, 138] width 126 height 8
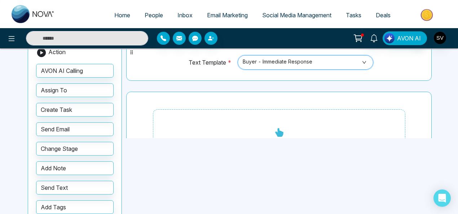
scroll to position [167, 0]
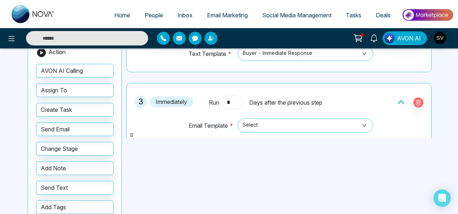
click at [236, 100] on input "*" at bounding box center [232, 103] width 21 height 14
type input "*"
click at [283, 145] on div "**********" at bounding box center [228, 131] width 411 height 245
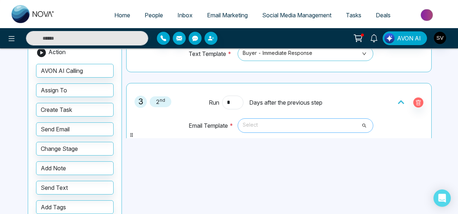
click at [287, 121] on span "Select" at bounding box center [306, 125] width 126 height 12
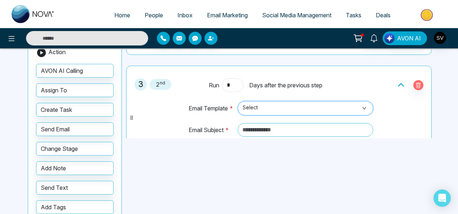
click at [265, 109] on span "Select" at bounding box center [306, 108] width 126 height 12
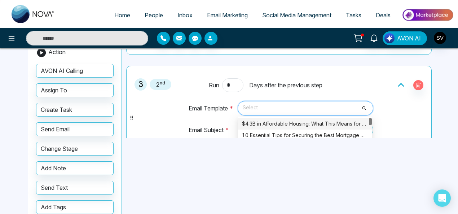
click at [272, 120] on div "$4.3B in Affordable Housing: What This Means for You" at bounding box center [305, 124] width 126 height 8
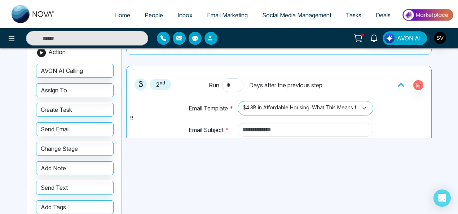
click at [271, 128] on input "text" at bounding box center [306, 130] width 136 height 14
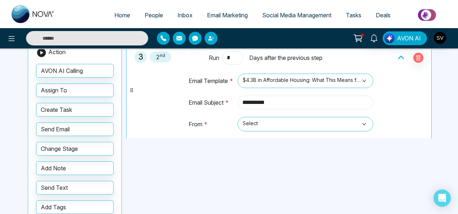
scroll to position [216, 0]
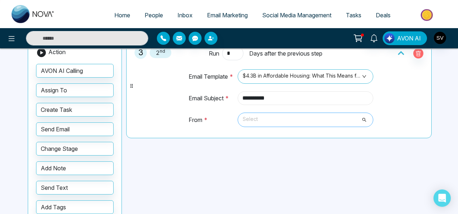
click at [262, 119] on span "Select" at bounding box center [306, 120] width 126 height 12
type input "**********"
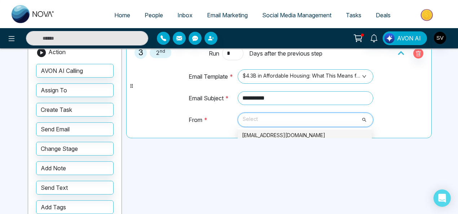
click at [265, 132] on div "[EMAIL_ADDRESS][DOMAIN_NAME]" at bounding box center [305, 135] width 126 height 8
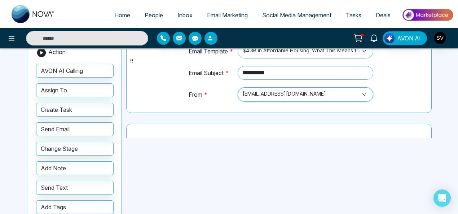
scroll to position [276, 0]
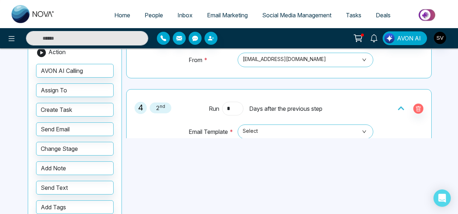
click at [237, 104] on input "*" at bounding box center [232, 109] width 21 height 14
type input "*"
click at [416, 106] on icon "button" at bounding box center [419, 109] width 6 height 6
click at [236, 103] on input "*" at bounding box center [232, 109] width 21 height 14
type input "*"
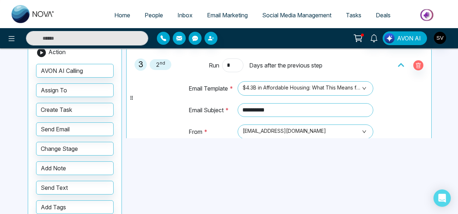
scroll to position [285, 0]
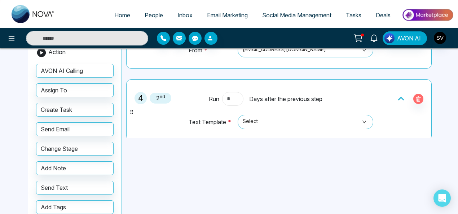
type input "*"
click at [273, 119] on span "Select" at bounding box center [306, 122] width 126 height 12
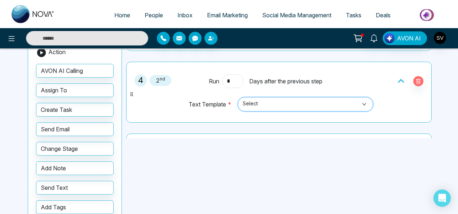
scroll to position [316, 0]
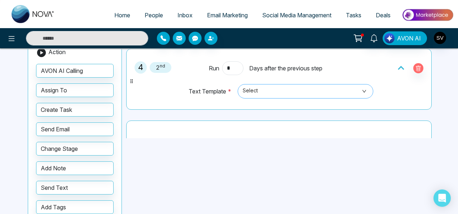
click at [272, 95] on td "Select 437 435 6 Months Post-Close SMS Birthday Wishes Browsing Status Check Bu…" at bounding box center [304, 95] width 139 height 22
click at [272, 91] on span "Select" at bounding box center [306, 91] width 126 height 12
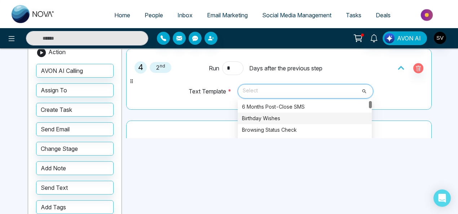
click at [272, 114] on div "Birthday Wishes" at bounding box center [305, 118] width 126 height 8
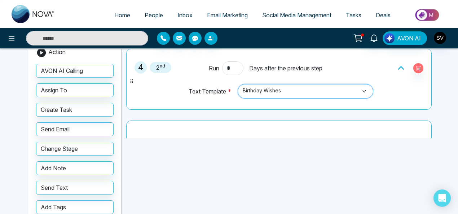
click at [313, 85] on span "Birthday Wishes" at bounding box center [306, 91] width 126 height 12
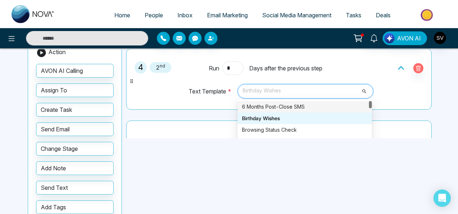
scroll to position [44, 0]
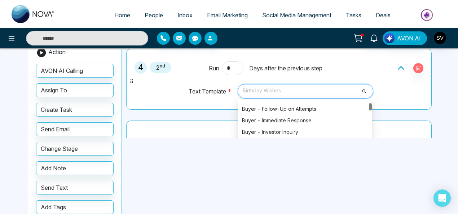
click at [369, 105] on div at bounding box center [370, 106] width 3 height 7
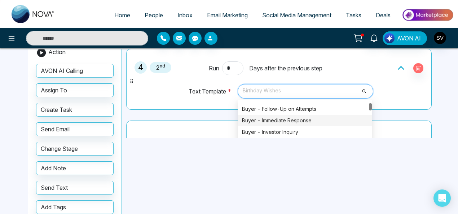
click at [292, 117] on div "Buyer - Immediate Response" at bounding box center [305, 121] width 126 height 8
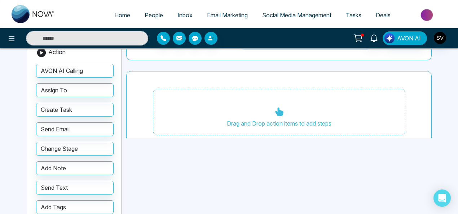
scroll to position [368, 0]
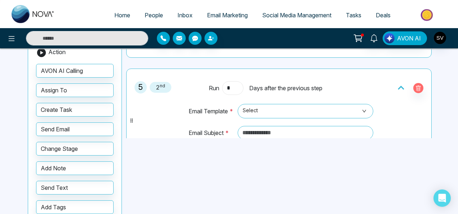
click at [233, 84] on input "*" at bounding box center [232, 88] width 21 height 14
click at [258, 106] on span "Select" at bounding box center [306, 111] width 126 height 12
type input "*"
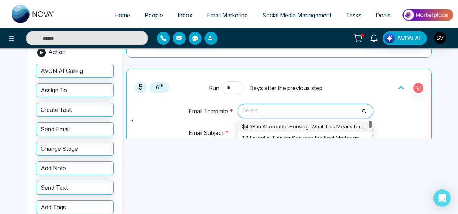
click at [281, 125] on div "$4.3B in Affordable Housing: What This Means for You" at bounding box center [305, 127] width 126 height 8
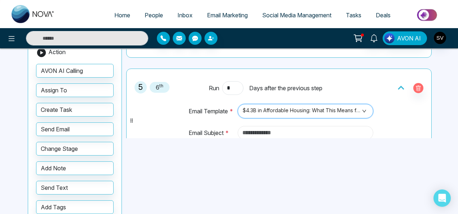
click at [272, 128] on input "text" at bounding box center [306, 133] width 136 height 14
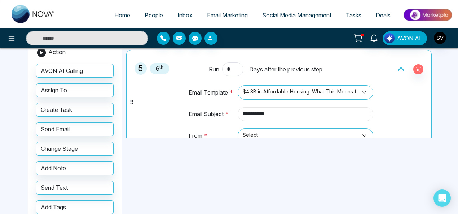
scroll to position [433, 0]
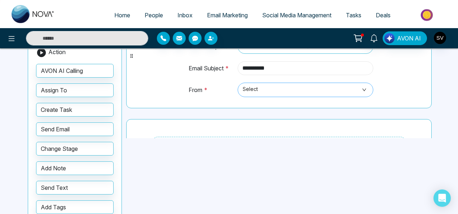
click at [261, 89] on span "Select" at bounding box center [306, 90] width 126 height 12
type input "**********"
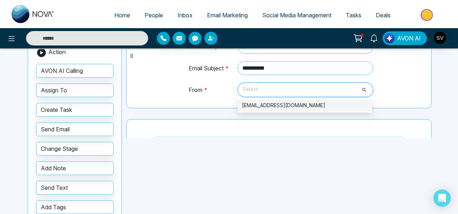
click at [268, 102] on div "sindhu@mmnovatech.com" at bounding box center [305, 105] width 126 height 8
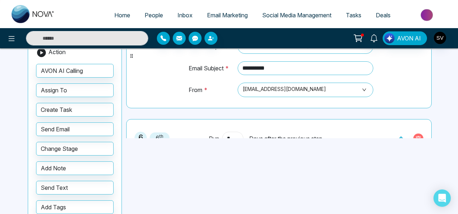
click at [236, 132] on input "*" at bounding box center [232, 139] width 21 height 14
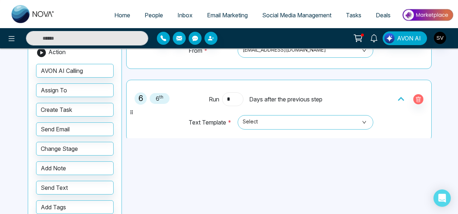
scroll to position [490, 0]
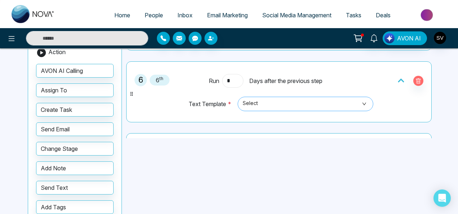
click at [263, 102] on span "Select" at bounding box center [306, 104] width 126 height 12
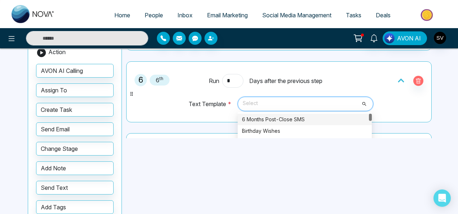
click at [368, 116] on div "6 Months Post-Close SMS Birthday Wishes Browsing Status Check Buyer - Feedback …" at bounding box center [305, 160] width 134 height 92
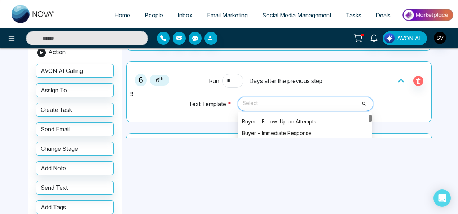
scroll to position [58, 0]
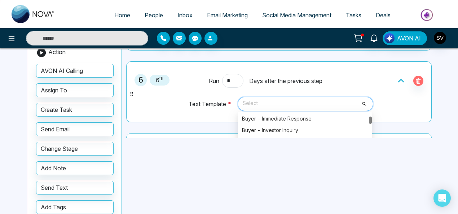
click at [369, 117] on div at bounding box center [370, 120] width 3 height 7
click at [312, 115] on div "Buyer - Immediate Response" at bounding box center [305, 119] width 126 height 8
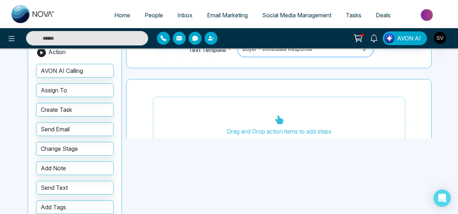
scroll to position [546, 0]
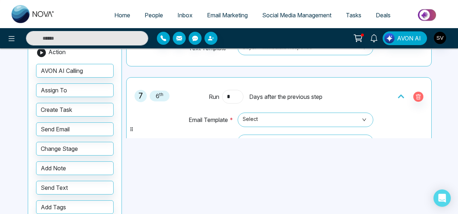
click at [235, 91] on input "*" at bounding box center [232, 97] width 21 height 14
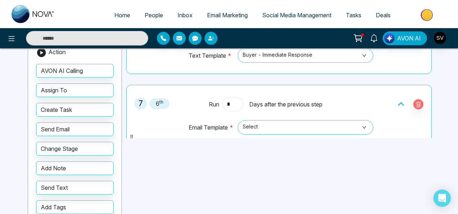
scroll to position [541, 0]
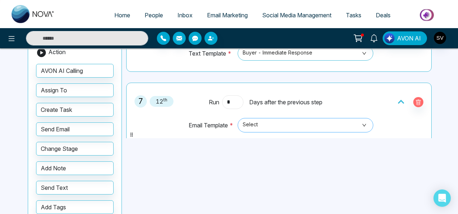
click at [285, 119] on span "Select" at bounding box center [306, 125] width 126 height 12
type input "*"
click at [350, 137] on div "$4.3B in Affordable Housing: What This Means for You" at bounding box center [305, 141] width 126 height 8
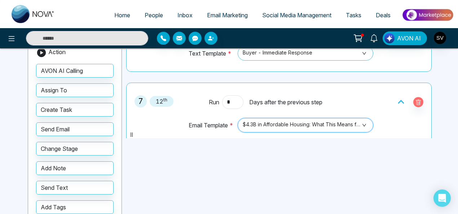
scroll to position [557, 0]
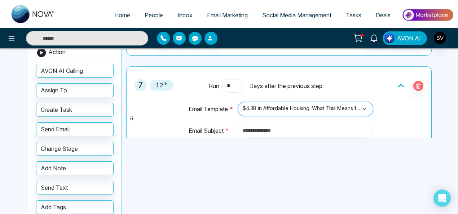
click at [271, 126] on input "text" at bounding box center [306, 131] width 136 height 14
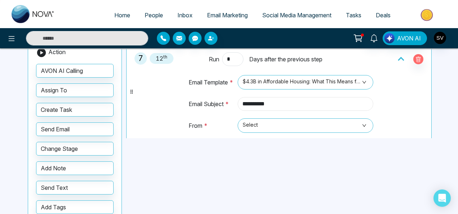
scroll to position [603, 0]
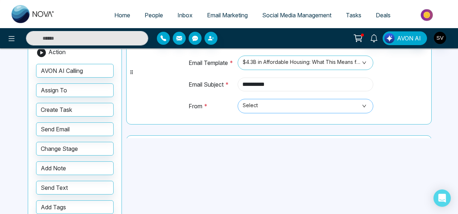
click at [247, 103] on span "Select" at bounding box center [306, 106] width 126 height 12
type input "**********"
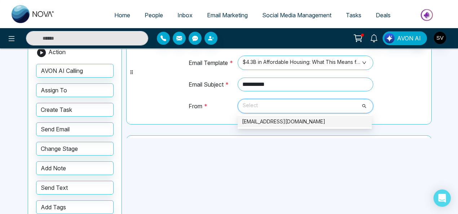
click at [263, 118] on div "sindhu@mmnovatech.com" at bounding box center [305, 122] width 126 height 8
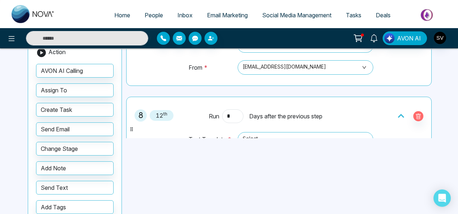
scroll to position [658, 0]
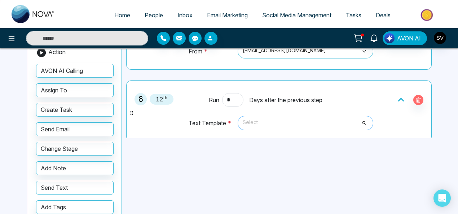
click at [284, 117] on span "Select" at bounding box center [306, 123] width 126 height 12
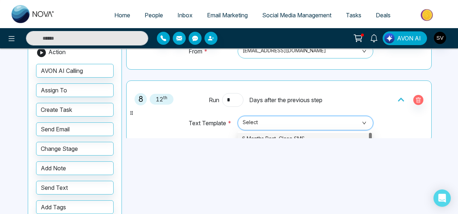
scroll to position [688, 0]
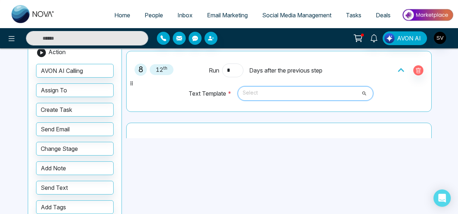
click at [328, 95] on span at bounding box center [303, 94] width 122 height 14
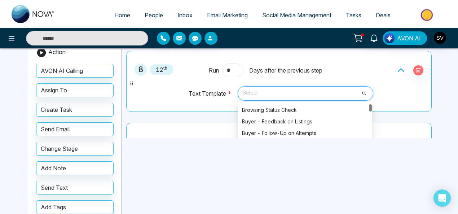
scroll to position [37, 0]
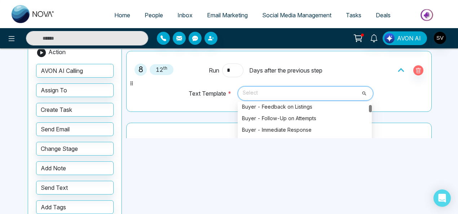
click at [370, 105] on div at bounding box center [370, 108] width 3 height 7
click at [310, 126] on div "Buyer - Immediate Response" at bounding box center [305, 130] width 126 height 8
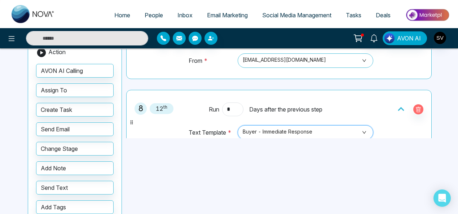
scroll to position [692, 0]
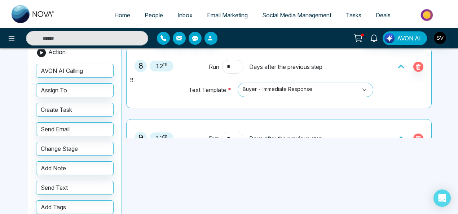
click at [237, 132] on input "*" at bounding box center [232, 139] width 21 height 14
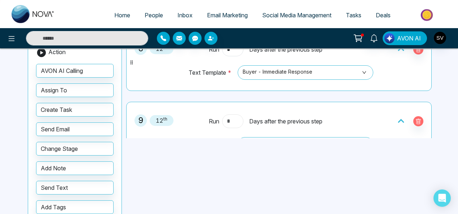
scroll to position [730, 0]
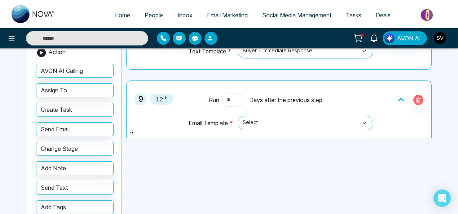
click at [236, 94] on input "text" at bounding box center [232, 100] width 21 height 14
type input "*"
click at [268, 119] on span "Select" at bounding box center [306, 123] width 126 height 12
type input "*"
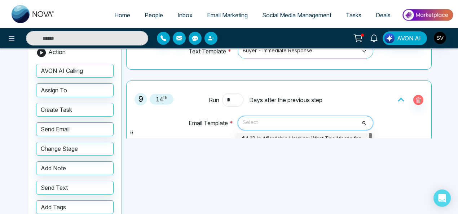
click at [293, 135] on div "$4.3B in Affordable Housing: What This Means for You" at bounding box center [305, 139] width 126 height 8
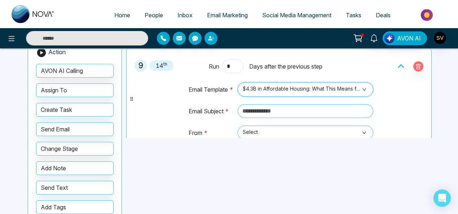
scroll to position [785, 0]
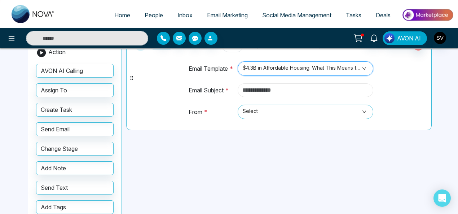
click at [283, 87] on input "text" at bounding box center [306, 90] width 136 height 14
type input "*"
click at [267, 106] on span "Select" at bounding box center [306, 112] width 126 height 12
type input "**********"
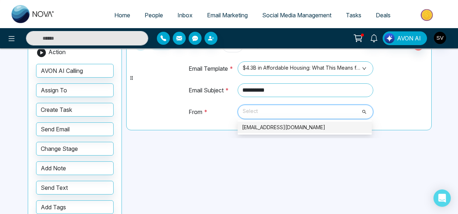
click at [272, 123] on div "sindhu@mmnovatech.com" at bounding box center [305, 127] width 126 height 8
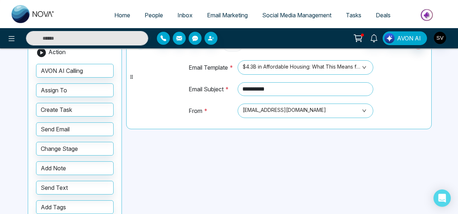
scroll to position [0, 0]
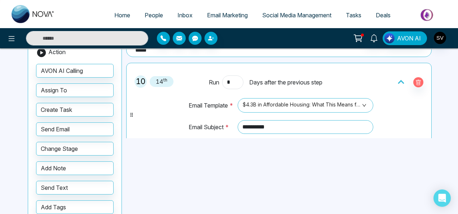
click at [143, 79] on span "10" at bounding box center [141, 81] width 12 height 12
click at [418, 82] on icon "button" at bounding box center [419, 83] width 2 height 3
type input "*"
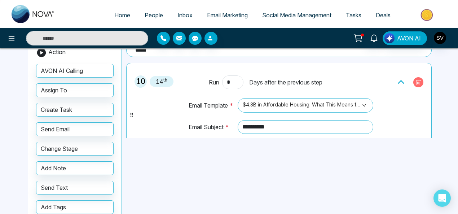
type input "*"
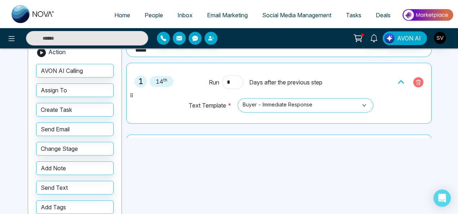
click at [416, 80] on icon "button" at bounding box center [419, 83] width 6 height 6
type input "*"
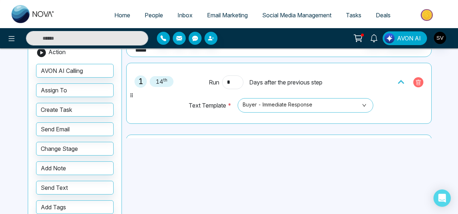
type input "*"
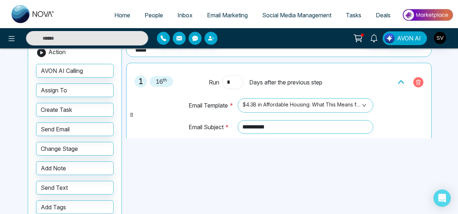
click at [416, 80] on icon "button" at bounding box center [419, 83] width 6 height 6
type input "*"
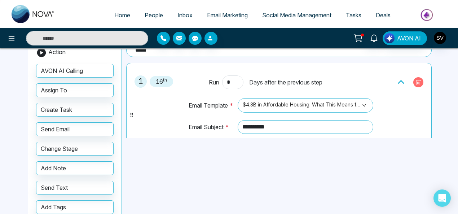
type input "*"
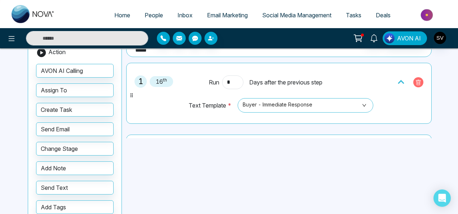
click at [417, 80] on icon "button" at bounding box center [419, 82] width 5 height 5
type input "*"
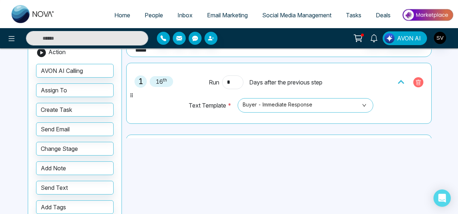
type input "*"
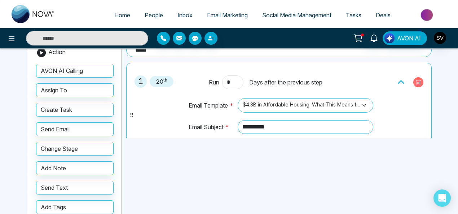
click at [416, 80] on icon "button" at bounding box center [419, 83] width 6 height 6
type input "*"
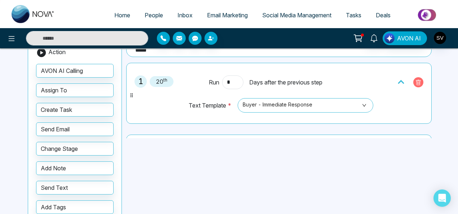
click at [416, 80] on icon "button" at bounding box center [419, 83] width 6 height 6
type input "*"
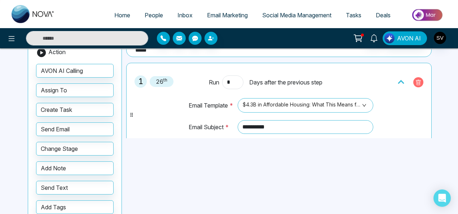
click at [416, 80] on icon "button" at bounding box center [419, 83] width 6 height 6
type input "*"
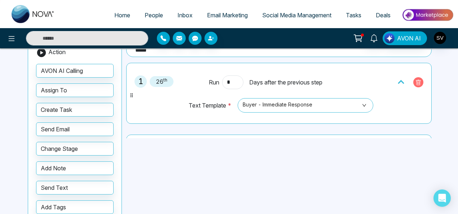
click at [416, 80] on icon "button" at bounding box center [419, 83] width 6 height 6
type input "*"
click at [416, 80] on icon "button" at bounding box center [419, 83] width 6 height 6
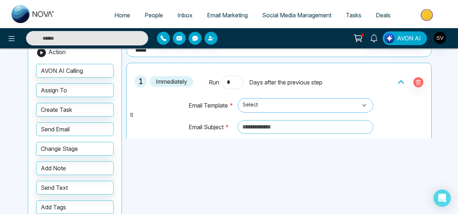
click at [257, 105] on span "Select" at bounding box center [306, 105] width 126 height 12
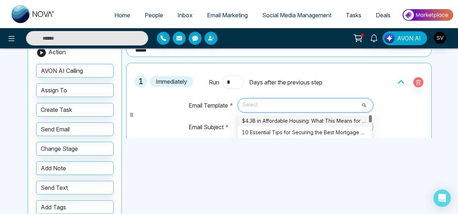
click at [262, 118] on div "$4.3B in Affordable Housing: What This Means for You" at bounding box center [305, 121] width 126 height 8
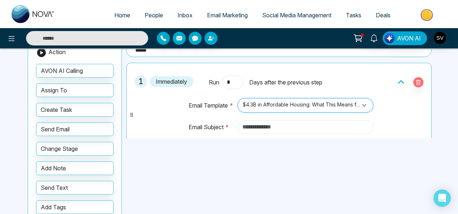
click at [277, 126] on input "text" at bounding box center [306, 127] width 136 height 14
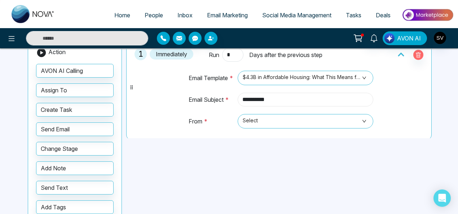
scroll to position [52, 0]
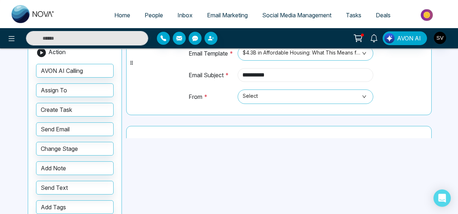
type input "**********"
drag, startPoint x: 255, startPoint y: 104, endPoint x: 256, endPoint y: 98, distance: 6.7
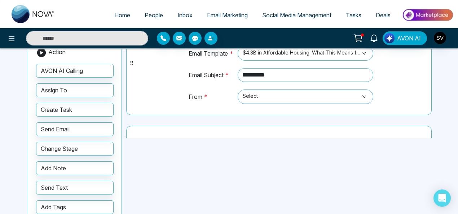
click at [255, 104] on td "Select" at bounding box center [304, 100] width 139 height 22
click at [256, 98] on span "Select" at bounding box center [306, 97] width 126 height 12
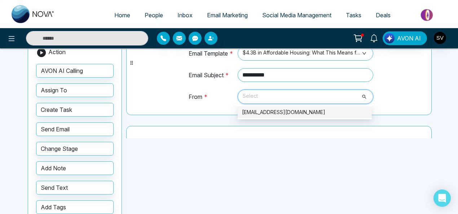
click at [263, 112] on div "sindhu@mmnovatech.com" at bounding box center [305, 112] width 126 height 8
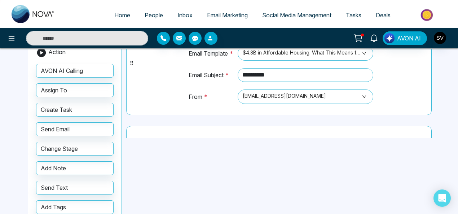
drag, startPoint x: 431, startPoint y: 78, endPoint x: 433, endPoint y: 88, distance: 11.0
click at [433, 88] on div "**********" at bounding box center [280, 90] width 309 height 95
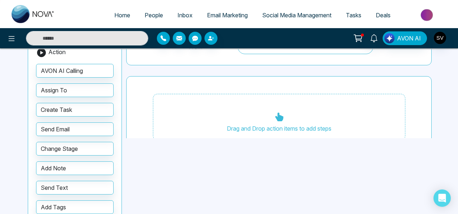
scroll to position [104, 0]
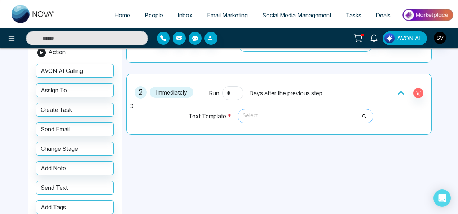
click at [254, 111] on span "Select" at bounding box center [306, 116] width 126 height 12
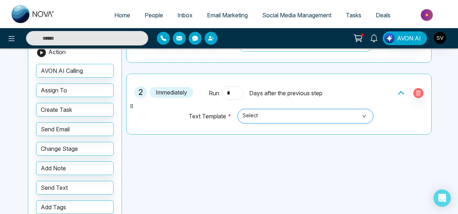
scroll to position [116, 0]
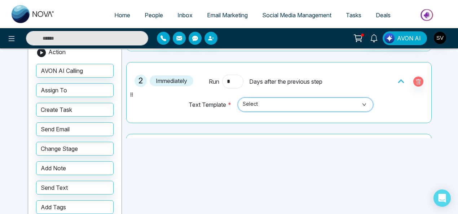
click at [250, 104] on span "Select" at bounding box center [306, 105] width 126 height 12
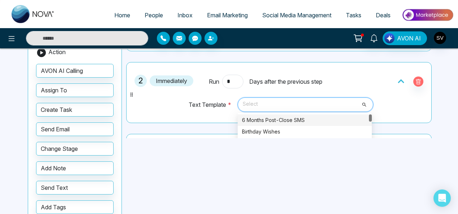
click at [261, 119] on div "6 Months Post-Close SMS" at bounding box center [305, 120] width 126 height 8
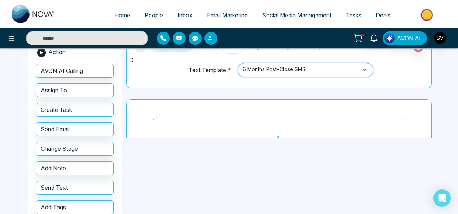
scroll to position [183, 0]
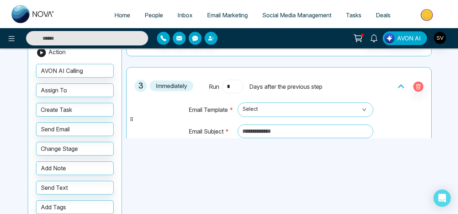
click at [235, 85] on input "*" at bounding box center [232, 87] width 21 height 14
type input "*"
click at [309, 67] on div "3 2 nd Run * Days after the previous step Email Template * Select Email Subject…" at bounding box center [279, 119] width 306 height 104
click at [258, 112] on span "Select" at bounding box center [306, 110] width 126 height 12
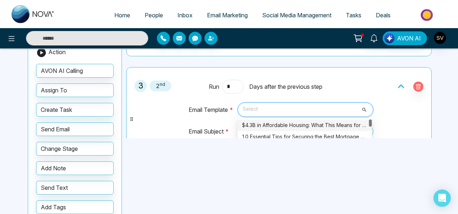
click at [266, 125] on div "$4.3B in Affordable Housing: What This Means for You" at bounding box center [305, 125] width 126 height 8
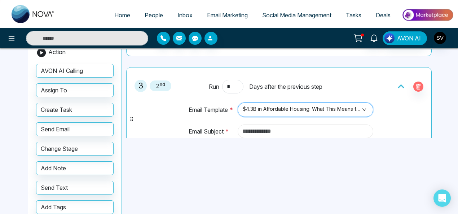
click at [277, 127] on input "text" at bounding box center [306, 132] width 136 height 14
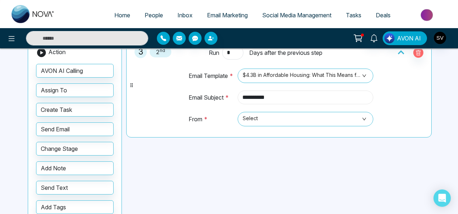
scroll to position [232, 0]
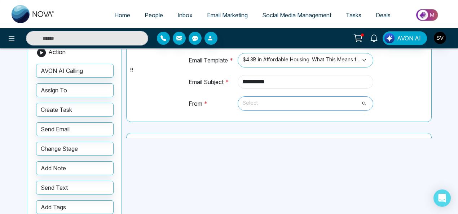
click at [302, 104] on span "Select" at bounding box center [306, 103] width 126 height 12
type input "**********"
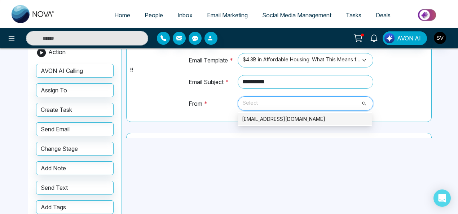
click at [298, 115] on div "sindhu@mmnovatech.com" at bounding box center [305, 119] width 126 height 8
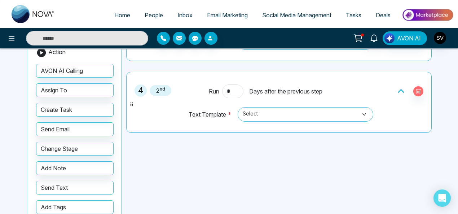
scroll to position [312, 0]
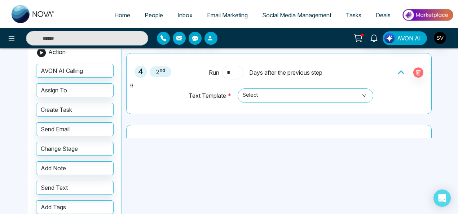
click at [230, 69] on input "*" at bounding box center [232, 73] width 21 height 14
click at [259, 90] on span "Select" at bounding box center [306, 96] width 126 height 12
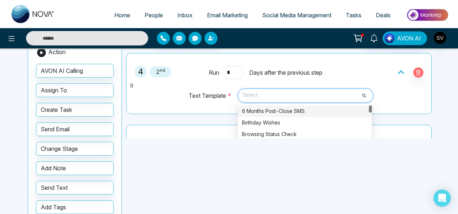
click at [258, 107] on div "6 Months Post-Close SMS" at bounding box center [305, 111] width 126 height 8
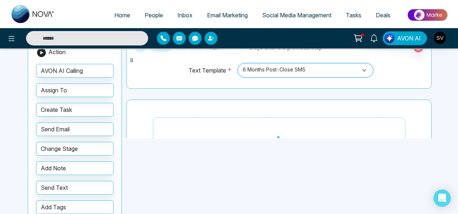
scroll to position [358, 0]
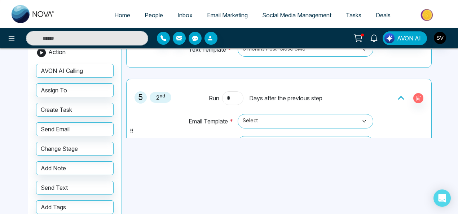
click at [230, 92] on input "*" at bounding box center [232, 98] width 21 height 14
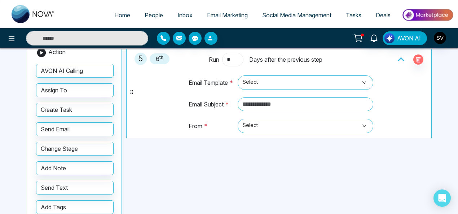
scroll to position [384, 0]
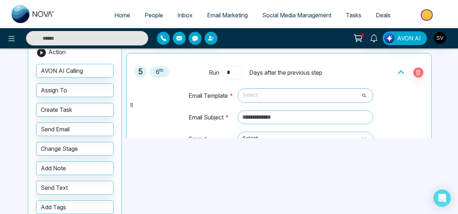
click at [271, 91] on span "Select" at bounding box center [306, 96] width 126 height 12
type input "*"
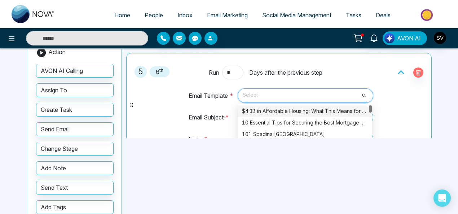
click at [282, 108] on div "$4.3B in Affordable Housing: What This Means for You" at bounding box center [305, 111] width 126 height 8
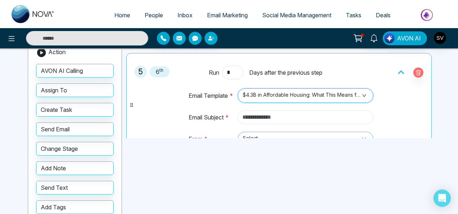
click at [287, 117] on input "text" at bounding box center [306, 117] width 136 height 14
click at [287, 133] on span "Select" at bounding box center [306, 139] width 126 height 12
type input "**********"
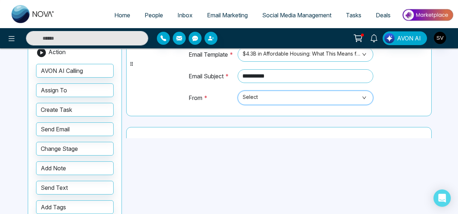
scroll to position [427, 0]
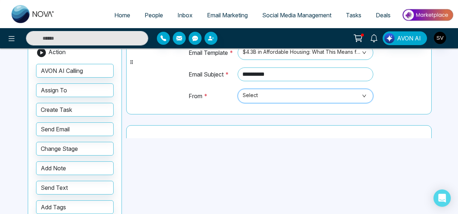
click at [243, 93] on span "Select" at bounding box center [306, 96] width 126 height 12
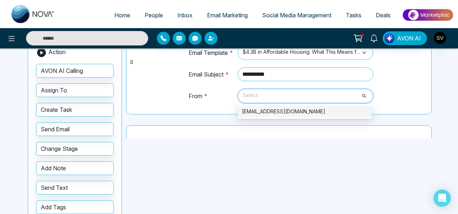
click at [255, 110] on div "sindhu@mmnovatech.com" at bounding box center [305, 112] width 126 height 8
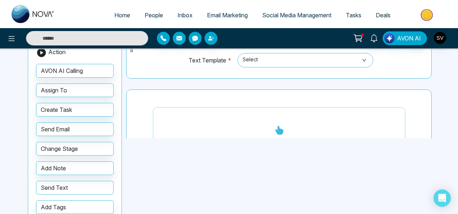
scroll to position [541, 0]
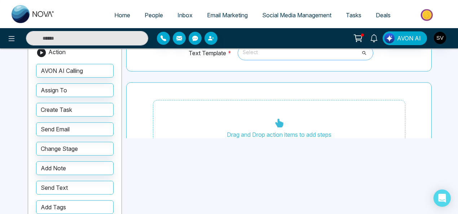
click at [287, 53] on span "Select" at bounding box center [306, 53] width 126 height 12
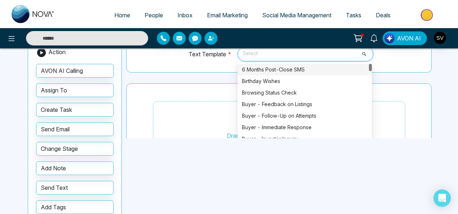
click at [282, 66] on div "6 Months Post-Close SMS" at bounding box center [305, 70] width 126 height 8
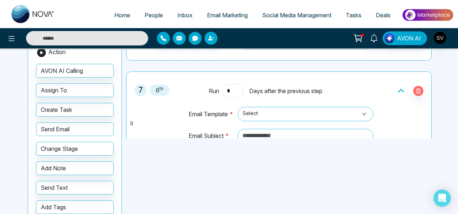
scroll to position [563, 0]
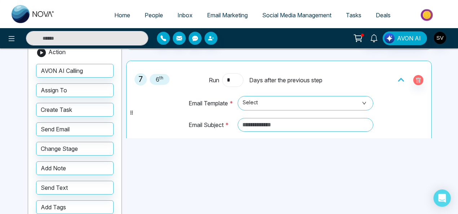
click at [234, 78] on input "*" at bounding box center [232, 80] width 21 height 14
type input "*"
click at [257, 97] on span "Select" at bounding box center [306, 103] width 126 height 12
type input "*"
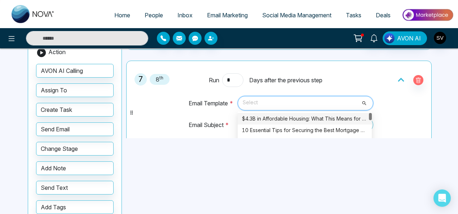
click at [276, 115] on div "$4.3B in Affordable Housing: What This Means for You" at bounding box center [305, 119] width 126 height 8
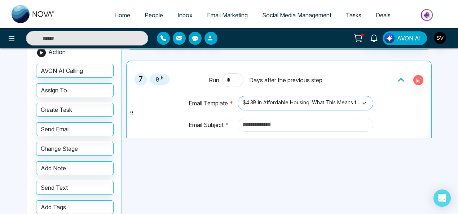
click at [278, 122] on input "text" at bounding box center [306, 125] width 136 height 14
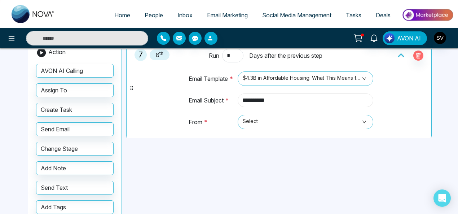
scroll to position [598, 0]
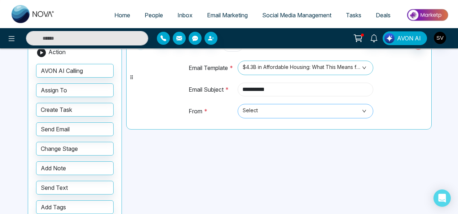
click at [294, 109] on span "Select" at bounding box center [306, 111] width 126 height 12
type input "**********"
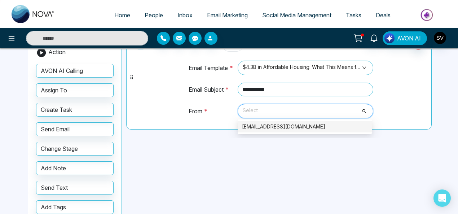
click at [284, 123] on div "sindhu@mmnovatech.com" at bounding box center [305, 127] width 126 height 8
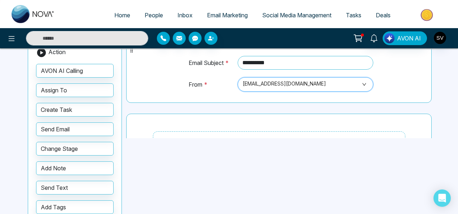
scroll to position [653, 0]
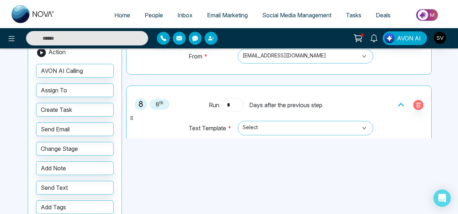
click at [236, 102] on input "*" at bounding box center [232, 105] width 21 height 14
click at [271, 122] on span "Select" at bounding box center [306, 128] width 126 height 12
click at [341, 140] on div "6 Months Post-Close SMS" at bounding box center [305, 144] width 126 height 8
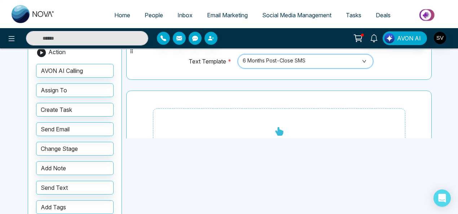
scroll to position [729, 0]
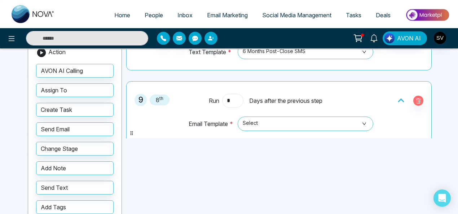
click at [234, 94] on input "*" at bounding box center [232, 101] width 21 height 14
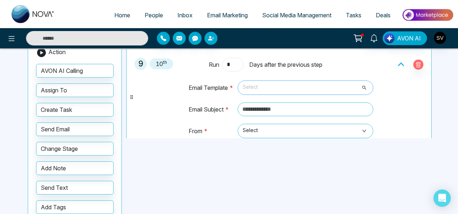
click at [275, 82] on span "Select" at bounding box center [306, 88] width 126 height 12
type input "*"
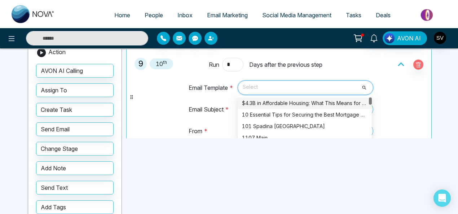
click at [276, 99] on div "$4.3B in Affordable Housing: What This Means for You" at bounding box center [305, 103] width 126 height 8
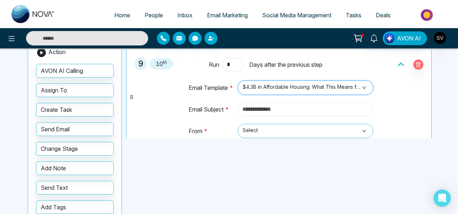
click at [274, 104] on input "text" at bounding box center [306, 110] width 136 height 14
click at [292, 128] on span "Select" at bounding box center [306, 131] width 126 height 12
type input "**********"
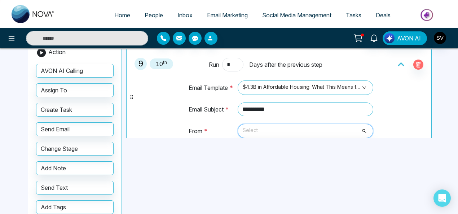
click at [277, 125] on span "Select" at bounding box center [306, 131] width 126 height 12
click at [363, 125] on span "Select" at bounding box center [306, 131] width 126 height 12
click at [302, 125] on span "Select" at bounding box center [306, 131] width 126 height 12
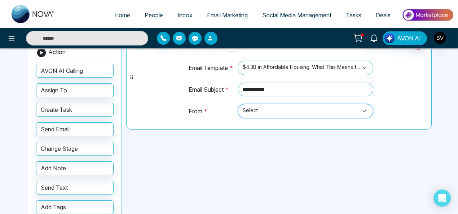
scroll to position [802, 0]
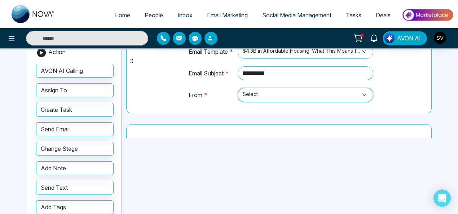
click at [360, 89] on span "Select" at bounding box center [306, 95] width 126 height 12
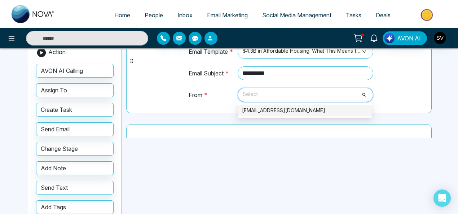
click at [310, 106] on div "sindhu@mmnovatech.com" at bounding box center [305, 110] width 126 height 8
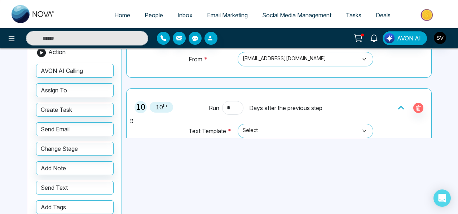
scroll to position [875, 0]
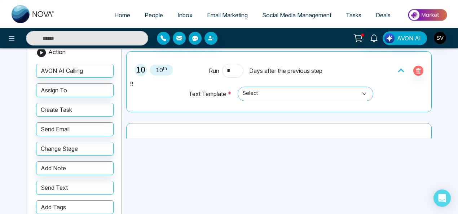
click at [258, 91] on span "Select" at bounding box center [306, 94] width 126 height 12
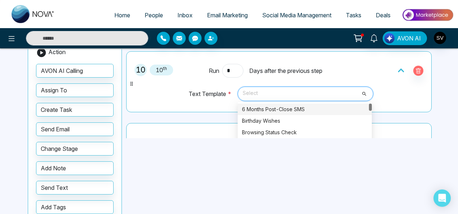
click at [262, 105] on div "6 Months Post-Close SMS" at bounding box center [305, 109] width 126 height 8
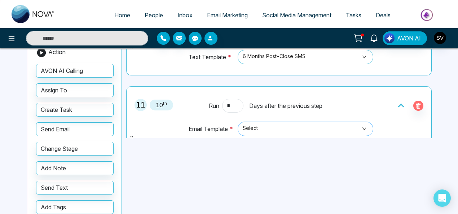
scroll to position [921, 0]
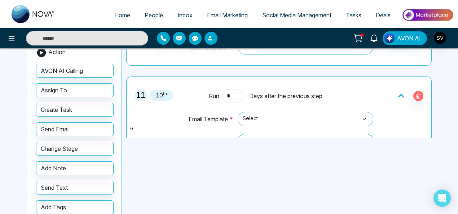
click at [232, 89] on input "*" at bounding box center [232, 96] width 21 height 14
click at [256, 114] on span "Select" at bounding box center [306, 119] width 126 height 12
type input "*"
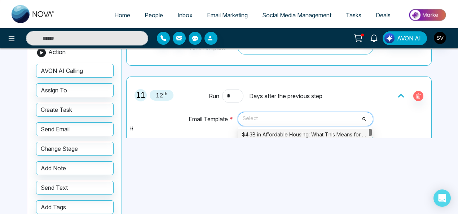
click at [264, 131] on div "$4.3B in Affordable Housing: What This Means for You" at bounding box center [305, 135] width 126 height 8
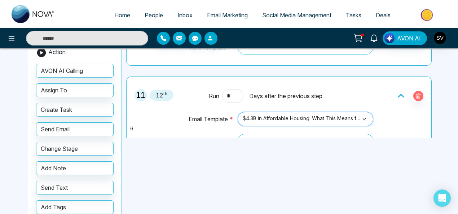
scroll to position [961, 0]
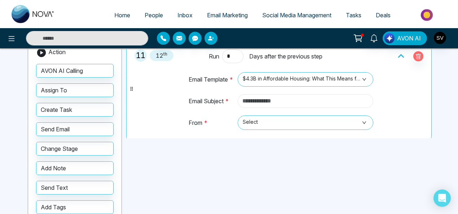
click at [279, 96] on input "text" at bounding box center [306, 101] width 136 height 14
click at [279, 117] on span "Select" at bounding box center [306, 123] width 126 height 12
type input "**********"
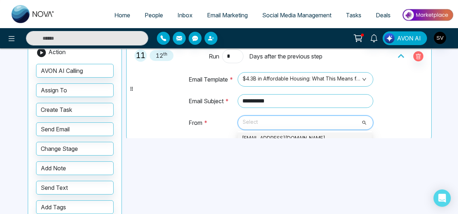
click at [278, 134] on div "sindhu@mmnovatech.com" at bounding box center [305, 138] width 126 height 8
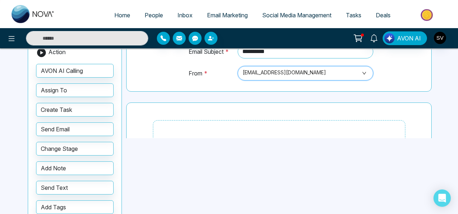
scroll to position [1013, 0]
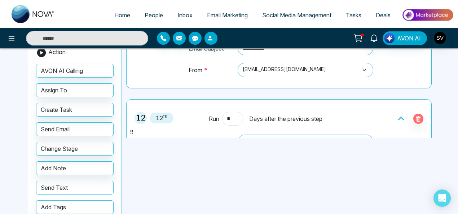
click at [329, 136] on span "Select" at bounding box center [306, 142] width 126 height 12
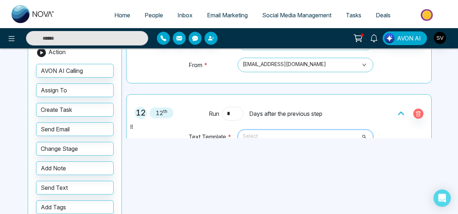
click at [269, 131] on span "Select" at bounding box center [306, 137] width 126 height 12
click at [265, 132] on span "Select" at bounding box center [306, 137] width 126 height 12
click at [360, 131] on span "Select" at bounding box center [306, 137] width 126 height 12
drag, startPoint x: 431, startPoint y: 122, endPoint x: 431, endPoint y: 131, distance: 9.0
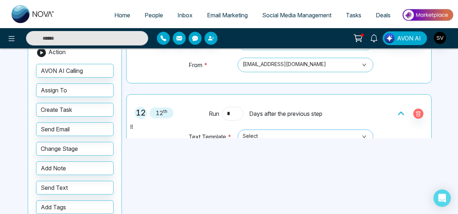
click at [362, 131] on span "Select" at bounding box center [306, 137] width 126 height 12
click at [270, 131] on span "Select" at bounding box center [306, 137] width 126 height 12
click at [361, 131] on span "Select" at bounding box center [306, 137] width 126 height 12
click at [331, 131] on span "Select" at bounding box center [306, 137] width 126 height 12
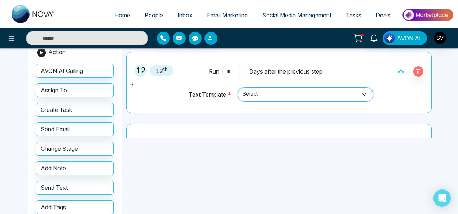
scroll to position [1071, 0]
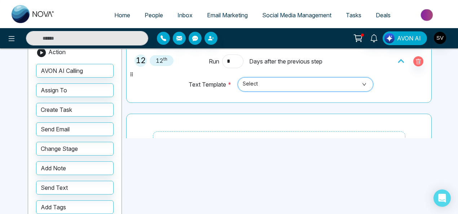
click at [277, 78] on span "Select" at bounding box center [306, 84] width 126 height 12
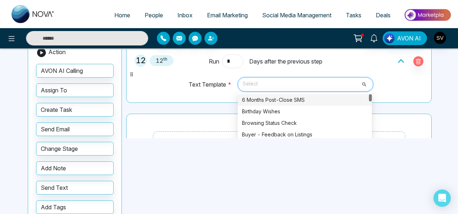
click at [276, 96] on div "6 Months Post-Close SMS" at bounding box center [305, 100] width 126 height 8
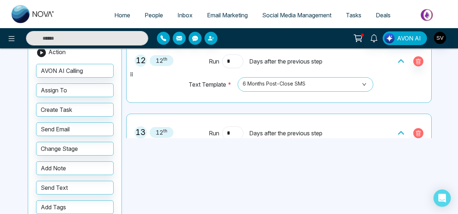
click at [236, 126] on input "*" at bounding box center [232, 133] width 21 height 14
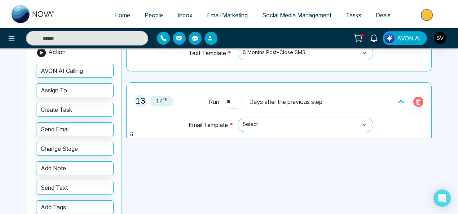
click at [269, 119] on span "Select" at bounding box center [306, 125] width 126 height 12
type input "*"
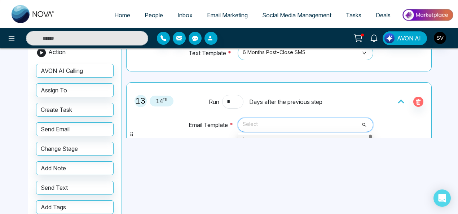
click at [271, 136] on div "$4.3B in Affordable Housing: What This Means for You" at bounding box center [305, 140] width 126 height 8
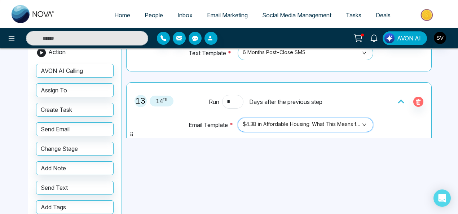
scroll to position [1145, 0]
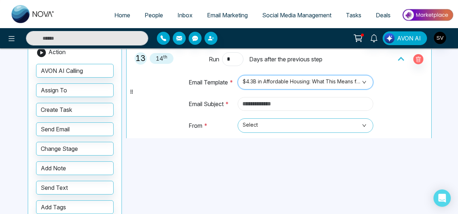
click at [295, 99] on input "text" at bounding box center [306, 104] width 136 height 14
click at [288, 119] on span "Select" at bounding box center [306, 125] width 126 height 12
type input "**********"
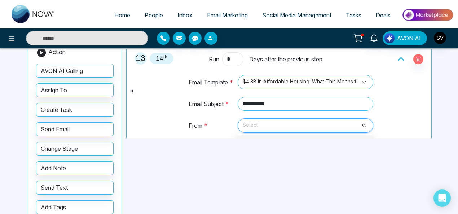
click at [287, 137] on div "sindhu@mmnovatech.com" at bounding box center [305, 141] width 126 height 8
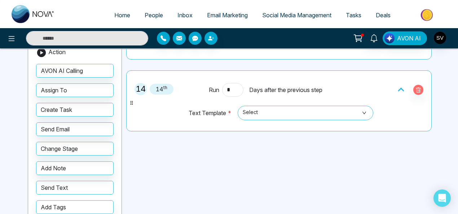
scroll to position [1237, 0]
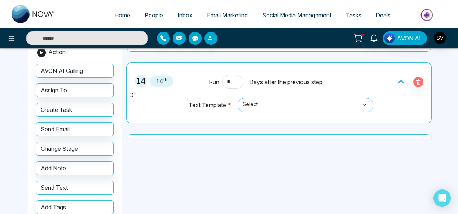
click at [272, 100] on span "Select" at bounding box center [306, 105] width 126 height 12
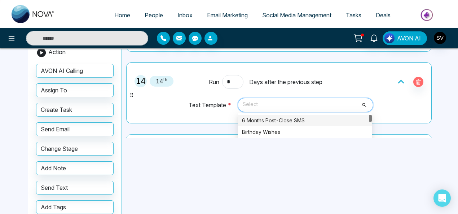
click at [274, 117] on div "6 Months Post-Close SMS" at bounding box center [305, 121] width 126 height 8
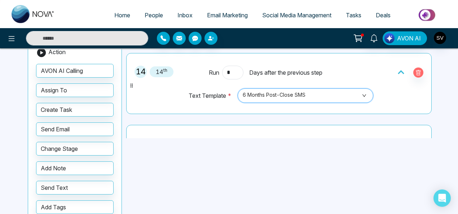
scroll to position [1294, 0]
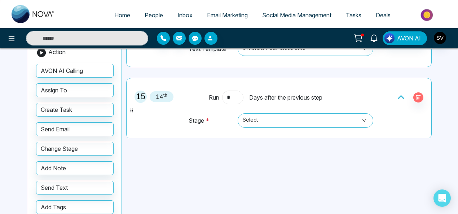
click at [235, 91] on input "*" at bounding box center [232, 98] width 21 height 14
click at [255, 114] on span "Select" at bounding box center [306, 120] width 126 height 12
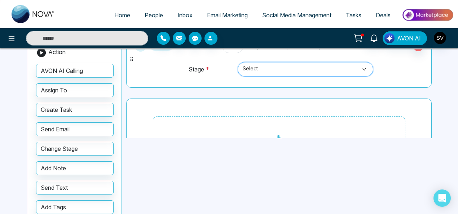
scroll to position [1320, 0]
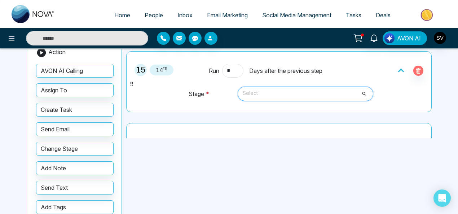
click at [257, 88] on span "Select" at bounding box center [306, 94] width 126 height 12
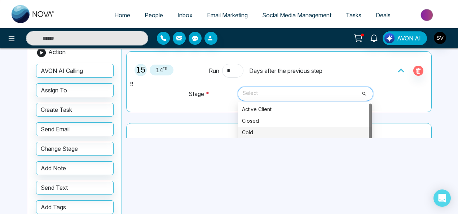
click at [251, 128] on div "Cold" at bounding box center [305, 132] width 126 height 8
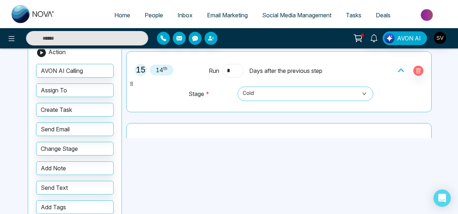
click at [234, 64] on input "*" at bounding box center [232, 71] width 21 height 14
type input "*"
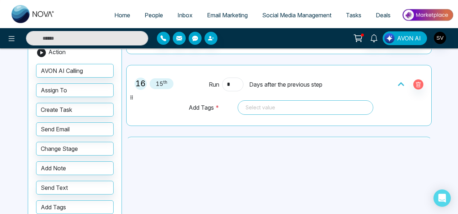
scroll to position [1404, 0]
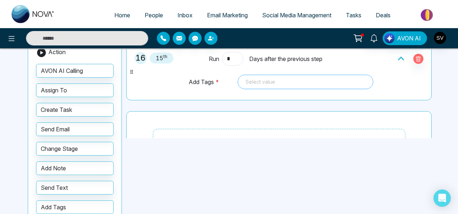
click at [300, 75] on div "Select value" at bounding box center [306, 82] width 136 height 14
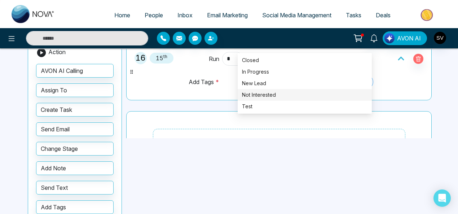
click at [276, 91] on div "Not Interested" at bounding box center [305, 95] width 126 height 8
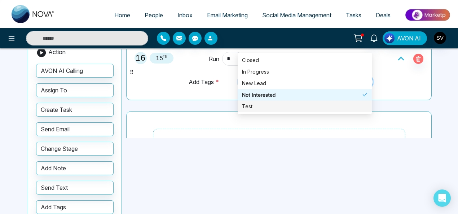
click at [442, 103] on div "**********" at bounding box center [229, 96] width 458 height 317
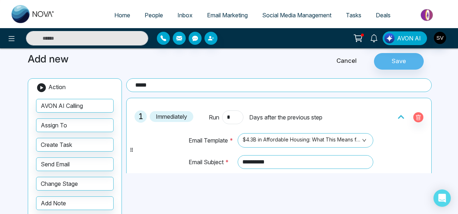
scroll to position [21, 0]
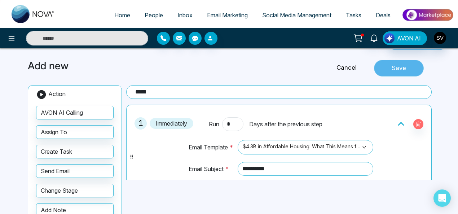
click at [399, 67] on button "Save" at bounding box center [399, 68] width 50 height 17
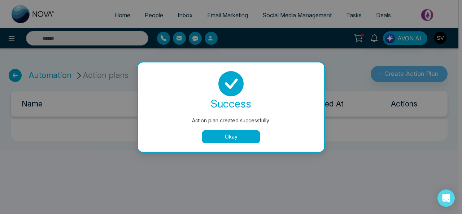
click at [224, 136] on button "Okay" at bounding box center [231, 136] width 58 height 13
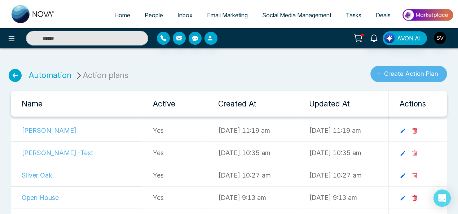
click at [413, 74] on button "Create Action Plan" at bounding box center [409, 74] width 77 height 17
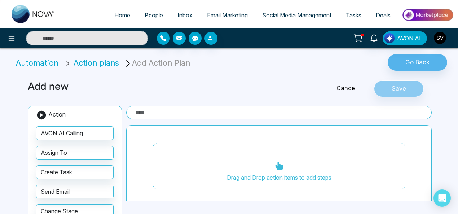
click at [147, 112] on input "text" at bounding box center [279, 113] width 306 height 14
click at [152, 113] on input "*******" at bounding box center [279, 113] width 306 height 14
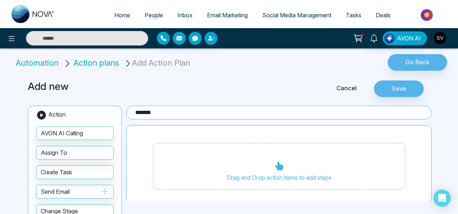
type input "*******"
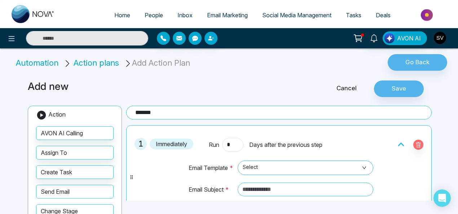
click at [294, 166] on span "Select" at bounding box center [306, 168] width 126 height 12
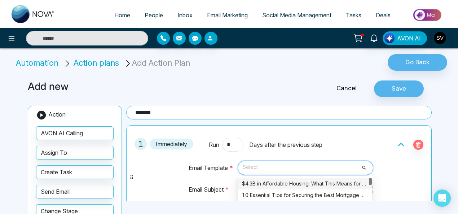
click at [296, 180] on div "$4.3B in Affordable Housing: What This Means for You" at bounding box center [305, 184] width 126 height 8
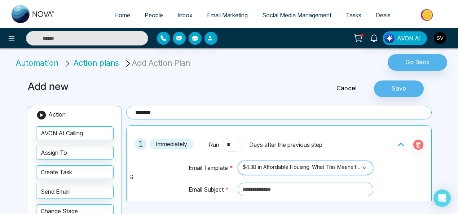
click at [344, 167] on span "$4.3B in Affordable Housing: What This Means for You" at bounding box center [306, 168] width 126 height 12
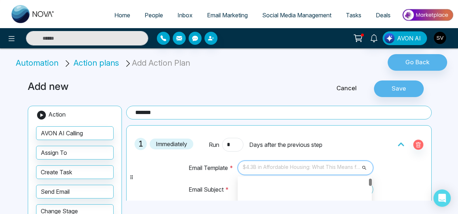
scroll to position [60, 0]
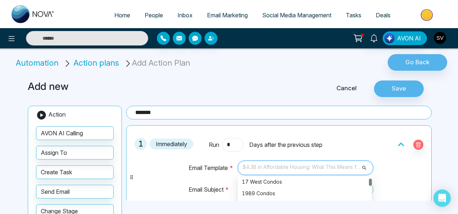
click at [369, 182] on div at bounding box center [370, 182] width 3 height 7
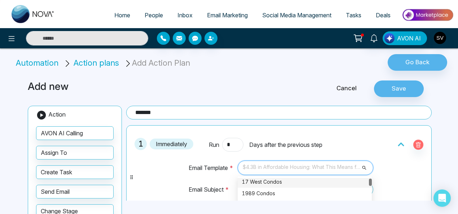
scroll to position [0, 0]
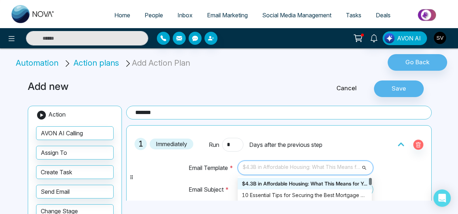
drag, startPoint x: 370, startPoint y: 180, endPoint x: 324, endPoint y: 189, distance: 46.3
click at [369, 173] on div "$4.3B in Affordable Housing: What This Means for You 2334 5371 2420 $4.3B in Af…" at bounding box center [306, 168] width 136 height 14
click at [315, 182] on div "$4.3B in Affordable Housing: What This Means for You" at bounding box center [305, 184] width 126 height 8
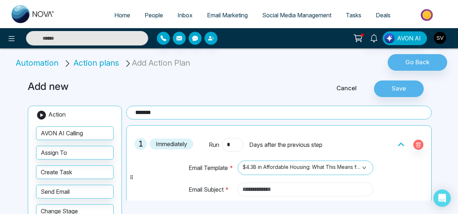
click at [252, 188] on input "text" at bounding box center [306, 190] width 136 height 14
type input "*"
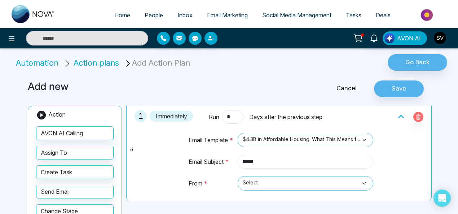
scroll to position [41, 0]
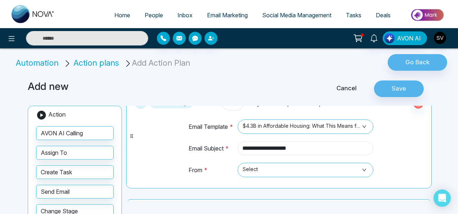
type input "**********"
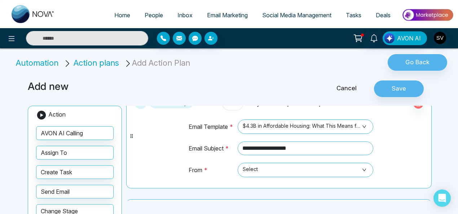
click at [405, 130] on div "**********" at bounding box center [279, 136] width 298 height 96
click at [252, 169] on span "Select" at bounding box center [306, 170] width 126 height 12
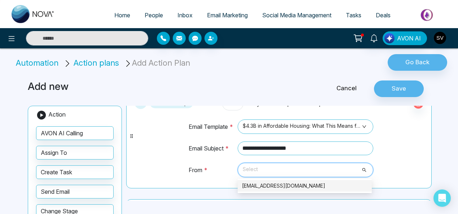
click at [258, 187] on div "sindhu@mmnovatech.com" at bounding box center [305, 186] width 126 height 8
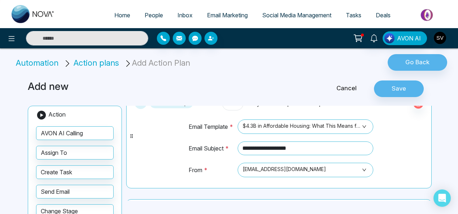
drag, startPoint x: 431, startPoint y: 148, endPoint x: 435, endPoint y: 158, distance: 10.4
click at [435, 158] on div "**********" at bounding box center [280, 153] width 309 height 95
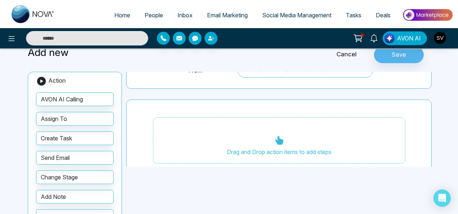
scroll to position [35, 0]
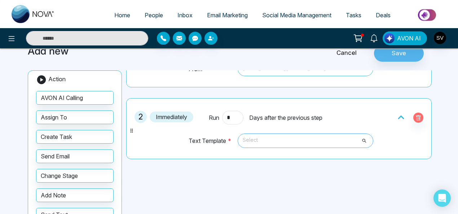
click at [244, 139] on span "Select" at bounding box center [306, 141] width 126 height 12
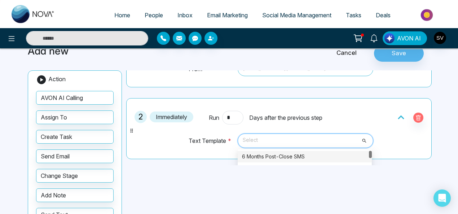
click at [252, 153] on div "6 Months Post-Close SMS" at bounding box center [305, 157] width 126 height 8
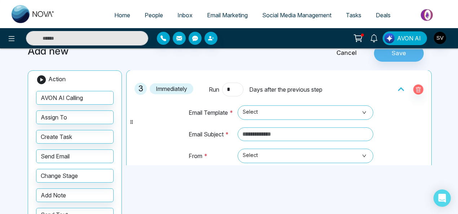
scroll to position [209, 0]
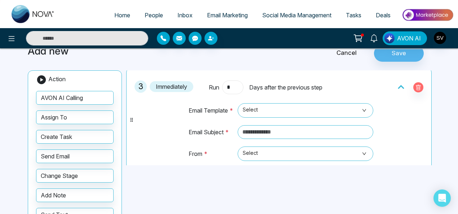
click at [238, 83] on input "*" at bounding box center [232, 87] width 21 height 14
click at [320, 105] on span "Select" at bounding box center [306, 110] width 126 height 12
type input "*"
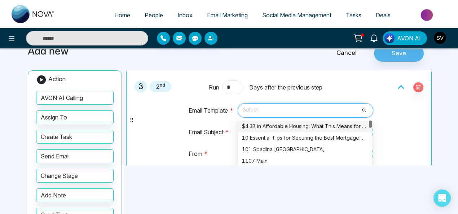
click at [313, 125] on div "$4.3B in Affordable Housing: What This Means for You" at bounding box center [305, 126] width 126 height 8
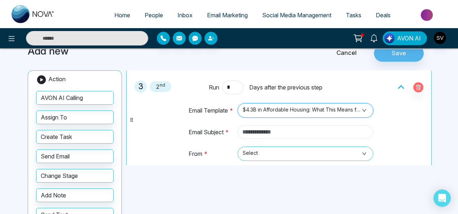
click at [274, 135] on input "text" at bounding box center [306, 132] width 136 height 14
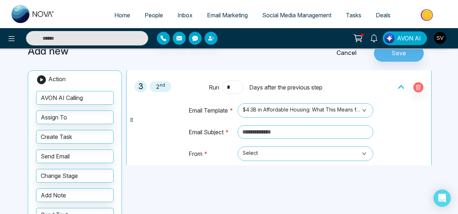
click at [157, 103] on div "3 2 nd Run * Days after the previous step Email Template * $4.3B in Affordable …" at bounding box center [279, 120] width 298 height 96
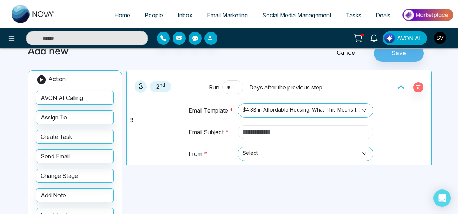
click at [276, 128] on input "text" at bounding box center [306, 132] width 136 height 14
paste input "**********"
click at [256, 149] on span "Select" at bounding box center [306, 154] width 126 height 12
type input "**********"
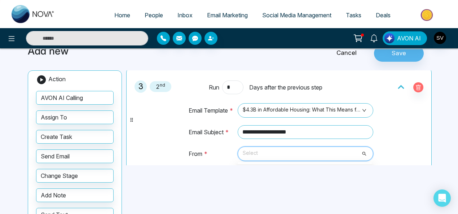
click at [262, 153] on span "Select" at bounding box center [306, 154] width 126 height 12
click at [362, 150] on span "Select" at bounding box center [306, 154] width 126 height 12
click at [321, 153] on span "Select" at bounding box center [306, 154] width 126 height 12
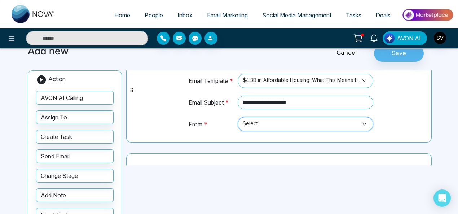
scroll to position [252, 0]
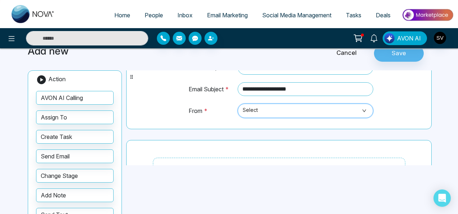
click at [271, 108] on span "Select" at bounding box center [306, 111] width 126 height 12
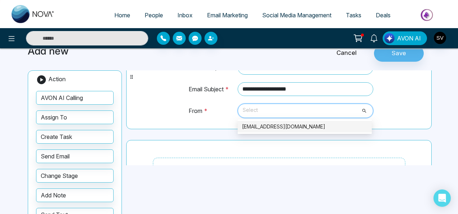
click at [274, 127] on div "sindhu@mmnovatech.com" at bounding box center [305, 127] width 126 height 8
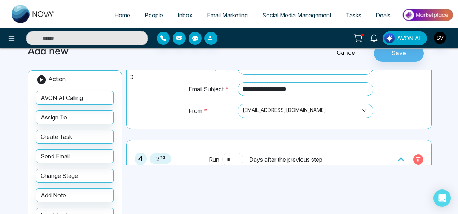
click at [230, 154] on input "*" at bounding box center [232, 160] width 21 height 14
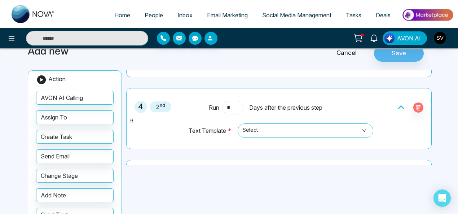
scroll to position [305, 0]
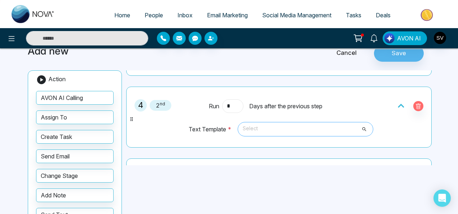
click at [280, 125] on span "Select" at bounding box center [306, 129] width 126 height 12
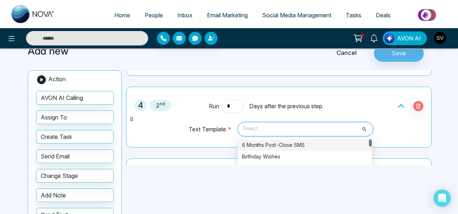
click at [283, 143] on div "6 Months Post-Close SMS" at bounding box center [305, 145] width 126 height 8
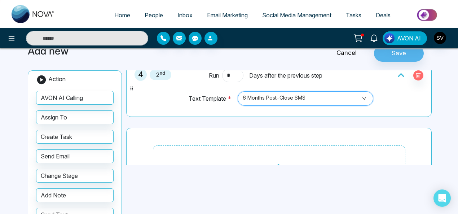
scroll to position [354, 0]
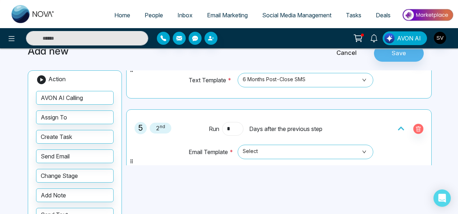
click at [230, 125] on input "*" at bounding box center [232, 129] width 21 height 14
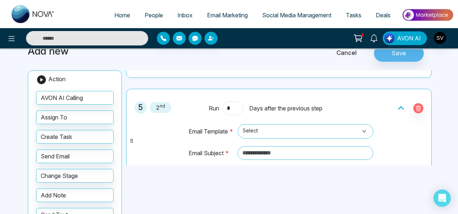
scroll to position [386, 0]
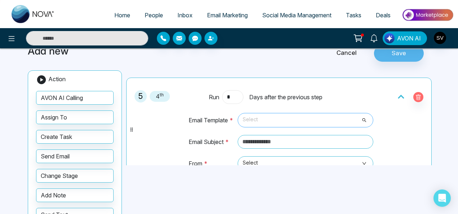
click at [258, 117] on span "Select" at bounding box center [306, 120] width 126 height 12
type input "*"
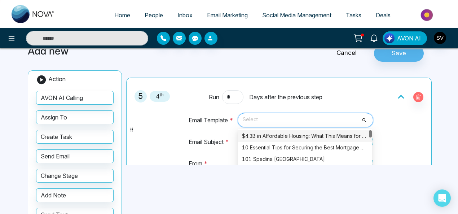
click at [263, 132] on div "$4.3B in Affordable Housing: What This Means for You" at bounding box center [305, 136] width 126 height 8
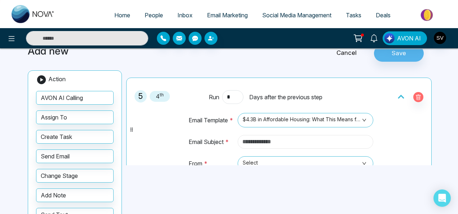
click at [275, 138] on input "text" at bounding box center [306, 142] width 136 height 14
click at [435, 138] on div "**********" at bounding box center [229, 123] width 458 height 317
click at [304, 141] on input "text" at bounding box center [306, 142] width 136 height 14
paste input "**********"
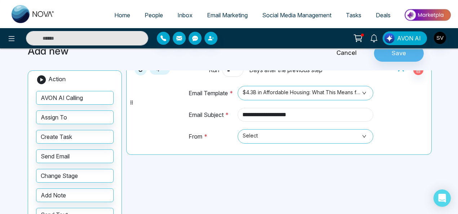
scroll to position [436, 0]
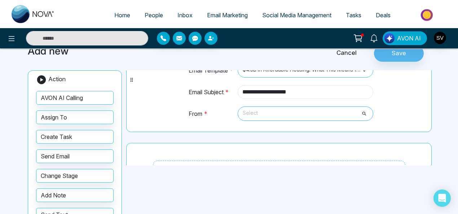
click at [253, 113] on span "Select" at bounding box center [306, 114] width 126 height 12
type input "**********"
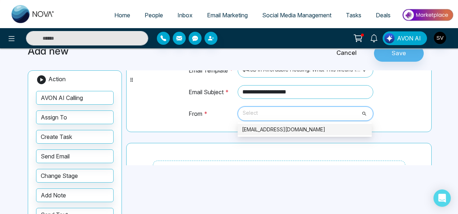
click at [261, 126] on div "sindhu@mmnovatech.com" at bounding box center [305, 130] width 126 height 8
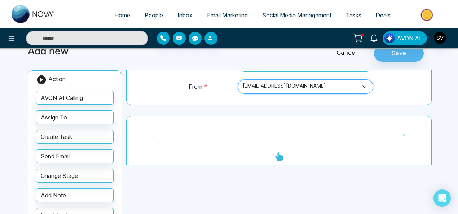
scroll to position [465, 0]
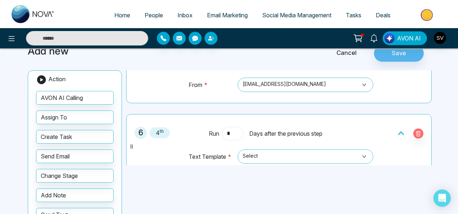
click at [233, 127] on input "*" at bounding box center [232, 134] width 21 height 14
click at [300, 151] on span "Select" at bounding box center [306, 157] width 126 height 12
type input "*"
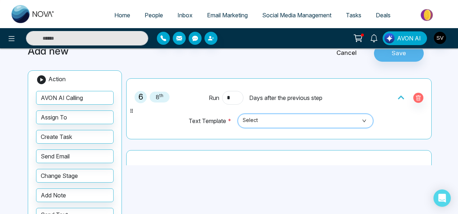
scroll to position [508, 0]
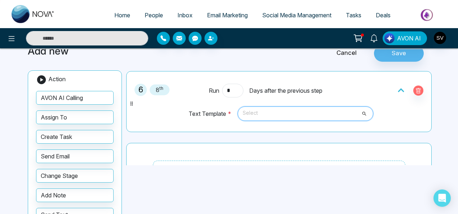
click at [254, 112] on span "Select" at bounding box center [306, 114] width 126 height 12
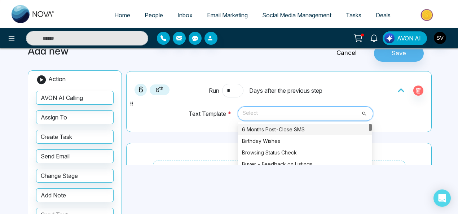
click at [262, 126] on div "6 Months Post-Close SMS" at bounding box center [305, 130] width 126 height 8
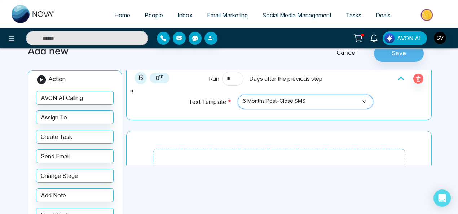
scroll to position [535, 0]
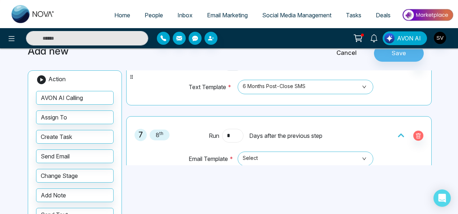
click at [238, 131] on input "*" at bounding box center [232, 136] width 21 height 14
click at [251, 155] on span "Select" at bounding box center [306, 159] width 126 height 12
type input "*"
drag, startPoint x: 431, startPoint y: 140, endPoint x: 436, endPoint y: 151, distance: 12.3
click at [436, 151] on div "**********" at bounding box center [229, 123] width 458 height 317
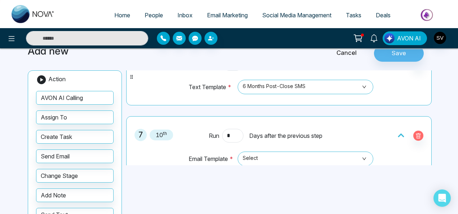
scroll to position [557, 0]
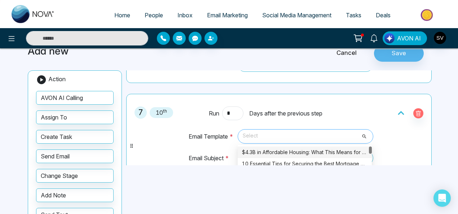
click at [263, 134] on span "Select" at bounding box center [306, 136] width 126 height 12
click at [271, 150] on div "$4.3B in Affordable Housing: What This Means for You" at bounding box center [305, 152] width 126 height 8
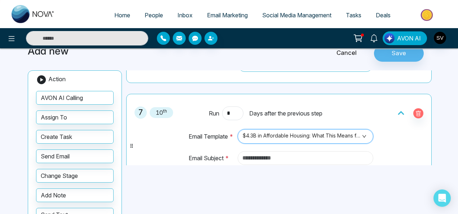
click at [273, 152] on input "text" at bounding box center [306, 158] width 136 height 14
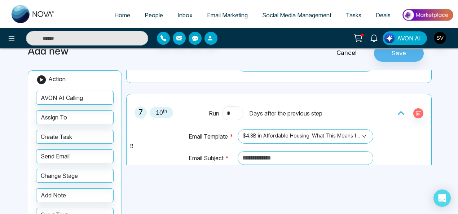
drag, startPoint x: 154, startPoint y: 178, endPoint x: 203, endPoint y: 163, distance: 51.3
click at [154, 178] on div "**********" at bounding box center [228, 158] width 411 height 245
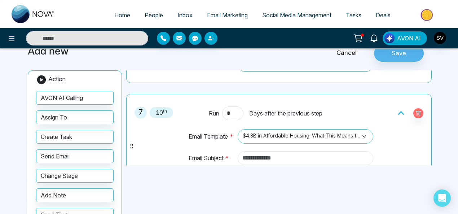
click at [258, 153] on input "text" at bounding box center [306, 158] width 136 height 14
paste input "**********"
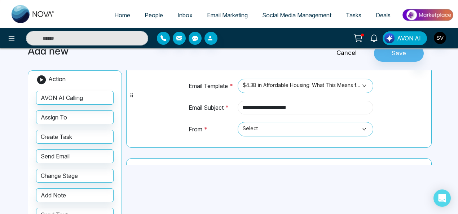
scroll to position [610, 0]
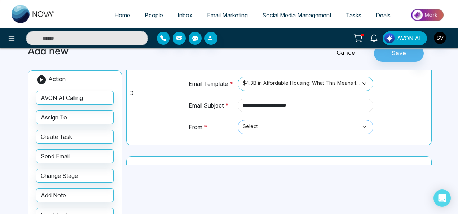
click at [311, 125] on span "Select" at bounding box center [306, 127] width 126 height 12
type input "**********"
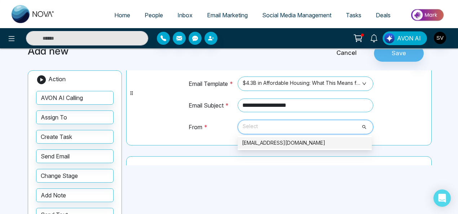
click at [292, 139] on div "sindhu@mmnovatech.com" at bounding box center [305, 143] width 126 height 8
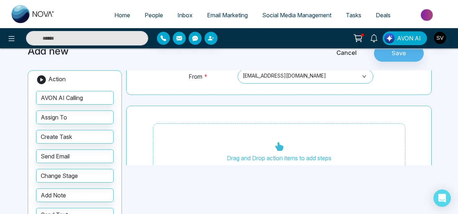
scroll to position [667, 0]
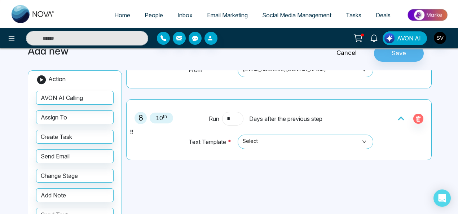
click at [235, 114] on input "*" at bounding box center [232, 119] width 21 height 14
click at [264, 136] on span "Select" at bounding box center [306, 142] width 126 height 12
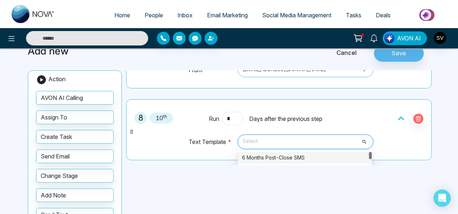
click at [269, 154] on div "6 Months Post-Close SMS" at bounding box center [305, 158] width 126 height 8
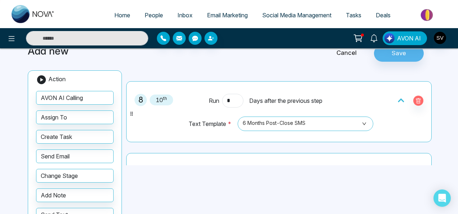
scroll to position [740, 0]
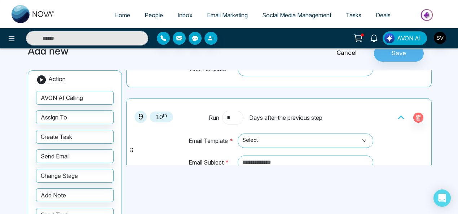
click at [235, 114] on input "*" at bounding box center [232, 118] width 21 height 14
click at [253, 135] on span "Select" at bounding box center [306, 141] width 126 height 12
type input "*"
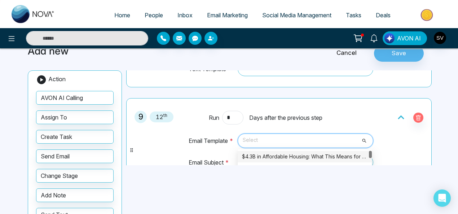
click at [266, 153] on div "$4.3B in Affordable Housing: What This Means for You" at bounding box center [305, 157] width 126 height 8
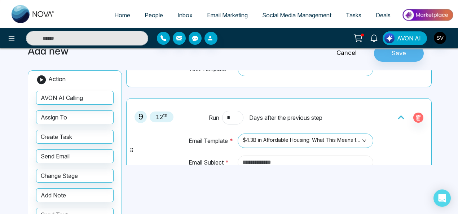
click at [291, 156] on input "text" at bounding box center [306, 163] width 136 height 14
drag, startPoint x: 176, startPoint y: 169, endPoint x: 206, endPoint y: 164, distance: 30.4
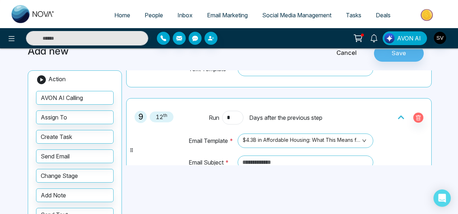
click at [176, 169] on div "**********" at bounding box center [228, 158] width 411 height 245
click at [259, 156] on input "text" at bounding box center [306, 163] width 136 height 14
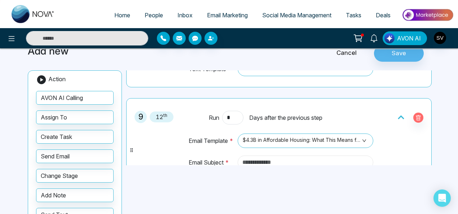
paste input "**********"
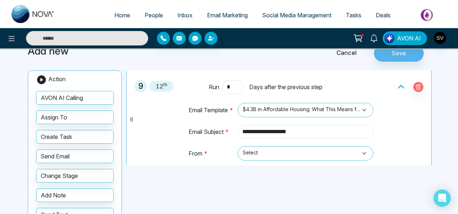
scroll to position [800, 0]
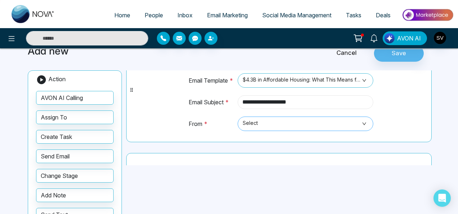
click at [249, 119] on span "Select" at bounding box center [306, 124] width 126 height 12
type input "**********"
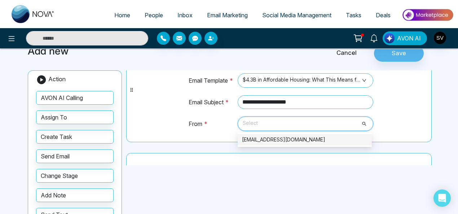
click at [261, 136] on div "sindhu@mmnovatech.com" at bounding box center [305, 140] width 126 height 8
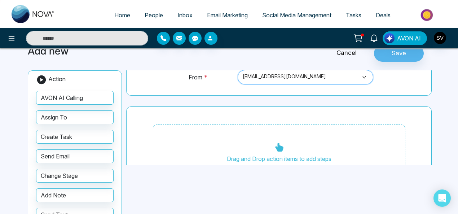
scroll to position [863, 0]
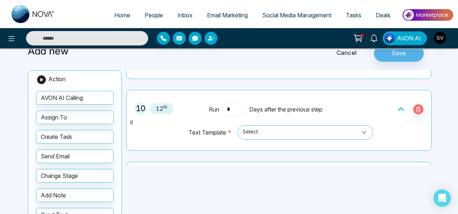
click at [258, 126] on span "Select" at bounding box center [306, 132] width 126 height 12
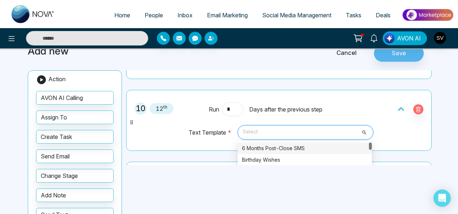
click at [266, 144] on div "6 Months Post-Close SMS" at bounding box center [305, 148] width 126 height 8
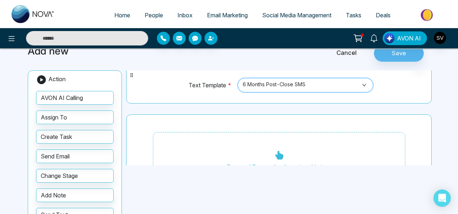
scroll to position [919, 0]
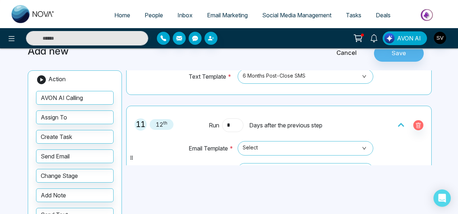
click at [234, 118] on input "*" at bounding box center [232, 125] width 21 height 14
click at [267, 142] on span "Select" at bounding box center [306, 148] width 126 height 12
type input "*"
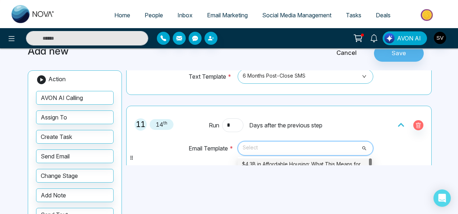
click at [275, 160] on div "$4.3B in Affordable Housing: What This Means for You" at bounding box center [305, 164] width 126 height 8
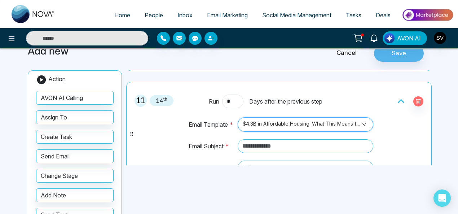
scroll to position [956, 0]
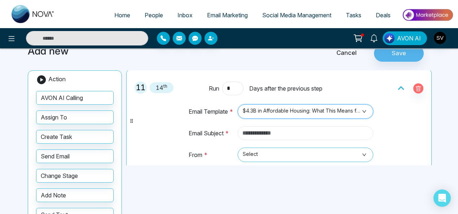
click at [264, 130] on input "text" at bounding box center [306, 133] width 136 height 14
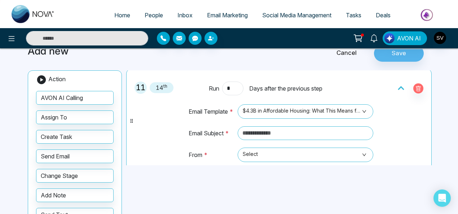
drag, startPoint x: 185, startPoint y: 140, endPoint x: 224, endPoint y: 131, distance: 40.4
click at [185, 140] on div "Email Template * $4.3B in Affordable Housing: What This Means for You 5278 5262…" at bounding box center [279, 132] width 199 height 74
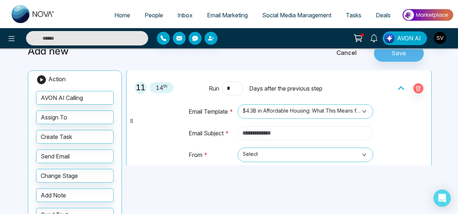
click at [275, 126] on input "text" at bounding box center [306, 133] width 136 height 14
paste input "**********"
click at [274, 149] on span "Select" at bounding box center [306, 155] width 126 height 12
type input "**********"
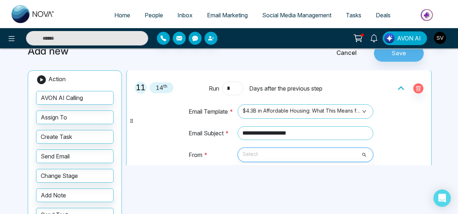
click at [291, 167] on div "sindhu@mmnovatech.com" at bounding box center [305, 171] width 126 height 8
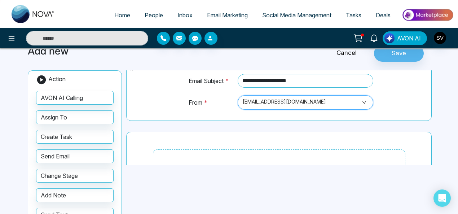
scroll to position [1024, 0]
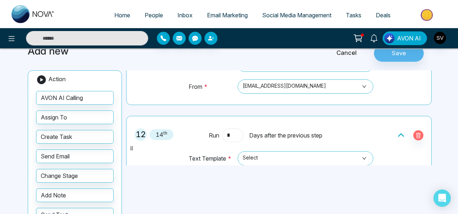
click at [230, 128] on input "*" at bounding box center [232, 135] width 21 height 14
click at [262, 152] on span "Select" at bounding box center [306, 158] width 126 height 12
click at [294, 169] on div "6 Months Post-Close SMS" at bounding box center [305, 175] width 134 height 12
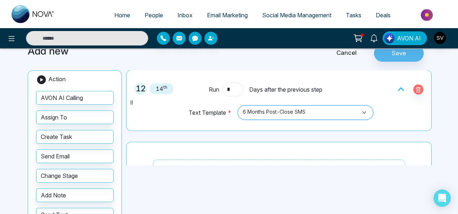
scroll to position [1080, 0]
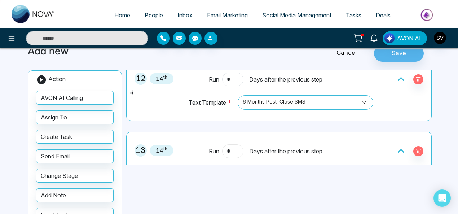
click at [236, 144] on input "*" at bounding box center [232, 151] width 21 height 14
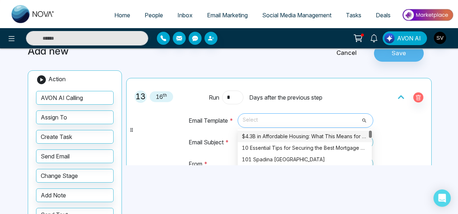
click at [305, 114] on span "Select" at bounding box center [306, 120] width 126 height 12
type input "*"
drag, startPoint x: 304, startPoint y: 127, endPoint x: 285, endPoint y: 130, distance: 19.0
click at [304, 132] on div "$4.3B in Affordable Housing: What This Means for You" at bounding box center [305, 136] width 126 height 8
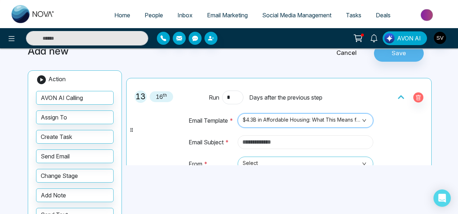
click at [279, 136] on input "text" at bounding box center [306, 142] width 136 height 14
drag, startPoint x: 126, startPoint y: 126, endPoint x: 134, endPoint y: 126, distance: 7.9
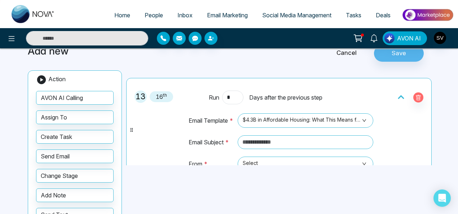
click at [126, 126] on div "Action AVON AI Calling Assign To Create Task Send Email Change Stage Add Note S…" at bounding box center [74, 175] width 103 height 211
click at [279, 135] on input "text" at bounding box center [306, 142] width 136 height 14
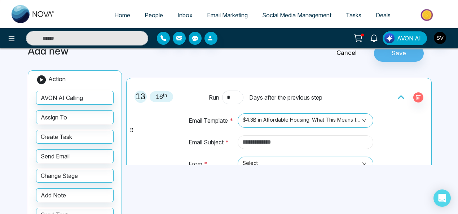
paste input "**********"
click at [267, 158] on span "Select" at bounding box center [306, 164] width 126 height 12
type input "**********"
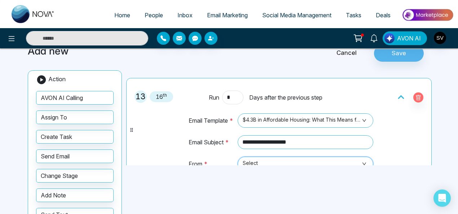
click at [331, 158] on span "Select" at bounding box center [306, 164] width 126 height 12
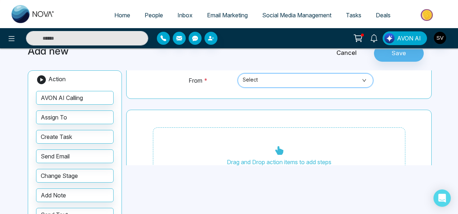
scroll to position [1221, 0]
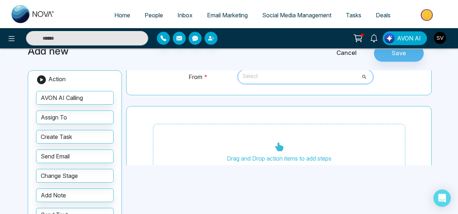
click at [293, 73] on span "Select" at bounding box center [306, 77] width 126 height 12
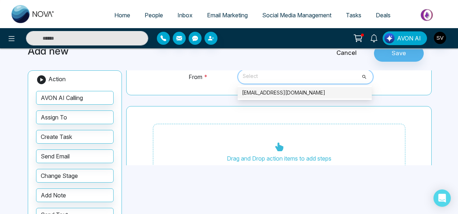
click at [286, 89] on div "sindhu@mmnovatech.com" at bounding box center [305, 93] width 126 height 8
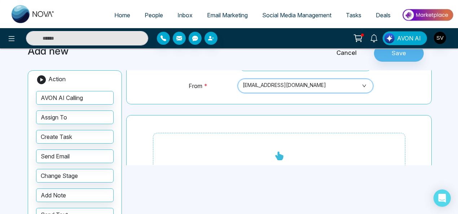
scroll to position [1215, 0]
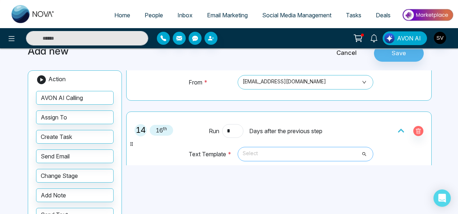
click at [264, 148] on span "Select" at bounding box center [306, 154] width 126 height 12
click at [274, 166] on div "6 Months Post-Close SMS" at bounding box center [305, 170] width 126 height 8
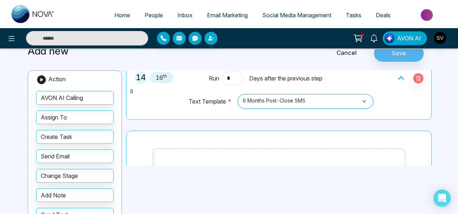
scroll to position [1283, 0]
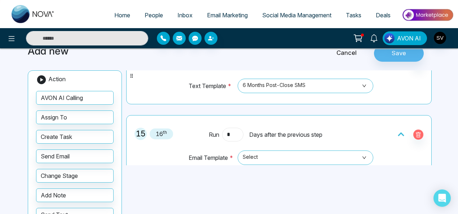
click at [229, 128] on input "*" at bounding box center [232, 135] width 21 height 14
click at [258, 152] on span "Select" at bounding box center [306, 158] width 126 height 12
type input "*"
click at [300, 170] on div "$4.3B in Affordable Housing: What This Means for You" at bounding box center [305, 174] width 126 height 8
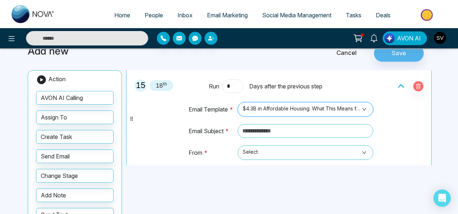
scroll to position [1336, 0]
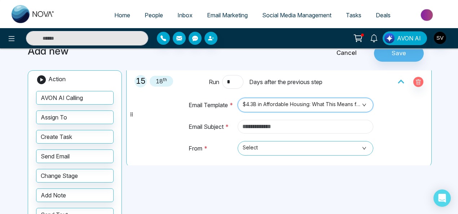
click at [270, 120] on input "text" at bounding box center [306, 127] width 136 height 14
drag, startPoint x: 193, startPoint y: 96, endPoint x: 200, endPoint y: 99, distance: 7.8
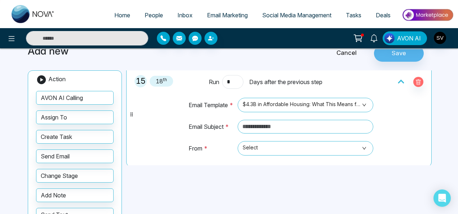
click at [193, 97] on td "Email Template *" at bounding box center [211, 108] width 46 height 22
click at [250, 120] on input "text" at bounding box center [306, 127] width 136 height 14
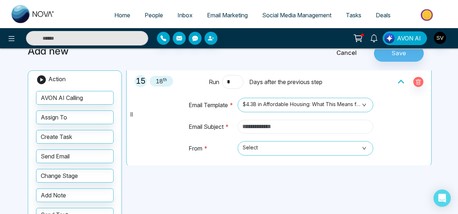
paste input "**********"
click at [252, 142] on span "Select" at bounding box center [306, 148] width 126 height 12
type input "**********"
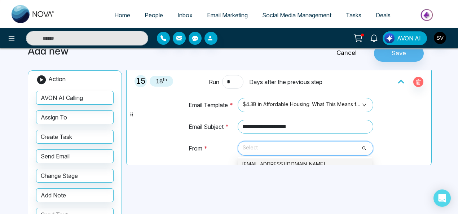
click at [278, 160] on div "sindhu@mmnovatech.com" at bounding box center [305, 164] width 126 height 8
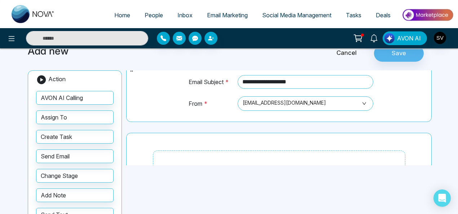
scroll to position [1389, 0]
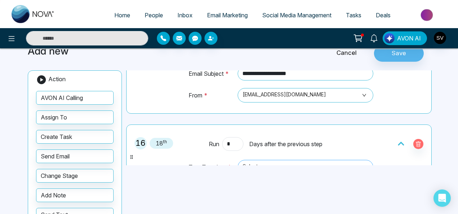
click at [341, 161] on span "Select" at bounding box center [306, 167] width 126 height 12
click at [282, 161] on span "Select" at bounding box center [306, 167] width 126 height 12
click at [274, 161] on span "Select" at bounding box center [306, 167] width 126 height 12
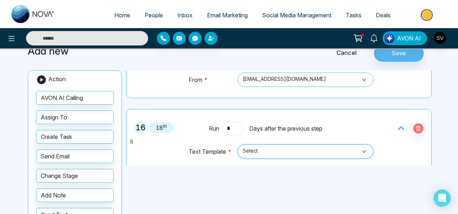
scroll to position [1413, 0]
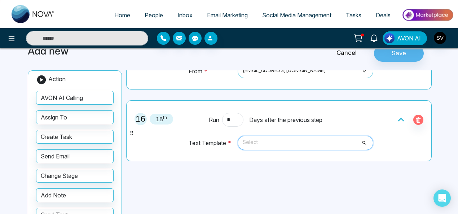
click at [261, 137] on span "Select" at bounding box center [306, 143] width 126 height 12
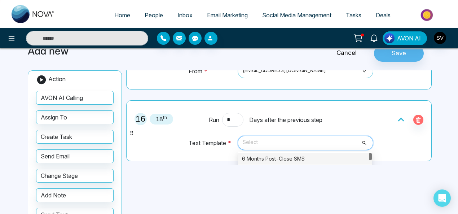
click at [274, 155] on div "6 Months Post-Close SMS" at bounding box center [305, 159] width 126 height 8
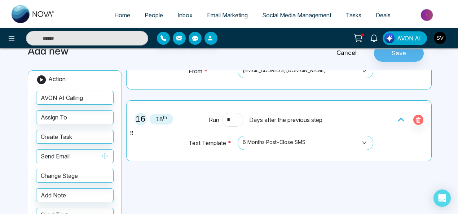
click at [72, 155] on button "Send Email" at bounding box center [75, 156] width 78 height 14
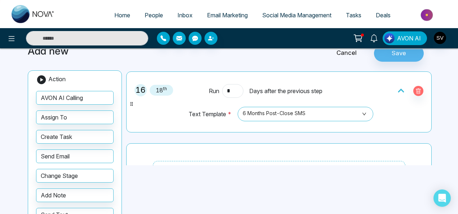
scroll to position [1491, 0]
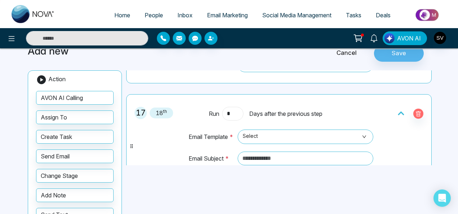
click at [230, 107] on input "*" at bounding box center [232, 114] width 21 height 14
click at [252, 131] on span "Select" at bounding box center [306, 137] width 126 height 12
type input "*"
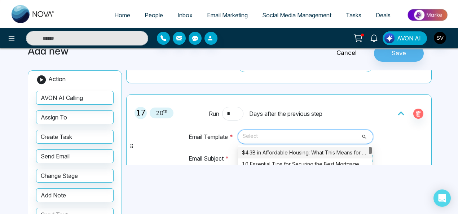
click at [258, 149] on div "$4.3B in Affordable Housing: What This Means for You" at bounding box center [305, 153] width 126 height 8
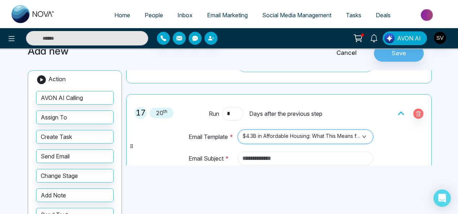
click at [284, 152] on input "text" at bounding box center [306, 159] width 136 height 14
click at [362, 152] on input "text" at bounding box center [306, 159] width 136 height 14
paste input "**********"
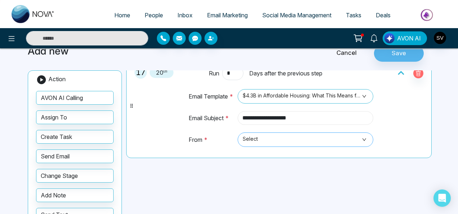
scroll to position [1536, 0]
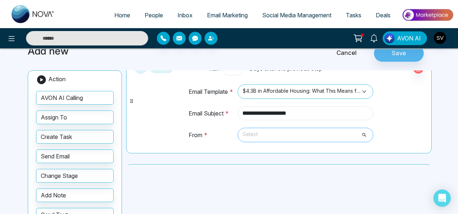
click at [262, 129] on span "Select" at bounding box center [306, 135] width 126 height 12
type input "**********"
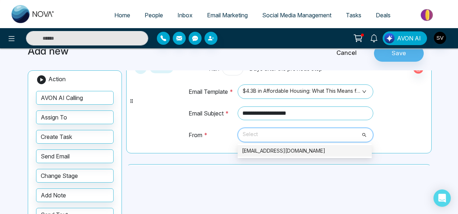
click at [265, 147] on div "sindhu@mmnovatech.com" at bounding box center [305, 151] width 126 height 8
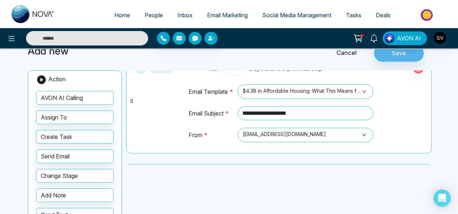
scroll to position [1623, 0]
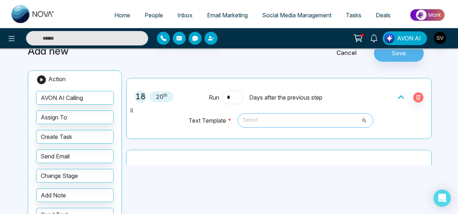
click at [261, 114] on span "Select" at bounding box center [306, 120] width 126 height 12
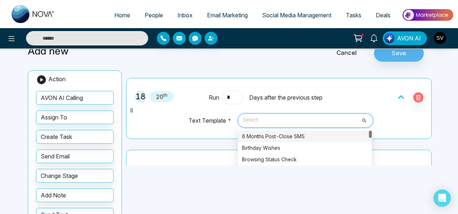
click at [266, 132] on div "6 Months Post-Close SMS" at bounding box center [305, 136] width 126 height 8
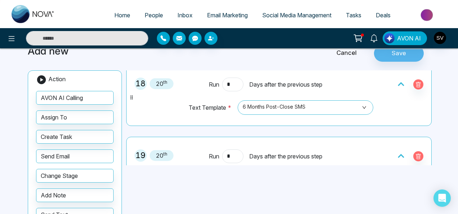
scroll to position [1657, 0]
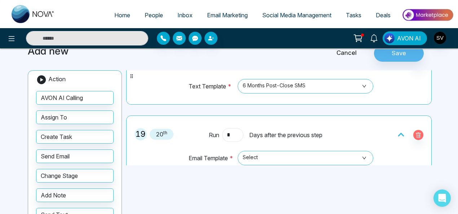
click at [235, 128] on input "*" at bounding box center [232, 135] width 21 height 14
click at [254, 152] on span "Select" at bounding box center [306, 158] width 126 height 12
type input "*"
click at [265, 170] on div "$4.3B in Affordable Housing: What This Means for You" at bounding box center [305, 174] width 126 height 8
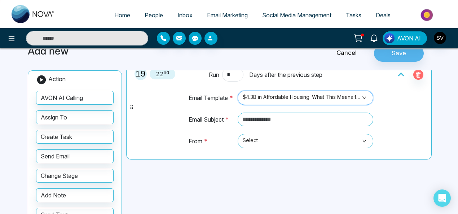
scroll to position [1723, 0]
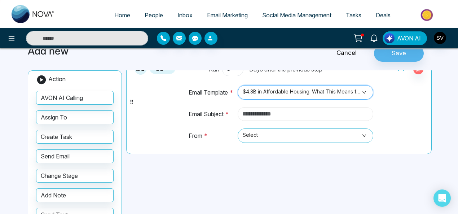
click at [290, 107] on input "text" at bounding box center [306, 114] width 136 height 14
drag, startPoint x: 397, startPoint y: 114, endPoint x: 339, endPoint y: 111, distance: 57.4
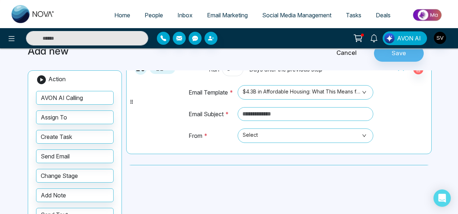
click at [397, 114] on div "19 22 nd Run * Days after the previous step Email Template * $4.3B in Affordabl…" at bounding box center [279, 102] width 298 height 96
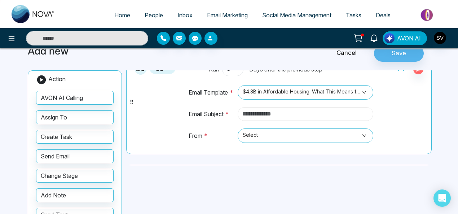
click at [293, 107] on input "text" at bounding box center [306, 114] width 136 height 14
paste input "**********"
click at [280, 130] on span "Select" at bounding box center [306, 136] width 126 height 12
type input "**********"
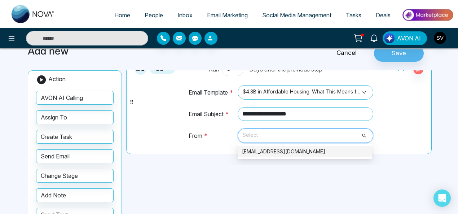
click at [277, 148] on div "sindhu@mmnovatech.com" at bounding box center [305, 152] width 126 height 8
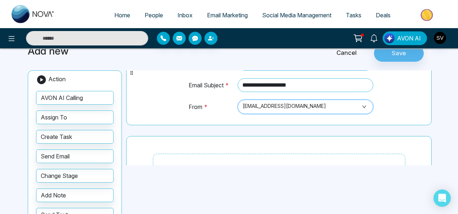
scroll to position [1778, 0]
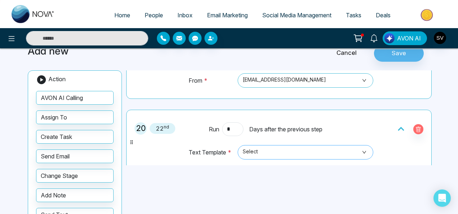
click at [267, 146] on span "Select" at bounding box center [306, 152] width 126 height 12
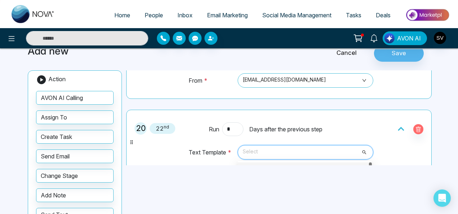
click at [273, 164] on div "6 Months Post-Close SMS" at bounding box center [305, 168] width 126 height 8
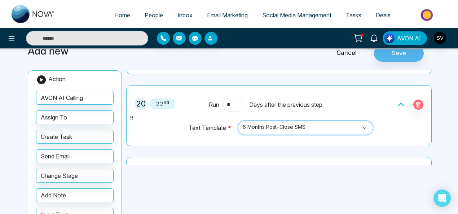
scroll to position [1863, 0]
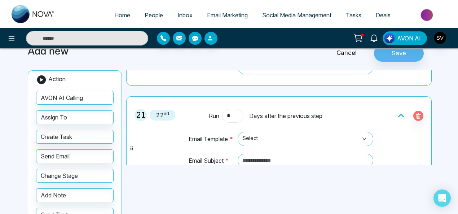
click at [236, 109] on input "*" at bounding box center [232, 116] width 21 height 14
click at [324, 133] on span "Select" at bounding box center [306, 139] width 126 height 12
type input "*"
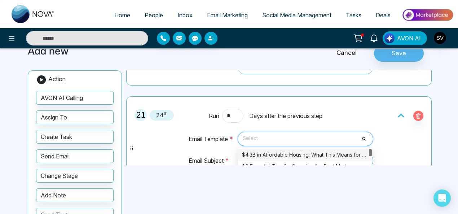
click at [295, 151] on div "$4.3B in Affordable Housing: What This Means for You" at bounding box center [305, 155] width 126 height 8
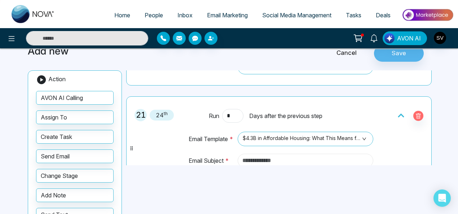
click at [267, 154] on input "text" at bounding box center [306, 161] width 136 height 14
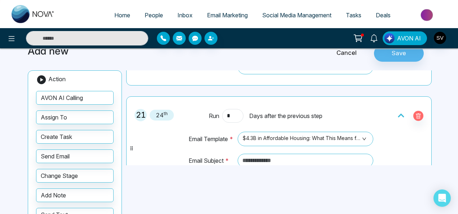
drag, startPoint x: 409, startPoint y: 140, endPoint x: 336, endPoint y: 138, distance: 72.9
click at [409, 140] on div "21 24 th Run * Days after the previous step Email Template * $4.3B in Affordabl…" at bounding box center [279, 148] width 298 height 96
click at [306, 154] on input "text" at bounding box center [306, 161] width 136 height 14
paste input "**********"
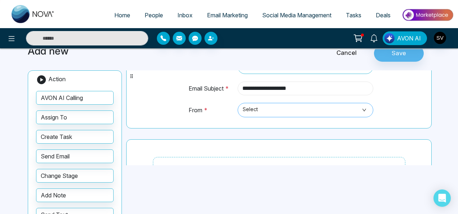
click at [256, 104] on span "Select" at bounding box center [306, 110] width 126 height 12
type input "**********"
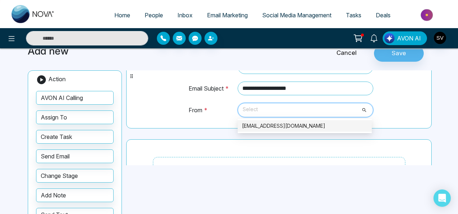
click at [262, 122] on div "sindhu@mmnovatech.com" at bounding box center [305, 126] width 126 height 8
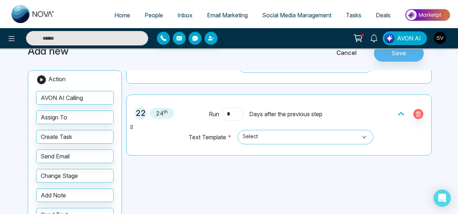
scroll to position [2016, 0]
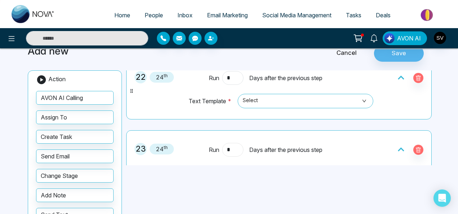
click at [232, 143] on input "*" at bounding box center [232, 150] width 21 height 14
click at [271, 167] on span "Select" at bounding box center [306, 173] width 126 height 12
type input "*"
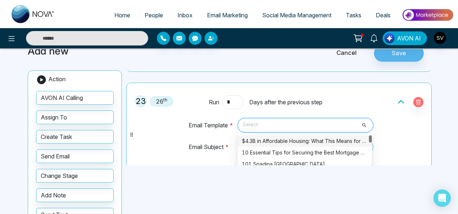
click at [269, 119] on span "Select" at bounding box center [306, 125] width 126 height 12
click at [273, 135] on div "$4.3B in Affordable Housing: What This Means for You" at bounding box center [305, 141] width 134 height 12
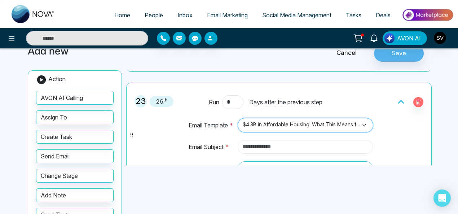
click at [277, 140] on input "text" at bounding box center [306, 147] width 136 height 14
click at [358, 140] on input "text" at bounding box center [306, 147] width 136 height 14
paste input "**********"
click at [271, 162] on span "Select" at bounding box center [306, 168] width 126 height 12
type input "**********"
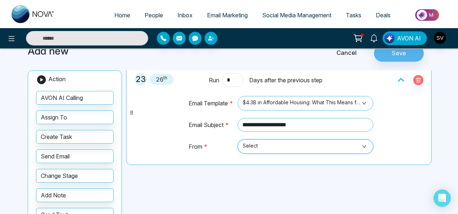
scroll to position [2105, 0]
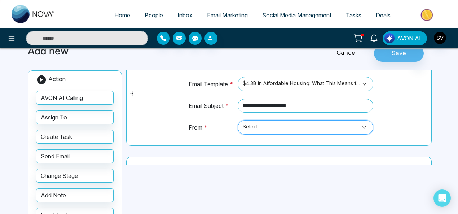
click at [278, 121] on span "Select" at bounding box center [306, 127] width 126 height 12
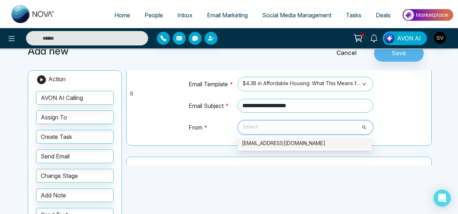
click at [274, 139] on div "sindhu@mmnovatech.com" at bounding box center [305, 143] width 126 height 8
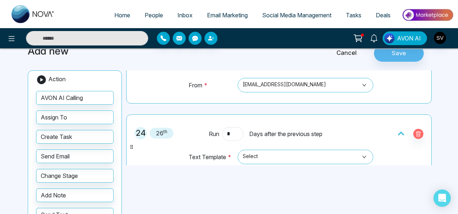
scroll to position [2174, 0]
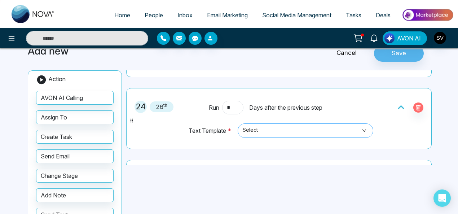
click at [271, 125] on span "Select" at bounding box center [306, 131] width 126 height 12
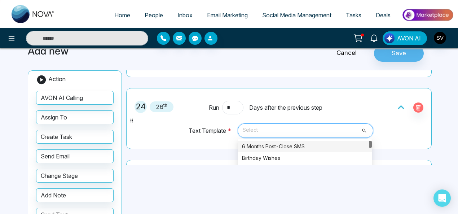
click at [273, 143] on div "6 Months Post-Close SMS" at bounding box center [305, 147] width 126 height 8
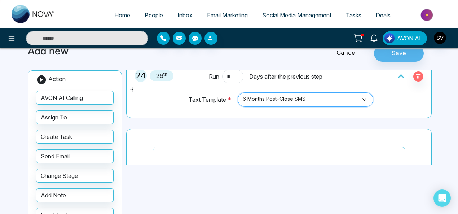
scroll to position [2218, 0]
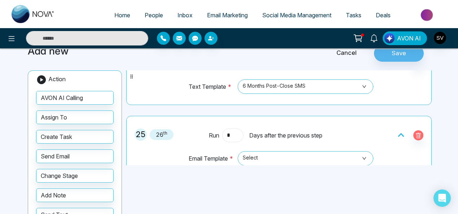
click at [230, 128] on input "*" at bounding box center [232, 135] width 21 height 14
click at [261, 152] on span "Select" at bounding box center [306, 158] width 126 height 12
type input "*"
drag, startPoint x: 273, startPoint y: 157, endPoint x: 356, endPoint y: 161, distance: 82.7
click at [274, 170] on div "$4.3B in Affordable Housing: What This Means for You" at bounding box center [305, 174] width 126 height 8
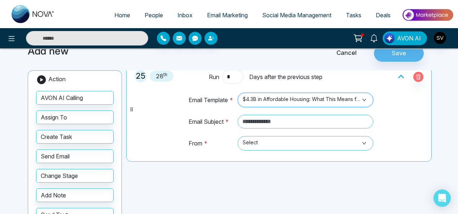
scroll to position [2290, 0]
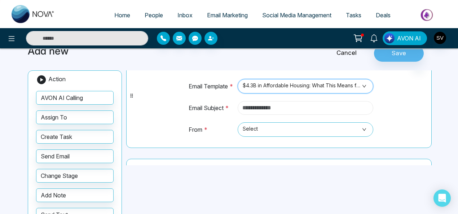
click at [304, 101] on input "text" at bounding box center [306, 108] width 136 height 14
click at [351, 101] on input "text" at bounding box center [306, 108] width 136 height 14
paste input "**********"
click at [297, 123] on span "Select" at bounding box center [306, 129] width 126 height 12
type input "**********"
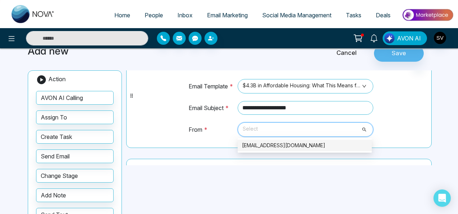
click at [284, 141] on div "sindhu@mmnovatech.com" at bounding box center [305, 145] width 126 height 8
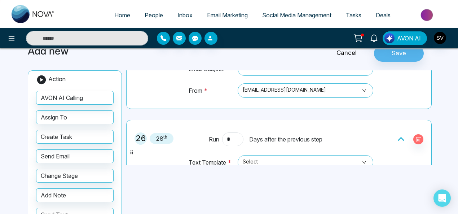
scroll to position [2343, 0]
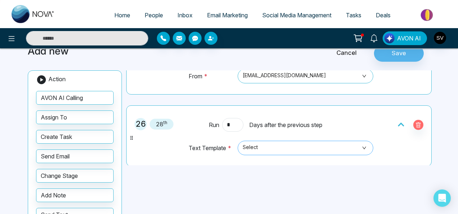
click at [261, 142] on span "Select" at bounding box center [306, 148] width 126 height 12
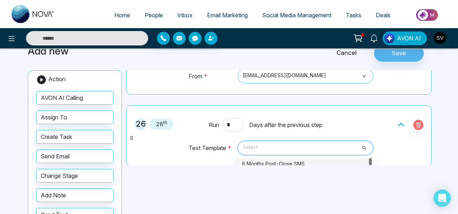
click at [263, 160] on div "6 Months Post-Close SMS" at bounding box center [305, 164] width 126 height 8
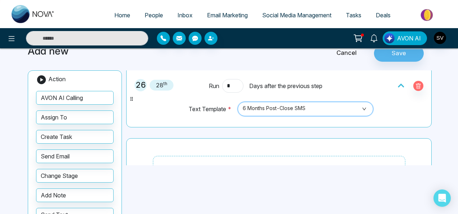
scroll to position [2386, 0]
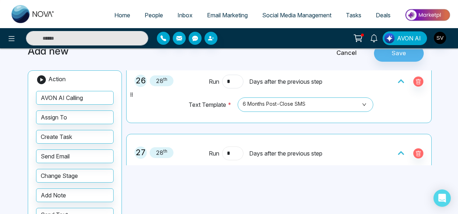
click at [232, 147] on input "*" at bounding box center [232, 154] width 21 height 14
click at [271, 170] on span "Select" at bounding box center [306, 176] width 126 height 12
type input "*"
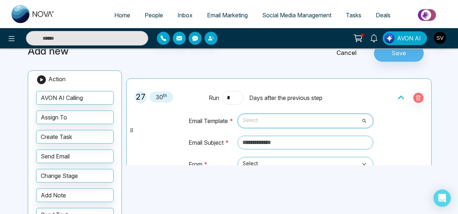
click at [292, 115] on span "Select" at bounding box center [306, 121] width 126 height 12
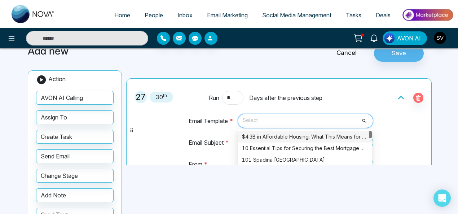
click at [292, 133] on div "$4.3B in Affordable Housing: What This Means for You" at bounding box center [305, 137] width 126 height 8
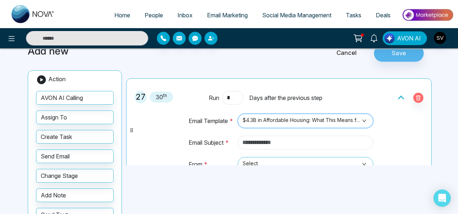
click at [276, 136] on input "text" at bounding box center [306, 143] width 136 height 14
click at [341, 136] on input "text" at bounding box center [306, 143] width 136 height 14
paste input "**********"
click at [311, 158] on span "Select" at bounding box center [306, 164] width 126 height 12
type input "**********"
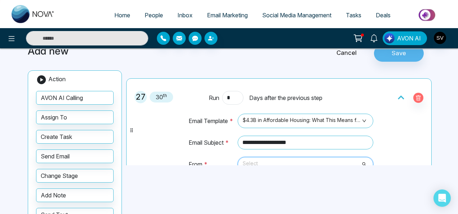
click at [292, 176] on div "sindhu@mmnovatech.com" at bounding box center [305, 180] width 126 height 8
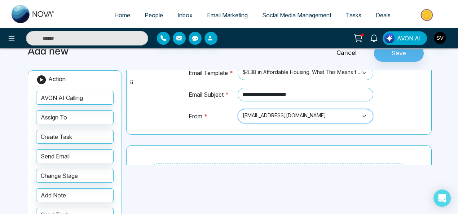
scroll to position [2512, 0]
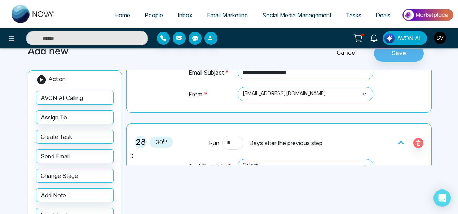
click at [272, 160] on span "Select" at bounding box center [306, 166] width 126 height 12
click at [274, 178] on div "6 Months Post-Close SMS" at bounding box center [305, 182] width 126 height 8
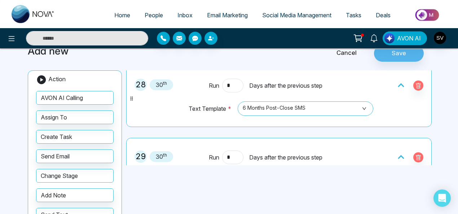
scroll to position [2604, 0]
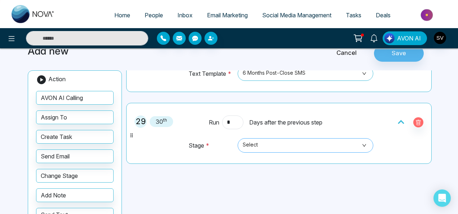
click at [296, 139] on span "Select" at bounding box center [306, 145] width 126 height 12
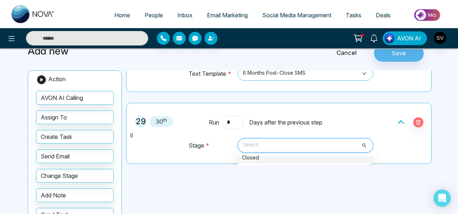
scroll to position [18, 0]
drag, startPoint x: 369, startPoint y: 151, endPoint x: 369, endPoint y: 160, distance: 9.4
click at [369, 165] on div at bounding box center [370, 189] width 3 height 49
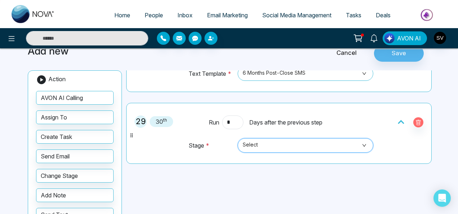
scroll to position [2632, 0]
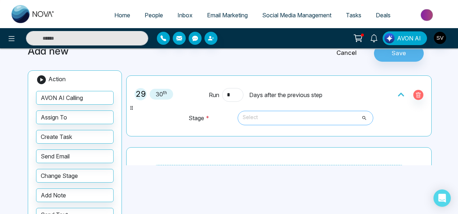
click at [300, 112] on span "Select" at bounding box center [306, 118] width 126 height 12
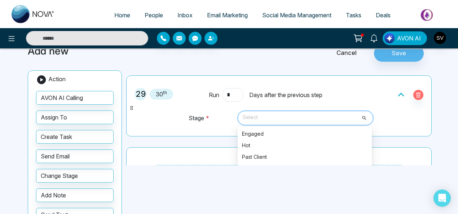
scroll to position [81, 0]
drag, startPoint x: 370, startPoint y: 135, endPoint x: 374, endPoint y: 170, distance: 35.6
click at [374, 170] on div "**********" at bounding box center [228, 158] width 411 height 245
click at [252, 165] on div "Pending" at bounding box center [305, 169] width 126 height 8
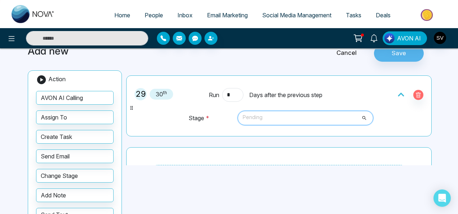
click at [299, 112] on span "Pending" at bounding box center [306, 118] width 126 height 12
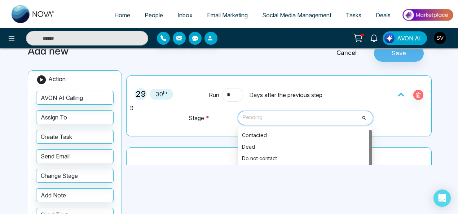
scroll to position [0, 0]
drag, startPoint x: 369, startPoint y: 160, endPoint x: 371, endPoint y: 126, distance: 34.4
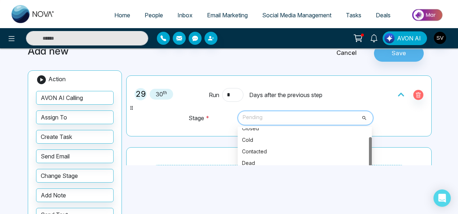
click at [388, 98] on div "29 30 th Run * Days after the previous step Stage * Pending 7532 7523 7533 Clos…" at bounding box center [279, 105] width 298 height 53
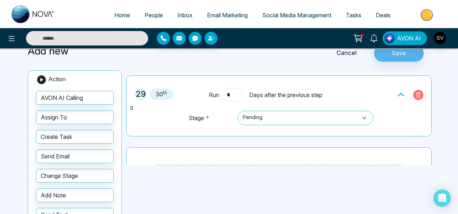
click at [416, 92] on icon "button" at bounding box center [419, 95] width 6 height 6
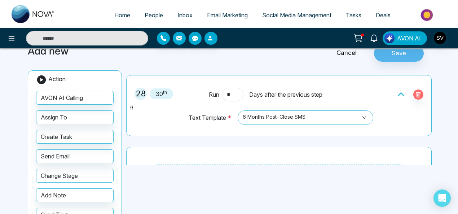
drag, startPoint x: 74, startPoint y: 175, endPoint x: 178, endPoint y: 174, distance: 104.0
click at [74, 175] on button "Change Stage" at bounding box center [75, 176] width 78 height 14
click at [99, 173] on button "Change Stage" at bounding box center [75, 176] width 78 height 14
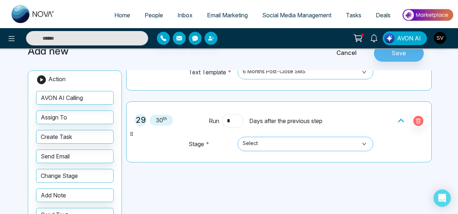
click at [257, 138] on span "Select" at bounding box center [306, 144] width 126 height 12
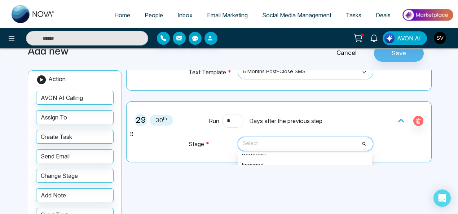
scroll to position [71, 0]
drag, startPoint x: 369, startPoint y: 146, endPoint x: 409, endPoint y: 176, distance: 50.3
click at [375, 184] on div "**********" at bounding box center [228, 158] width 411 height 245
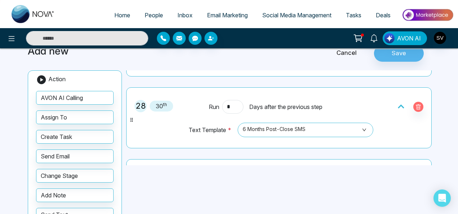
scroll to position [2611, 0]
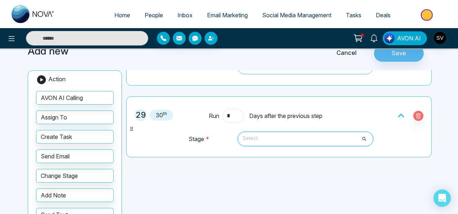
click at [300, 133] on span "Select" at bounding box center [306, 139] width 126 height 12
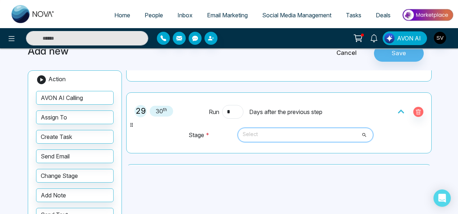
click at [359, 129] on span "Select" at bounding box center [306, 135] width 126 height 12
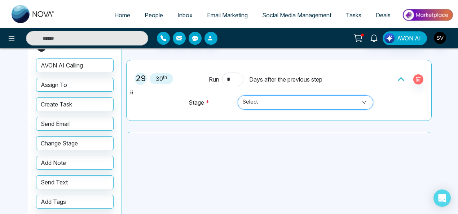
scroll to position [74, 0]
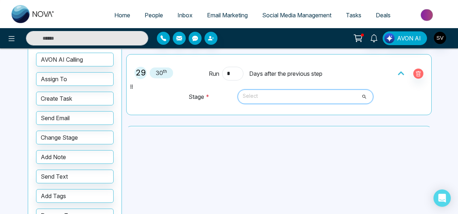
click at [366, 90] on div "Select" at bounding box center [306, 97] width 136 height 14
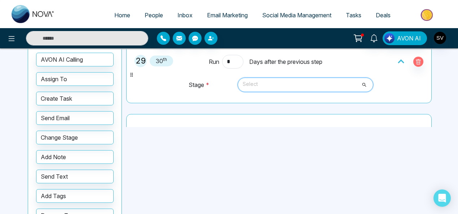
click at [323, 79] on span "Select" at bounding box center [306, 85] width 126 height 12
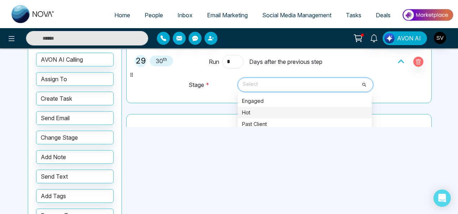
scroll to position [81, 0]
drag, startPoint x: 369, startPoint y: 122, endPoint x: 374, endPoint y: 126, distance: 6.1
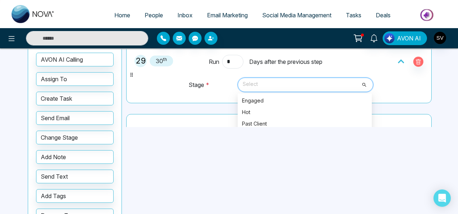
click at [261, 131] on div "Pending" at bounding box center [305, 135] width 126 height 8
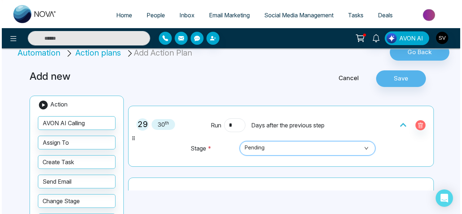
scroll to position [0, 0]
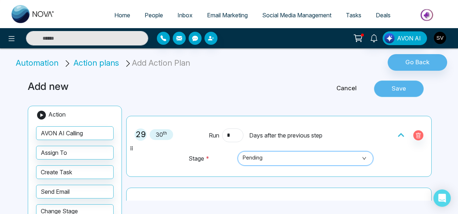
click at [394, 88] on button "Save" at bounding box center [399, 88] width 50 height 17
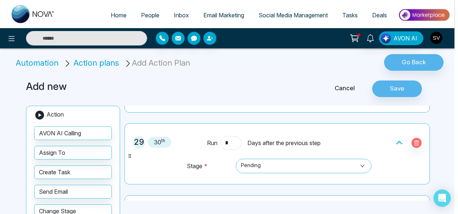
scroll to position [1984, 0]
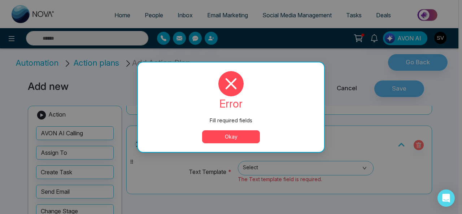
click at [250, 136] on button "Okay" at bounding box center [231, 136] width 58 height 13
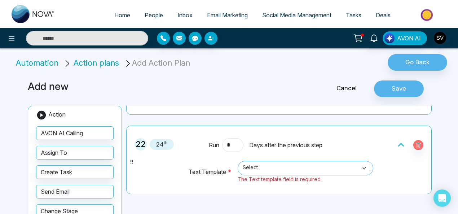
click at [270, 162] on span "Select" at bounding box center [306, 168] width 126 height 12
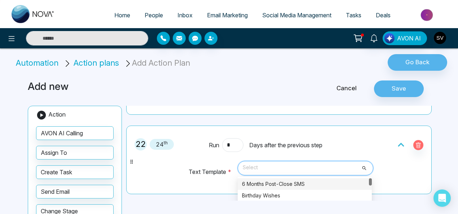
click at [271, 180] on div "6 Months Post-Close SMS" at bounding box center [305, 184] width 126 height 8
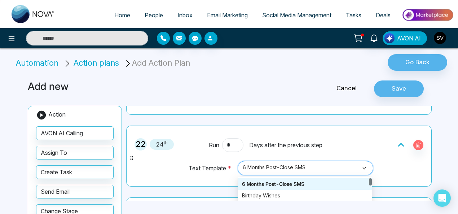
scroll to position [1981, 0]
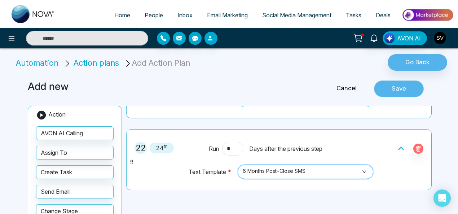
click at [407, 89] on button "Save" at bounding box center [399, 88] width 50 height 17
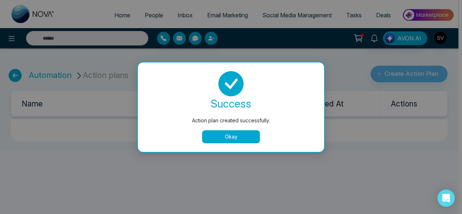
click at [249, 135] on button "Okay" at bounding box center [231, 136] width 58 height 13
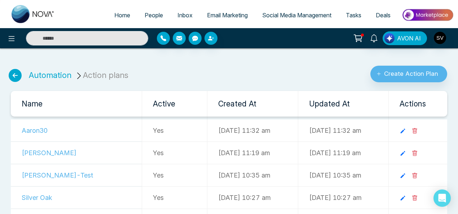
click at [14, 75] on icon at bounding box center [15, 75] width 13 height 13
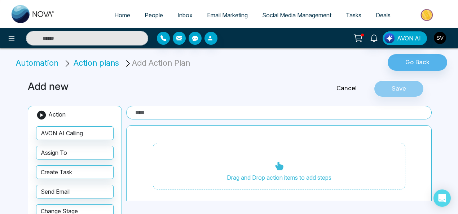
click at [40, 65] on li "Automation" at bounding box center [38, 63] width 45 height 12
click at [40, 63] on li "Automation" at bounding box center [38, 63] width 45 height 12
click at [14, 38] on icon at bounding box center [12, 38] width 6 height 5
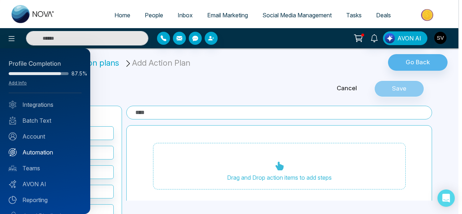
click at [55, 150] on link "Automation" at bounding box center [45, 152] width 73 height 9
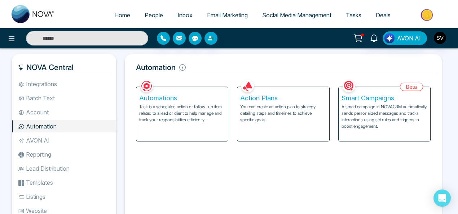
click at [194, 108] on p "Task is a scheduled action or follow-up item related to a lead or client to hel…" at bounding box center [182, 113] width 86 height 19
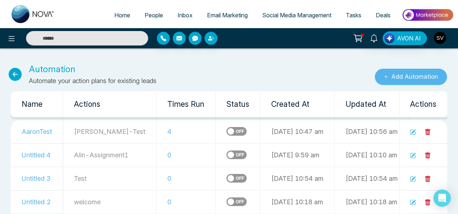
click at [417, 77] on button "Add Automation" at bounding box center [411, 77] width 73 height 17
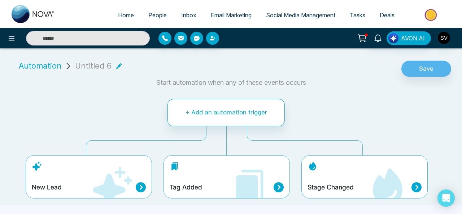
click at [234, 182] on icon at bounding box center [249, 187] width 43 height 43
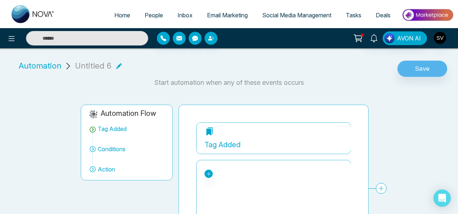
click at [30, 65] on span "Automation" at bounding box center [40, 66] width 43 height 12
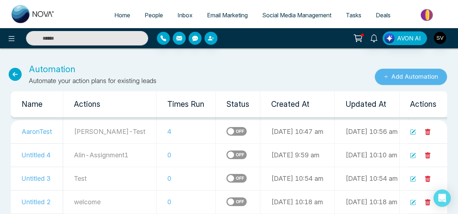
click at [430, 78] on button "Add Automation" at bounding box center [411, 77] width 73 height 17
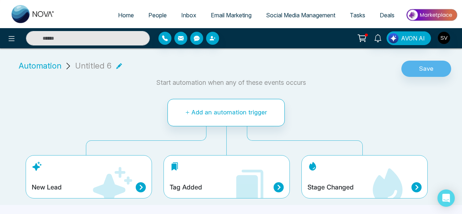
click at [101, 174] on icon at bounding box center [111, 187] width 43 height 43
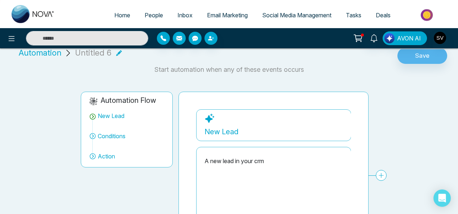
scroll to position [57, 0]
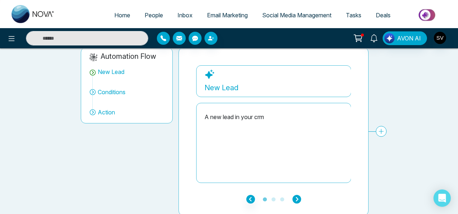
click at [296, 195] on icon "button" at bounding box center [297, 199] width 9 height 9
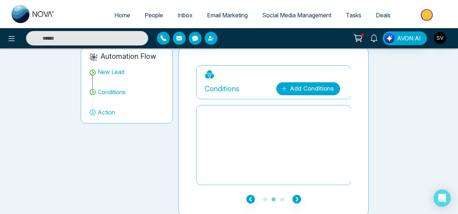
click at [294, 89] on link "Add Conditions" at bounding box center [308, 88] width 64 height 13
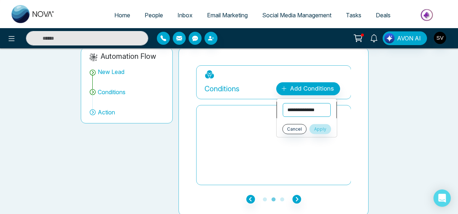
click at [295, 109] on select "**********" at bounding box center [307, 110] width 48 height 14
select select "******"
click at [283, 103] on select "**********" at bounding box center [307, 110] width 48 height 14
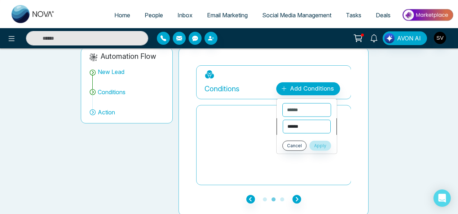
click at [310, 131] on select "**********" at bounding box center [307, 127] width 48 height 14
select select "*******"
click at [283, 120] on select "**********" at bounding box center [307, 127] width 48 height 14
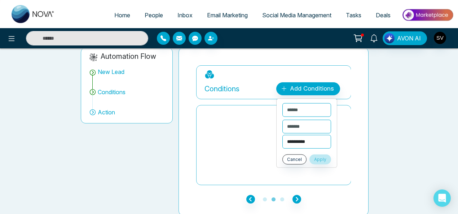
click at [306, 143] on select "**********" at bounding box center [307, 142] width 49 height 14
select select "********"
click at [283, 135] on select "**********" at bounding box center [307, 142] width 49 height 14
click at [327, 158] on button "Apply" at bounding box center [321, 159] width 22 height 10
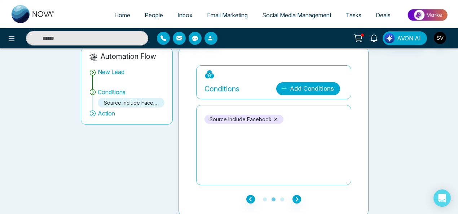
click at [308, 88] on link "Add Conditions" at bounding box center [308, 88] width 64 height 13
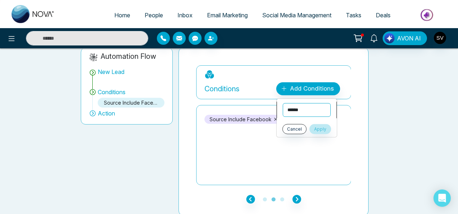
click at [306, 110] on select "**********" at bounding box center [307, 110] width 48 height 14
select select "*******"
click at [283, 103] on select "**********" at bounding box center [307, 110] width 48 height 14
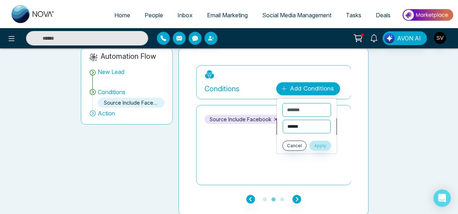
click at [300, 127] on select "**********" at bounding box center [307, 127] width 48 height 14
select select "*********"
click at [283, 120] on select "**********" at bounding box center [307, 127] width 49 height 14
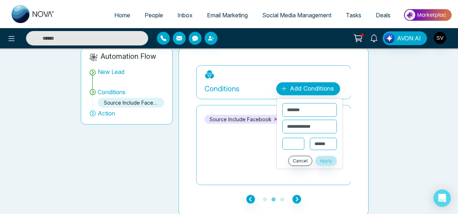
click at [296, 143] on input "text" at bounding box center [294, 144] width 22 height 12
click at [329, 144] on select "**********" at bounding box center [323, 144] width 27 height 12
select select "***"
click at [310, 138] on select "**********" at bounding box center [323, 144] width 27 height 12
click at [297, 144] on input "text" at bounding box center [294, 144] width 22 height 12
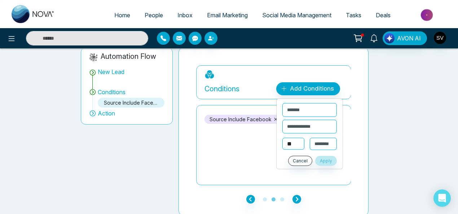
type input "**"
click at [326, 160] on button "Apply" at bounding box center [326, 161] width 22 height 10
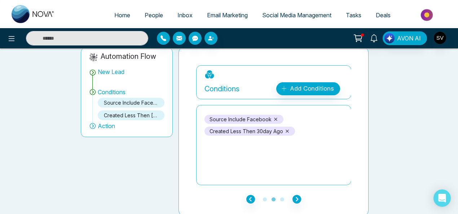
click at [274, 118] on icon at bounding box center [275, 119] width 3 height 3
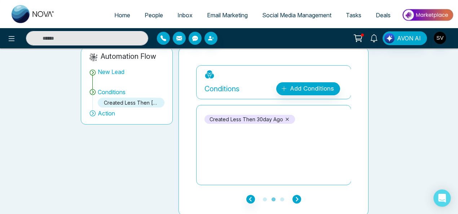
click at [296, 195] on icon "button" at bounding box center [297, 199] width 9 height 9
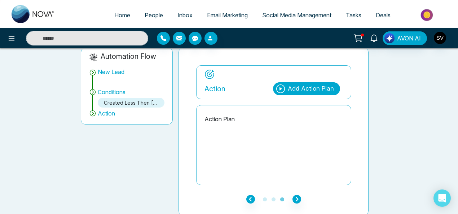
click at [308, 87] on div "Add Action Plan" at bounding box center [311, 88] width 46 height 9
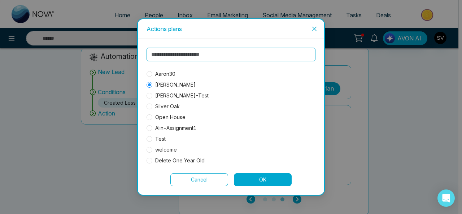
click at [274, 181] on button "OK" at bounding box center [263, 179] width 58 height 13
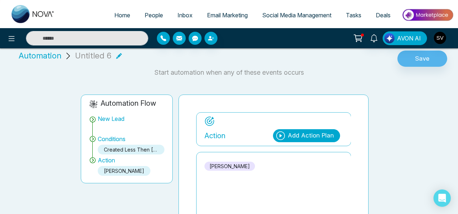
scroll to position [0, 0]
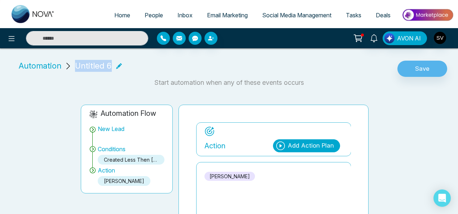
drag, startPoint x: 109, startPoint y: 64, endPoint x: 76, endPoint y: 65, distance: 33.2
click at [76, 65] on span "Untitled 6" at bounding box center [93, 66] width 37 height 12
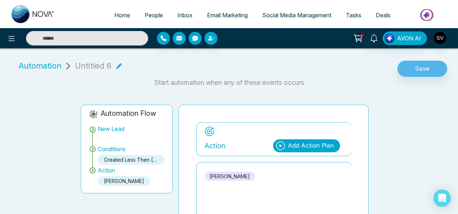
click at [119, 64] on li "Automation Untitled 6" at bounding box center [70, 66] width 109 height 12
click at [117, 65] on icon at bounding box center [119, 66] width 6 height 6
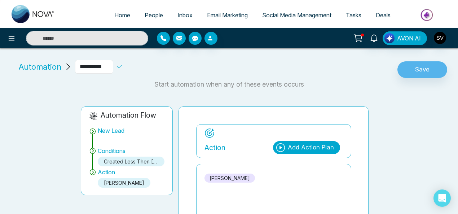
drag, startPoint x: 106, startPoint y: 65, endPoint x: 79, endPoint y: 65, distance: 27.8
click at [79, 65] on input "**********" at bounding box center [94, 67] width 38 height 14
type input "*******"
click at [123, 64] on icon at bounding box center [119, 67] width 6 height 6
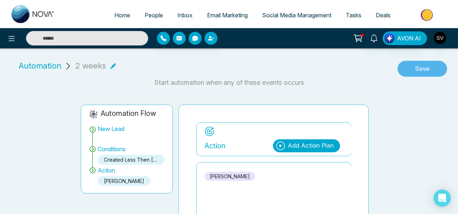
click at [423, 70] on button "Save" at bounding box center [423, 69] width 50 height 17
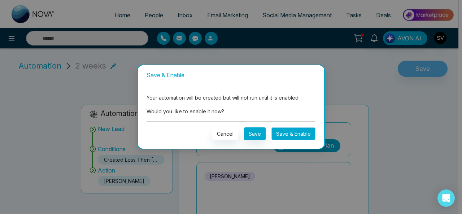
click at [289, 137] on button "Save & Enable" at bounding box center [293, 133] width 44 height 13
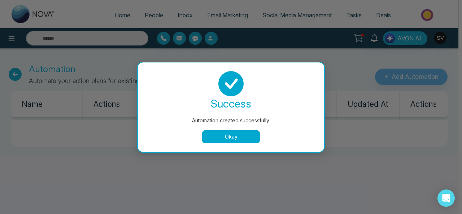
click at [235, 137] on button "Okay" at bounding box center [231, 136] width 58 height 13
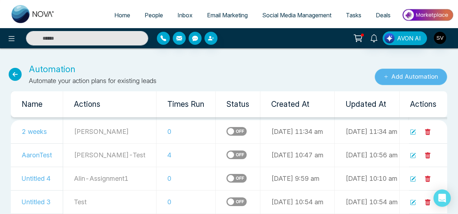
click at [407, 77] on button "Add Automation" at bounding box center [411, 77] width 73 height 17
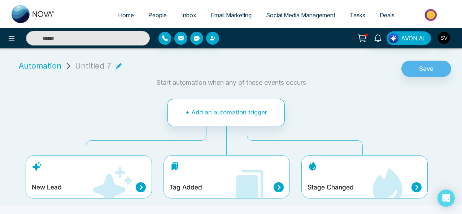
click at [119, 65] on icon at bounding box center [119, 66] width 6 height 6
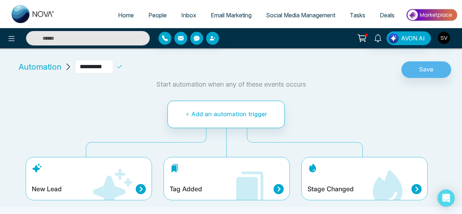
drag, startPoint x: 116, startPoint y: 69, endPoint x: 75, endPoint y: 69, distance: 41.1
click at [75, 69] on input "**********" at bounding box center [94, 67] width 38 height 14
type input "*******"
click at [186, 178] on div "Tag Added" at bounding box center [226, 178] width 126 height 43
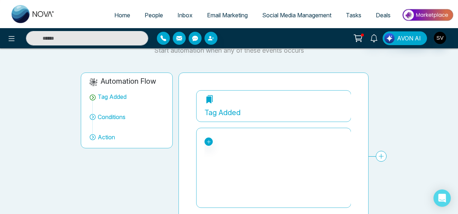
scroll to position [58, 0]
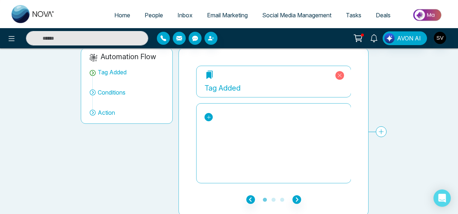
click at [208, 115] on icon at bounding box center [208, 117] width 5 height 5
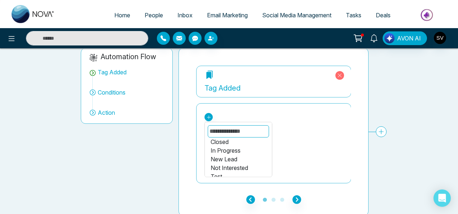
scroll to position [8, 0]
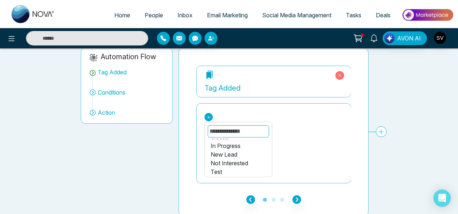
click at [230, 142] on div "In Progress" at bounding box center [239, 145] width 56 height 9
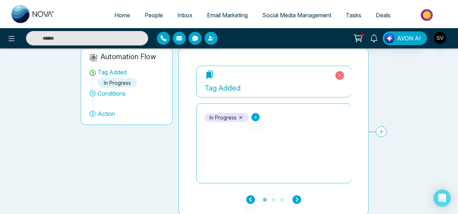
click at [295, 197] on icon "button" at bounding box center [297, 199] width 9 height 9
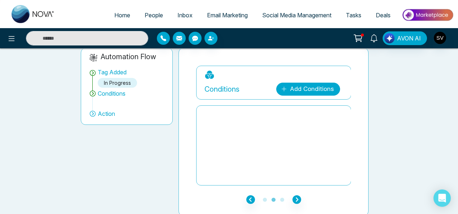
click at [307, 88] on link "Add Conditions" at bounding box center [308, 89] width 64 height 13
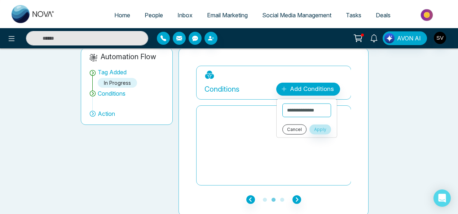
click at [307, 129] on button "Cancel" at bounding box center [295, 130] width 24 height 10
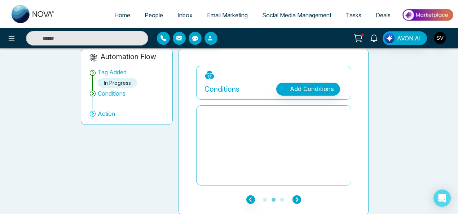
click at [295, 199] on icon "button" at bounding box center [297, 199] width 9 height 9
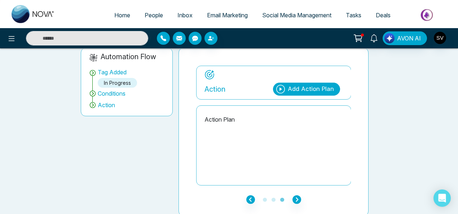
click at [292, 87] on div "Add Action Plan" at bounding box center [311, 88] width 46 height 9
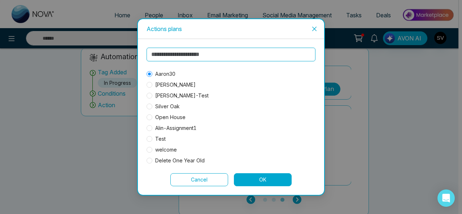
click at [250, 176] on button "OK" at bounding box center [263, 179] width 58 height 13
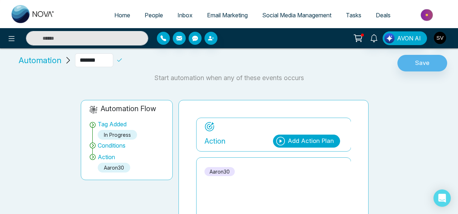
scroll to position [6, 0]
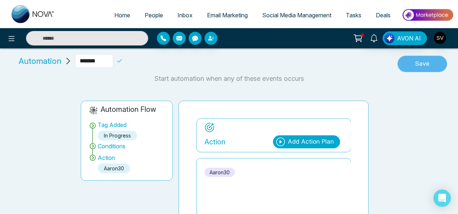
click at [419, 64] on button "Save" at bounding box center [423, 64] width 50 height 17
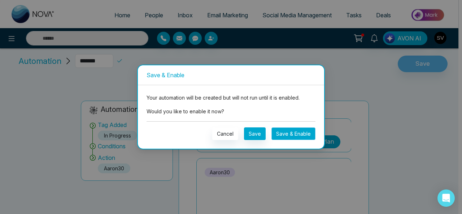
click at [295, 133] on button "Save & Enable" at bounding box center [293, 133] width 44 height 13
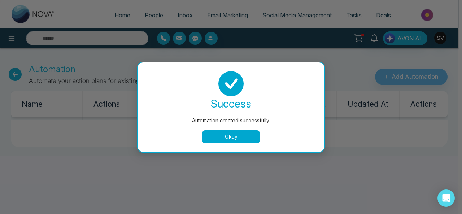
click at [223, 135] on button "Okay" at bounding box center [231, 136] width 58 height 13
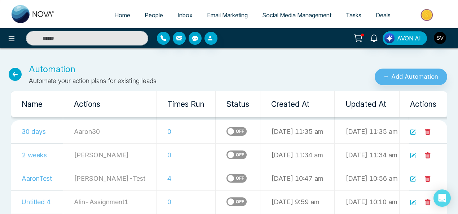
click at [12, 74] on icon at bounding box center [15, 74] width 13 height 13
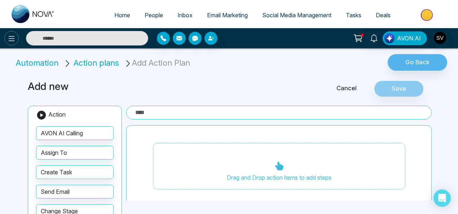
click at [13, 40] on icon at bounding box center [11, 38] width 9 height 9
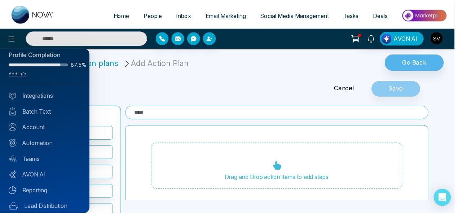
scroll to position [29, 0]
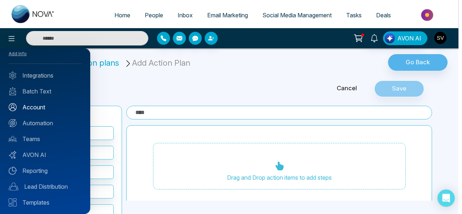
click at [49, 107] on link "Account" at bounding box center [45, 107] width 73 height 9
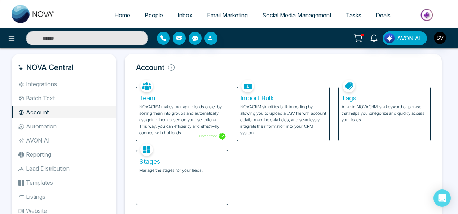
click at [371, 114] on p "A tag in NOVACRM is a keyword or phrase that helps you categorize and quickly a…" at bounding box center [385, 113] width 86 height 19
click at [206, 179] on div "Stages Manage the stages for your leads." at bounding box center [182, 178] width 92 height 54
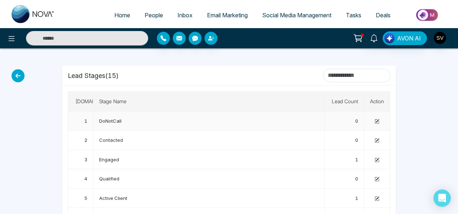
click at [155, 126] on td "DoNotCall" at bounding box center [208, 121] width 231 height 19
drag, startPoint x: 455, startPoint y: 106, endPoint x: 461, endPoint y: 161, distance: 55.2
click at [458, 161] on html "Home People Inbox Email Marketing Social Media Management Tasks Deals AVON AI L…" at bounding box center [229, 107] width 458 height 214
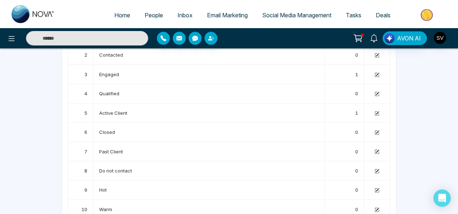
scroll to position [115, 0]
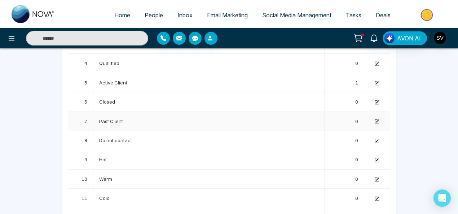
click at [378, 120] on icon at bounding box center [377, 121] width 5 height 5
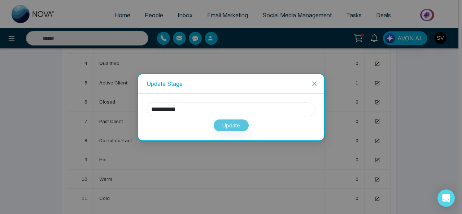
drag, startPoint x: 200, startPoint y: 110, endPoint x: 130, endPoint y: 98, distance: 71.1
click at [149, 108] on input "**********" at bounding box center [231, 110] width 169 height 14
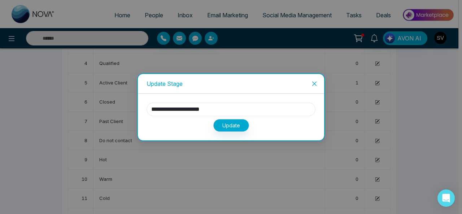
type input "**********"
click at [235, 127] on button "Update" at bounding box center [231, 125] width 36 height 13
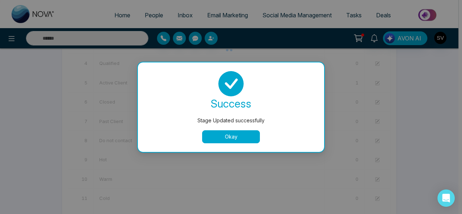
click at [234, 136] on button "Okay" at bounding box center [231, 136] width 58 height 13
